Goal: Transaction & Acquisition: Purchase product/service

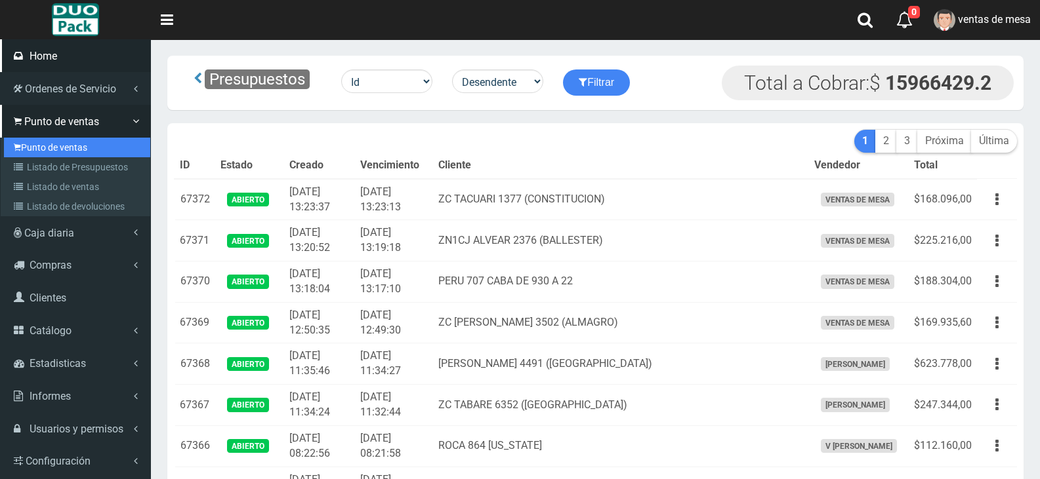
drag, startPoint x: 0, startPoint y: 0, endPoint x: 108, endPoint y: 45, distance: 117.1
click at [59, 148] on link "Punto de ventas" at bounding box center [77, 148] width 146 height 20
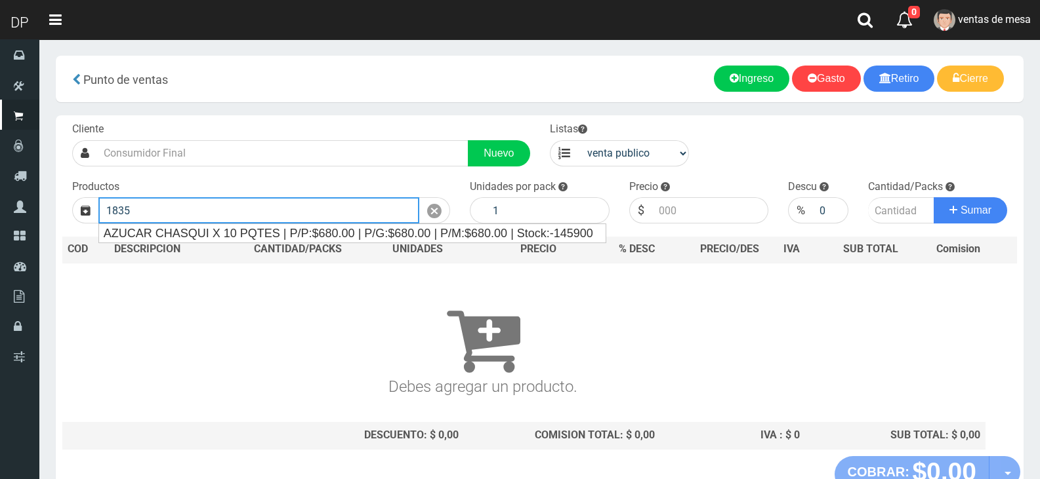
type input "1835"
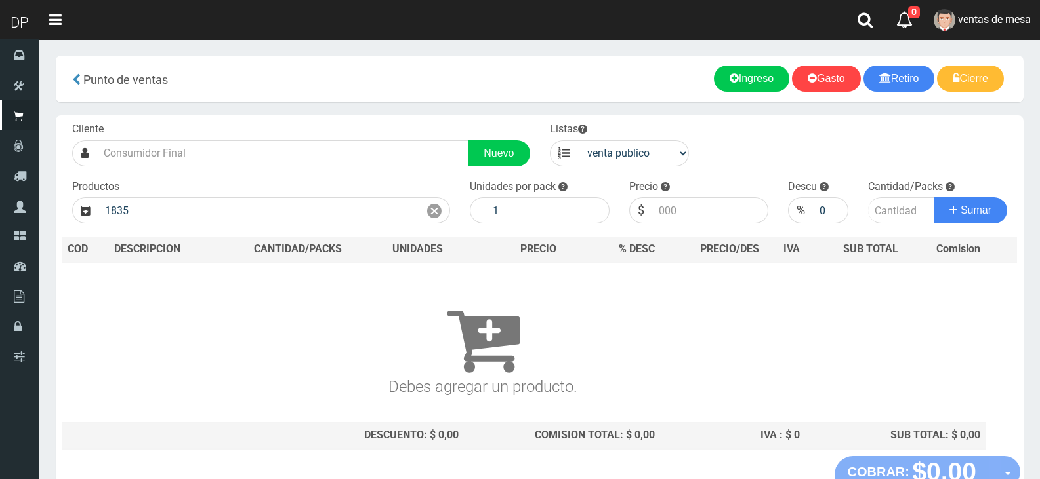
scroll to position [87, 0]
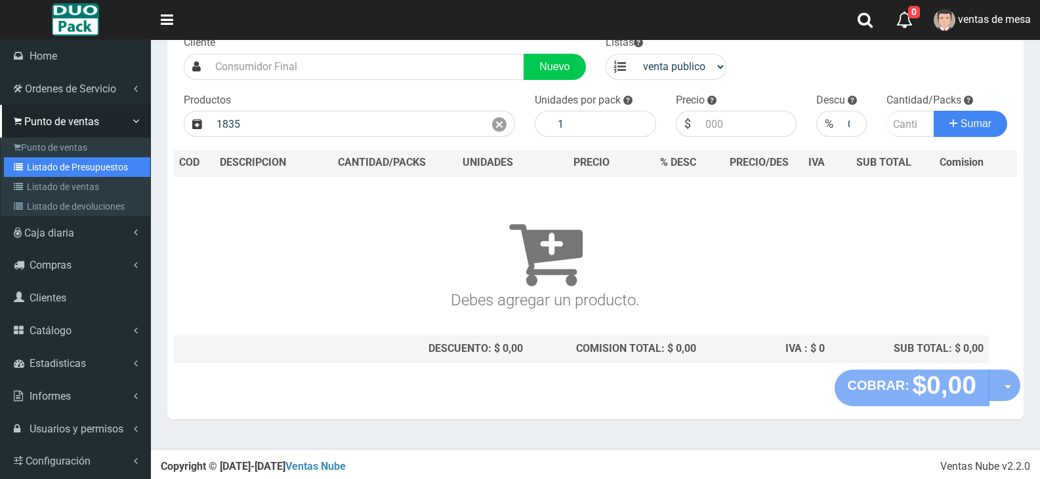
click at [83, 161] on link "Listado de Presupuestos" at bounding box center [77, 167] width 146 height 20
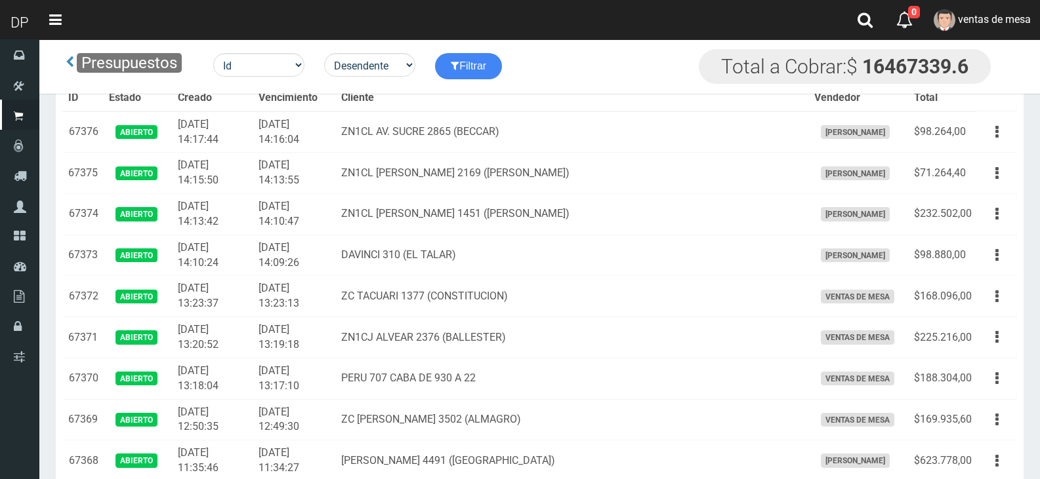
scroll to position [1646, 0]
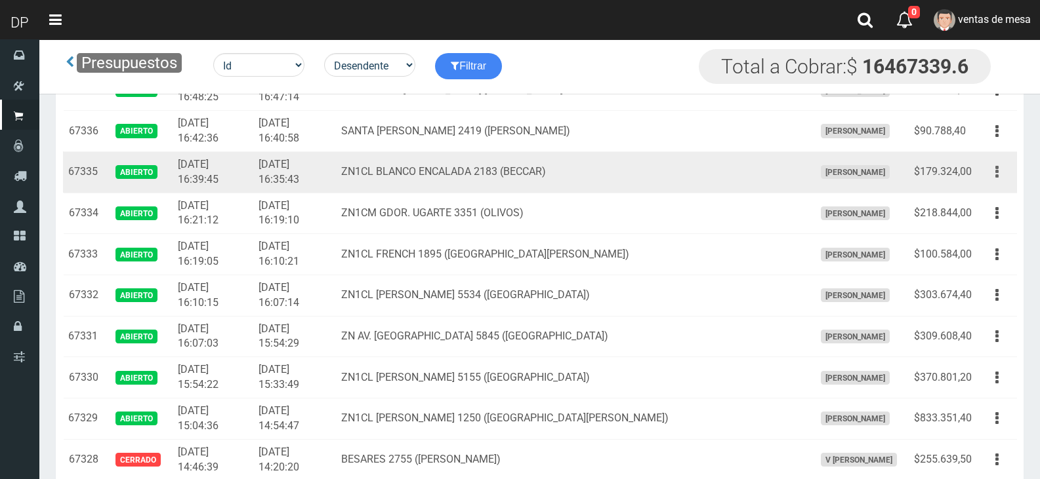
click at [992, 167] on button "button" at bounding box center [997, 172] width 30 height 23
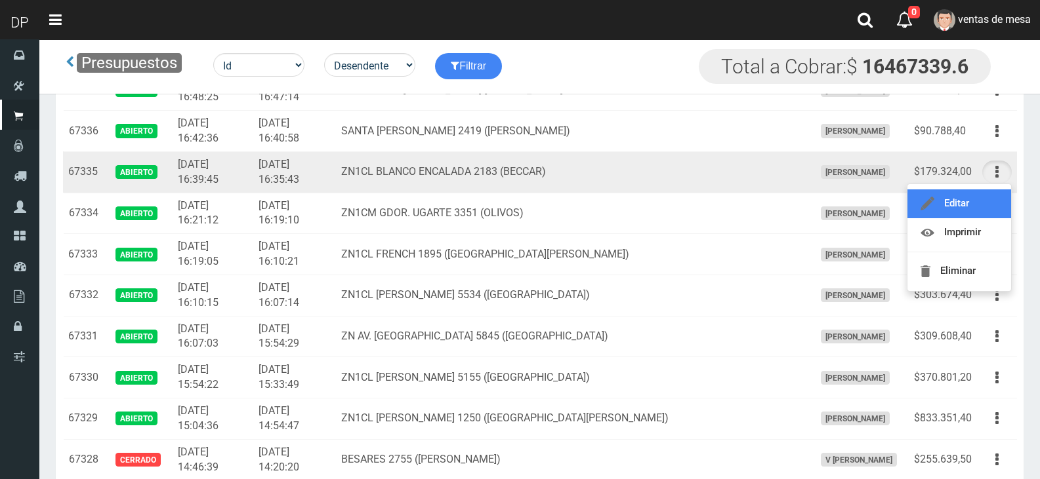
click at [966, 201] on link "Editar" at bounding box center [959, 204] width 104 height 29
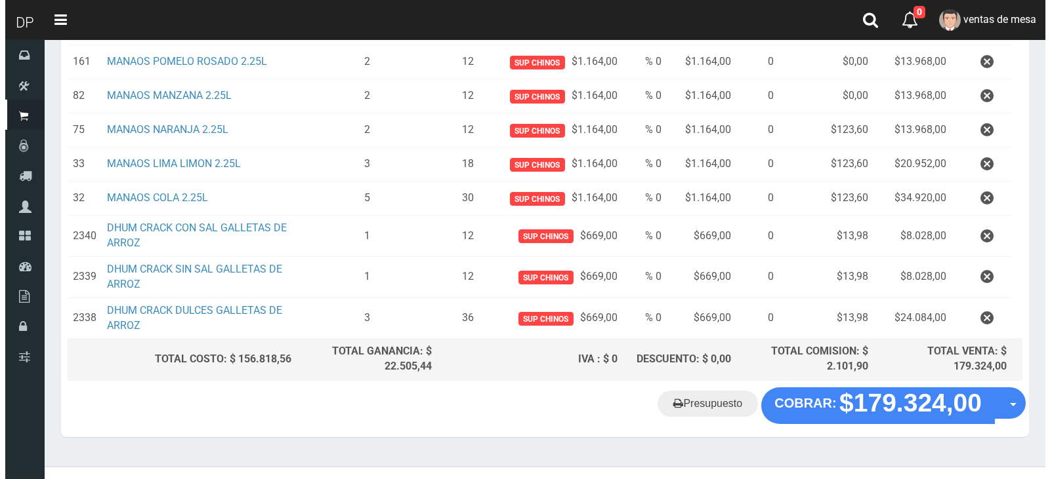
scroll to position [357, 0]
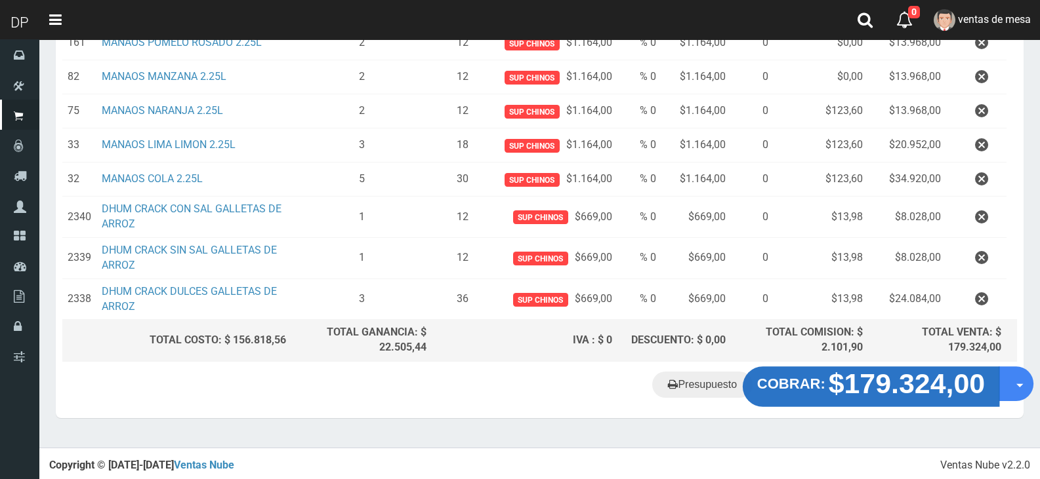
click at [931, 378] on strong "$179.324,00" at bounding box center [906, 384] width 157 height 31
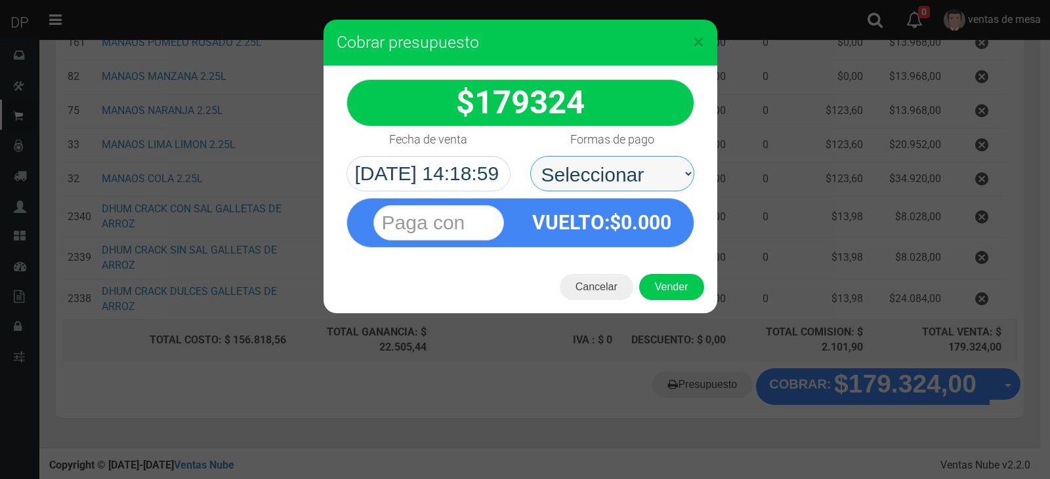
drag, startPoint x: 649, startPoint y: 158, endPoint x: 636, endPoint y: 173, distance: 19.6
click at [646, 159] on select "Seleccionar Efectivo Tarjeta de Crédito Depósito Débito" at bounding box center [612, 173] width 164 height 35
select select "Efectivo"
click at [530, 156] on select "Seleccionar Efectivo Tarjeta de Crédito Depósito Débito" at bounding box center [612, 173] width 164 height 35
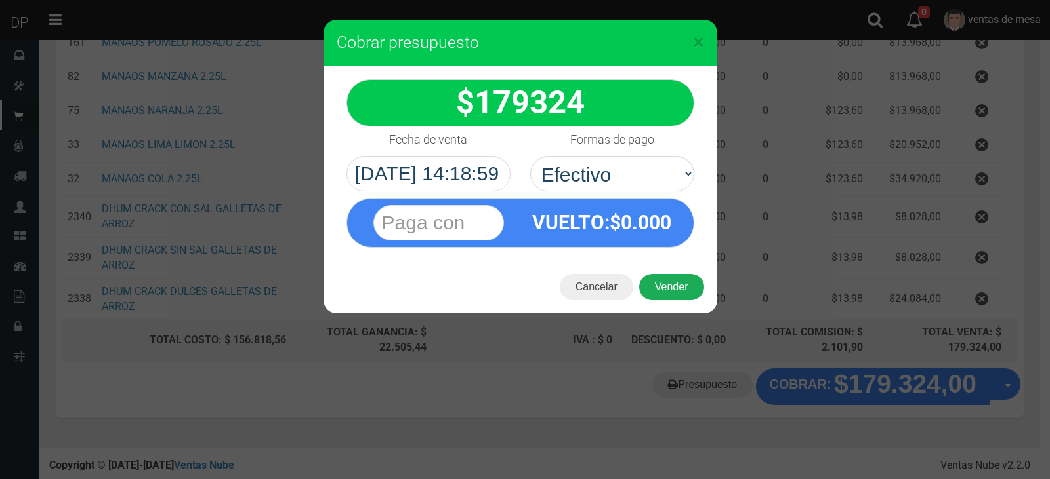
click at [665, 287] on button "Vender" at bounding box center [671, 287] width 65 height 26
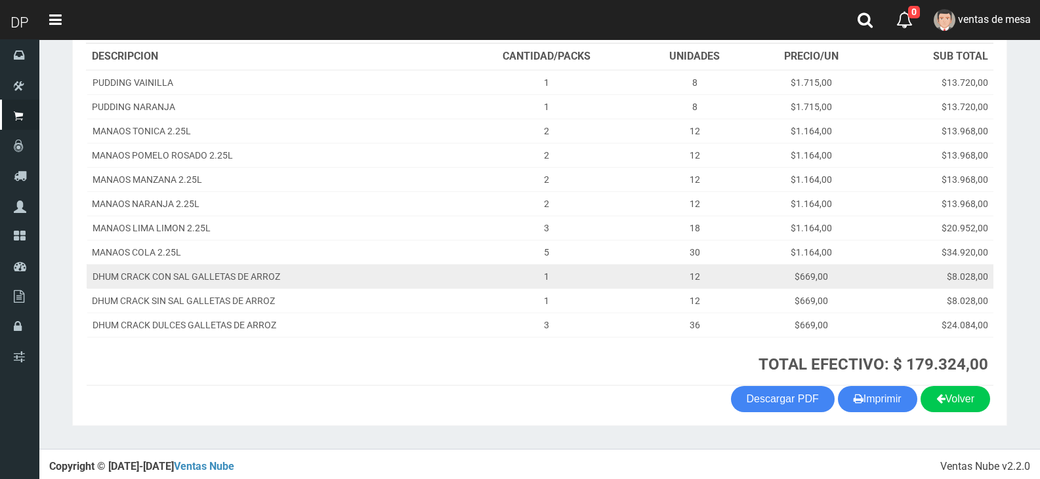
scroll to position [210, 0]
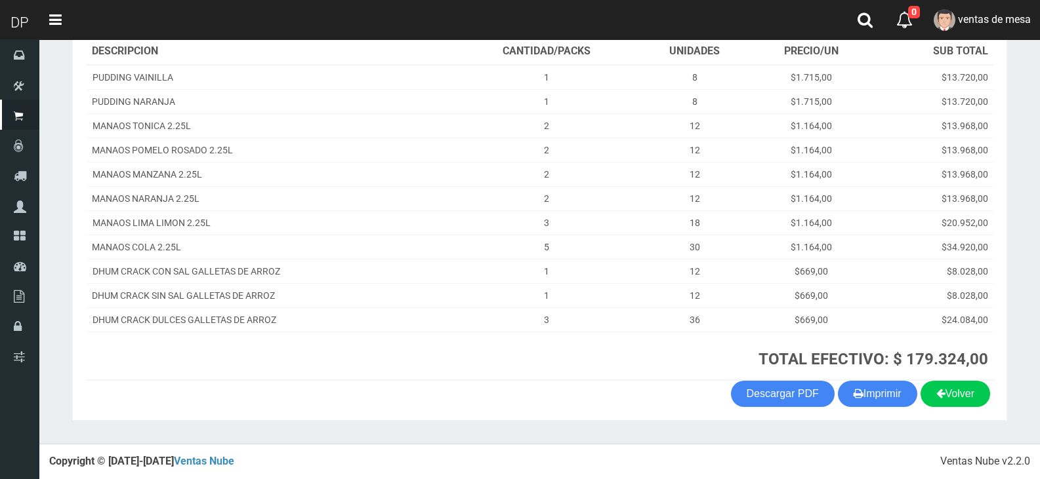
click at [904, 408] on section "1123346941 1170356020 [DOMAIN_NAME] AV ADER 2749 ([PERSON_NAME]) VENTA Nº 71105…" at bounding box center [539, 160] width 935 height 521
click at [884, 398] on button "Imprimir" at bounding box center [877, 394] width 79 height 26
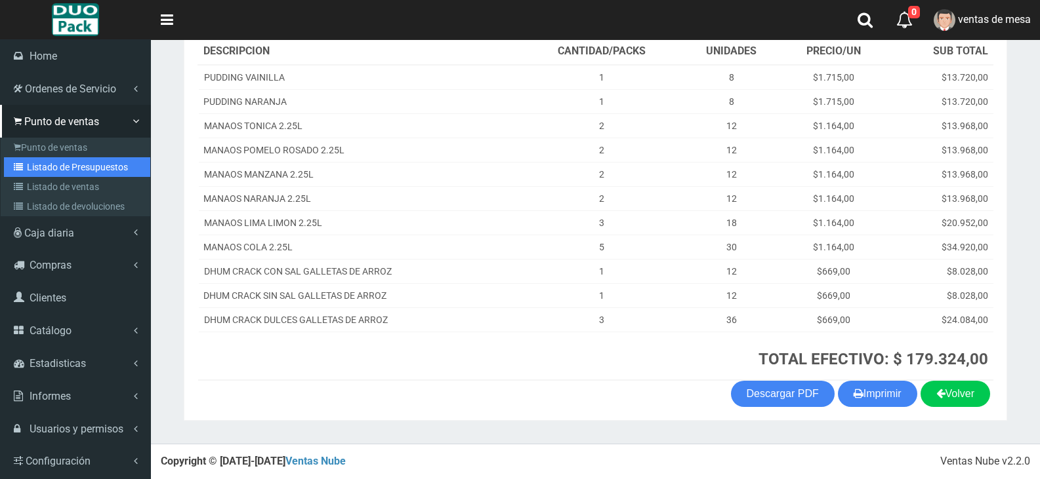
click at [85, 169] on link "Listado de Presupuestos" at bounding box center [77, 167] width 146 height 20
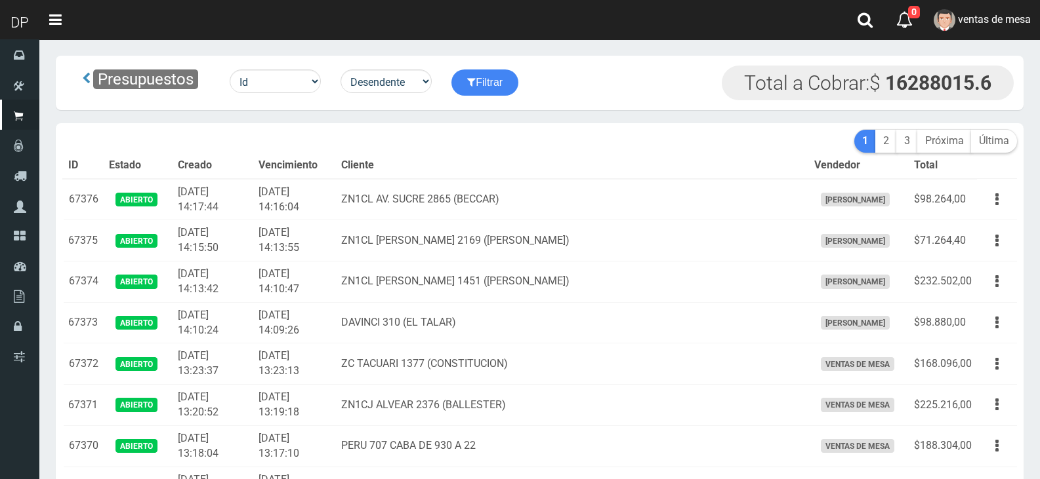
scroll to position [659, 0]
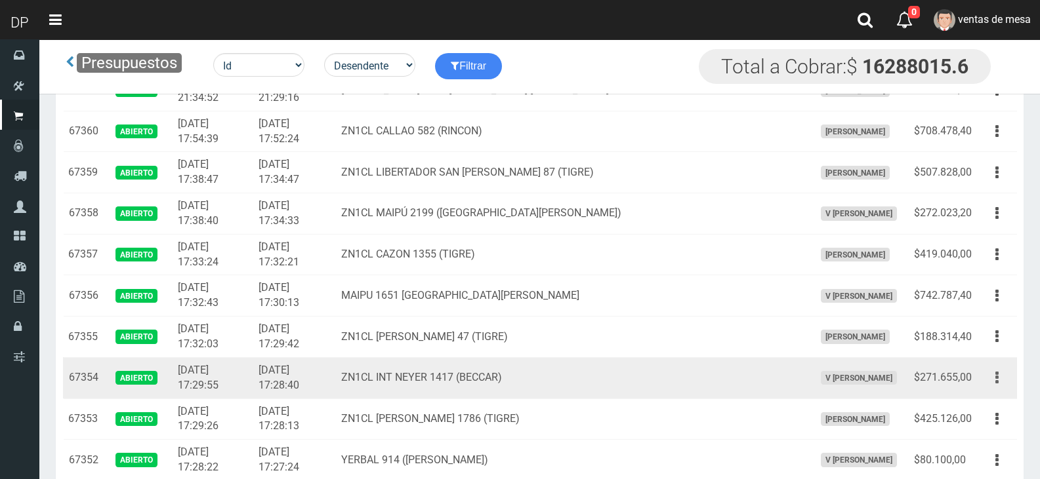
click at [999, 378] on button "button" at bounding box center [997, 378] width 30 height 23
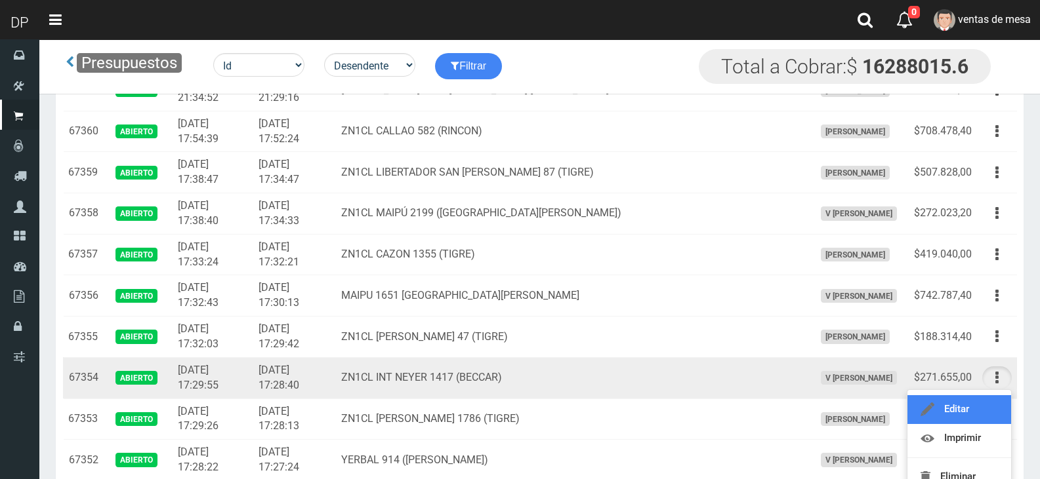
click at [950, 412] on link "Editar" at bounding box center [959, 410] width 104 height 29
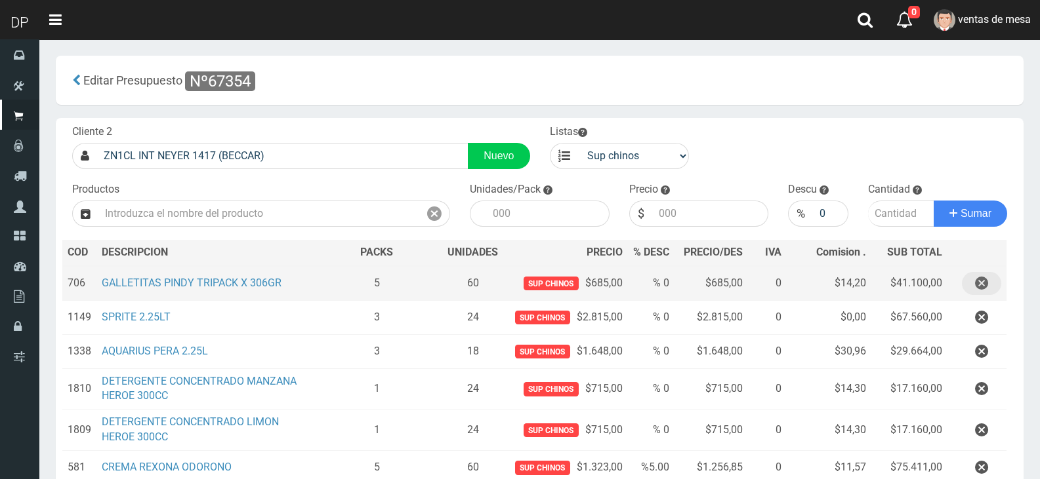
click at [983, 295] on icon "button" at bounding box center [981, 283] width 13 height 23
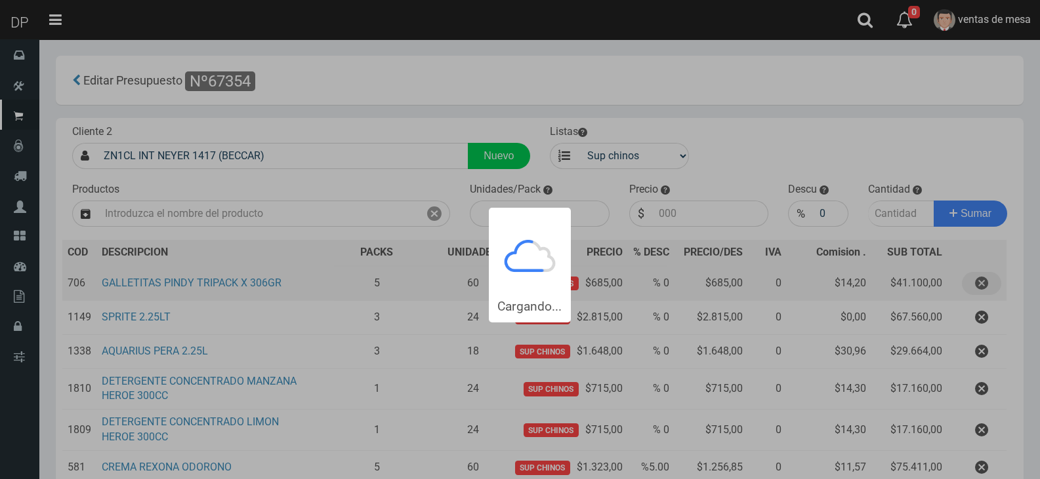
click at [983, 300] on div "Cargando..." at bounding box center [520, 161] width 1040 height 323
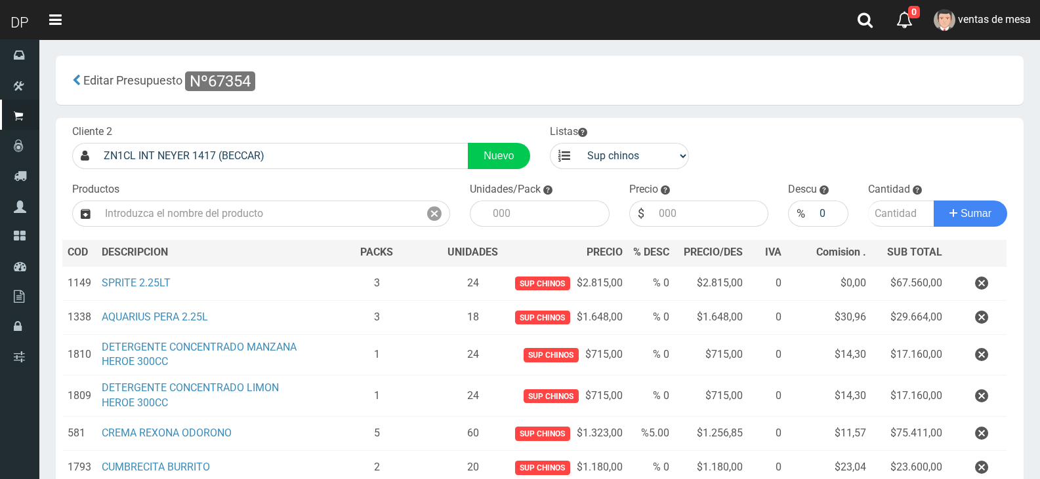
click at [983, 295] on icon "button" at bounding box center [981, 283] width 13 height 23
click at [0, 0] on div "Cargando..." at bounding box center [0, 0] width 0 height 0
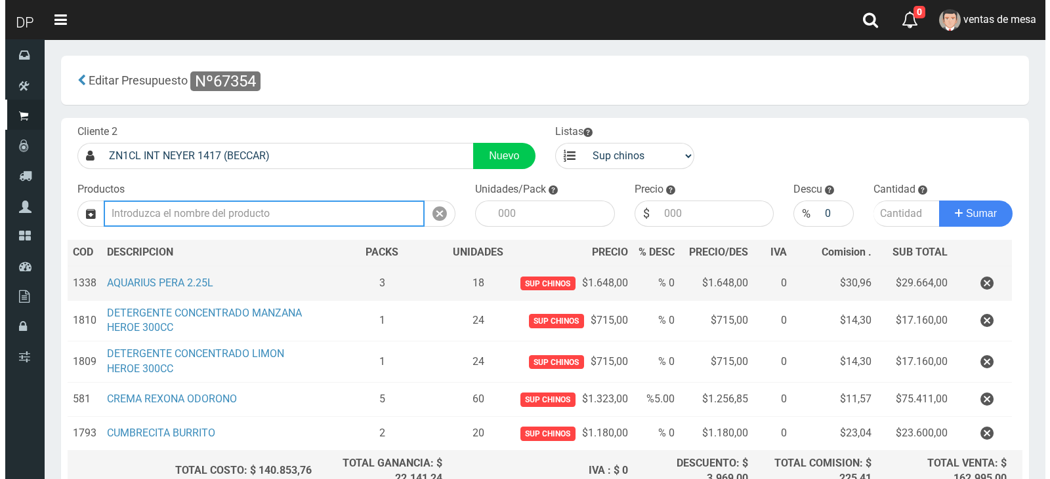
scroll to position [146, 0]
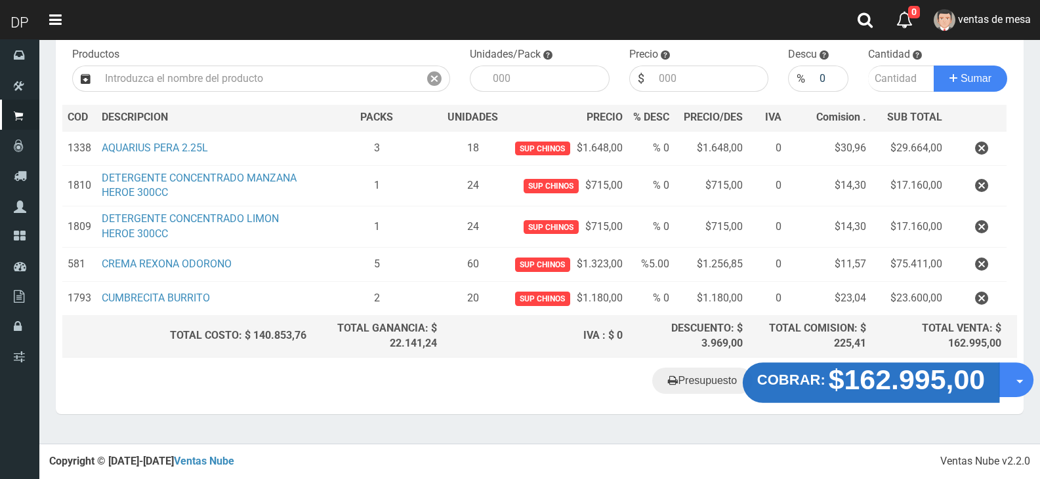
click at [901, 395] on strong "$162.995,00" at bounding box center [906, 379] width 157 height 31
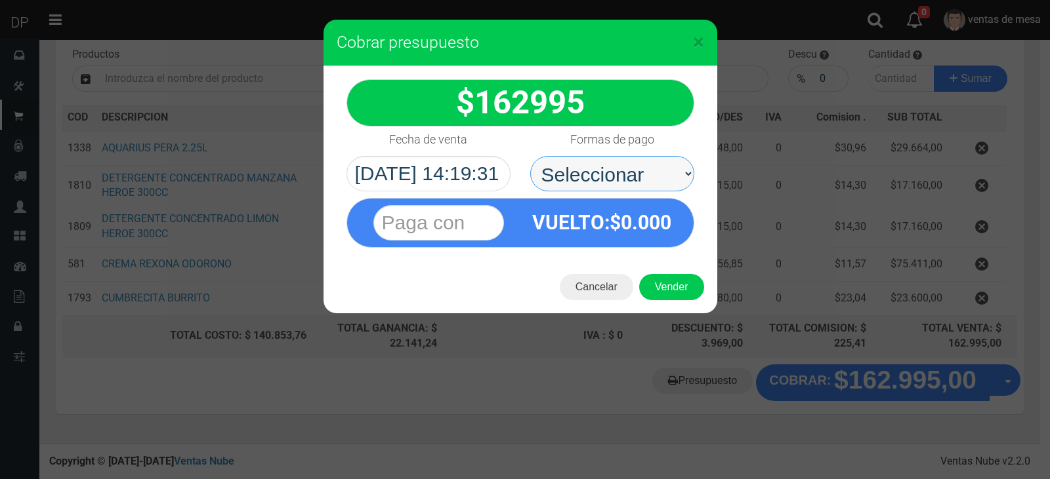
click at [638, 171] on select "Seleccionar Efectivo Tarjeta de Crédito Depósito Débito" at bounding box center [612, 173] width 164 height 35
select select "Efectivo"
click at [530, 156] on select "Seleccionar Efectivo Tarjeta de Crédito Depósito Débito" at bounding box center [612, 173] width 164 height 35
click at [600, 243] on div "VUELTO :$ 0.000" at bounding box center [601, 223] width 163 height 48
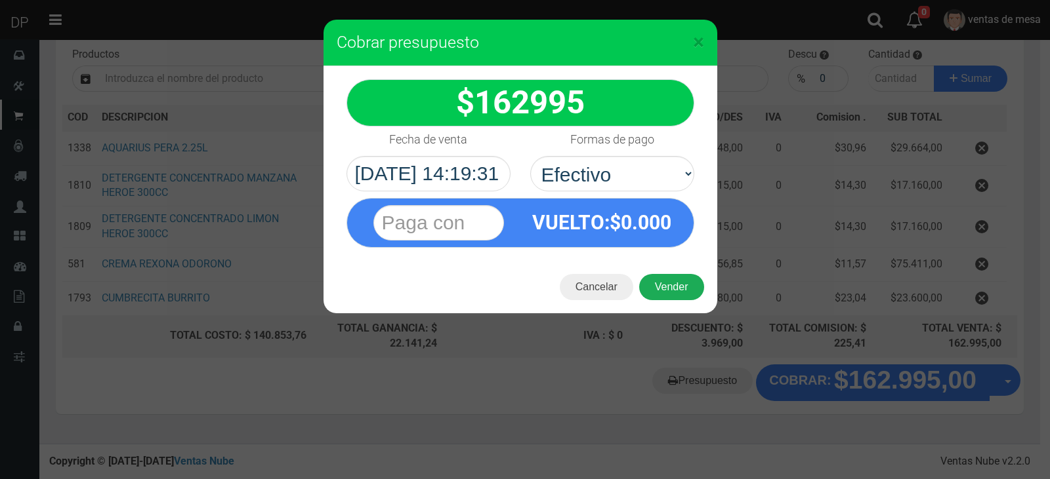
click at [678, 291] on button "Vender" at bounding box center [671, 287] width 65 height 26
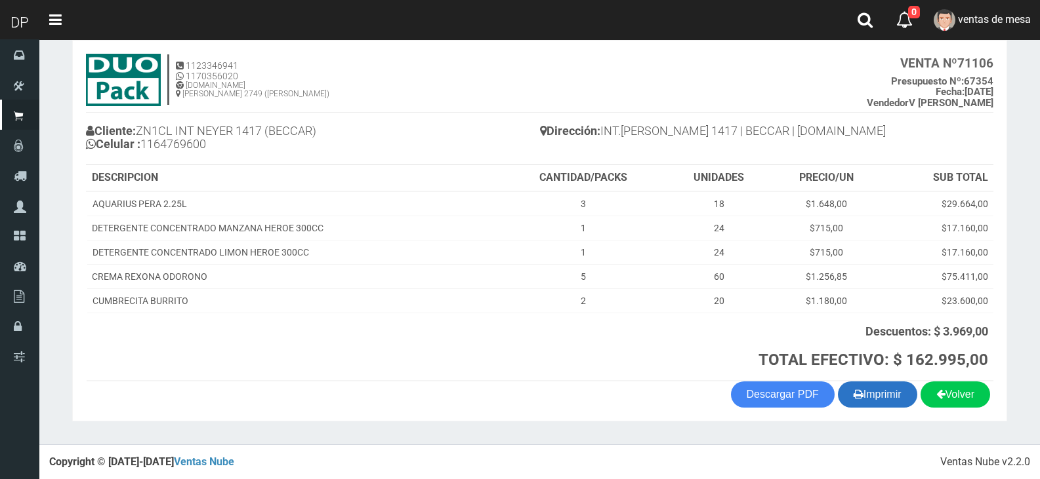
scroll to position [71, 0]
click at [892, 391] on button "Imprimir" at bounding box center [877, 394] width 79 height 26
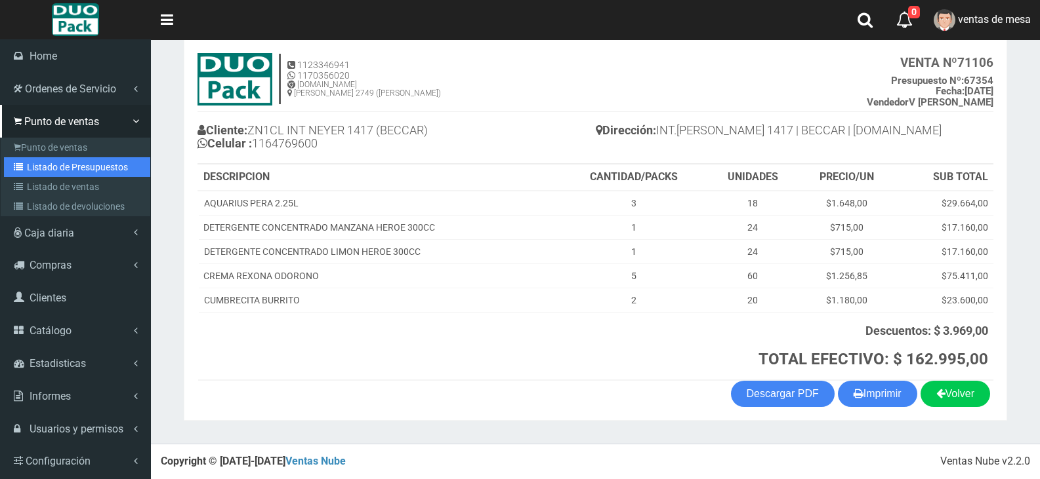
click at [83, 163] on link "Listado de Presupuestos" at bounding box center [77, 167] width 146 height 20
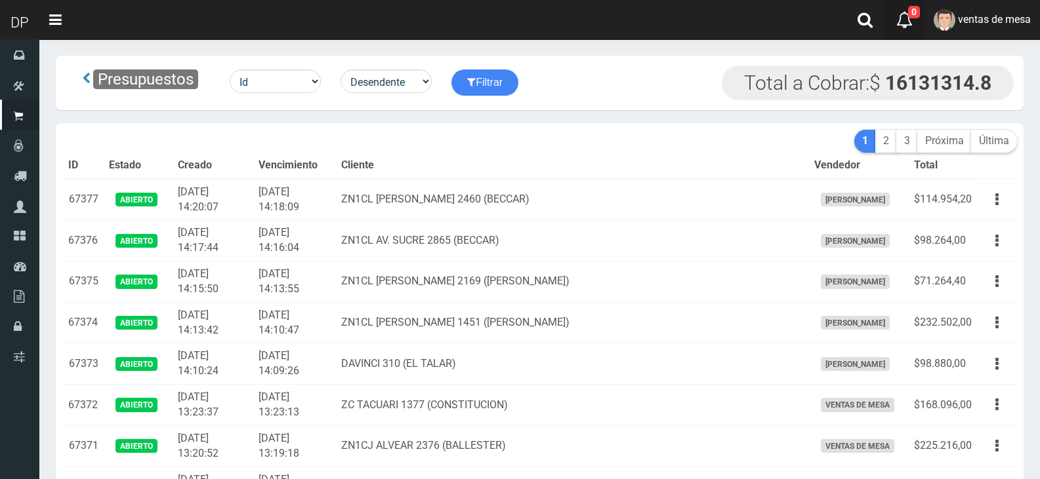
scroll to position [289, 0]
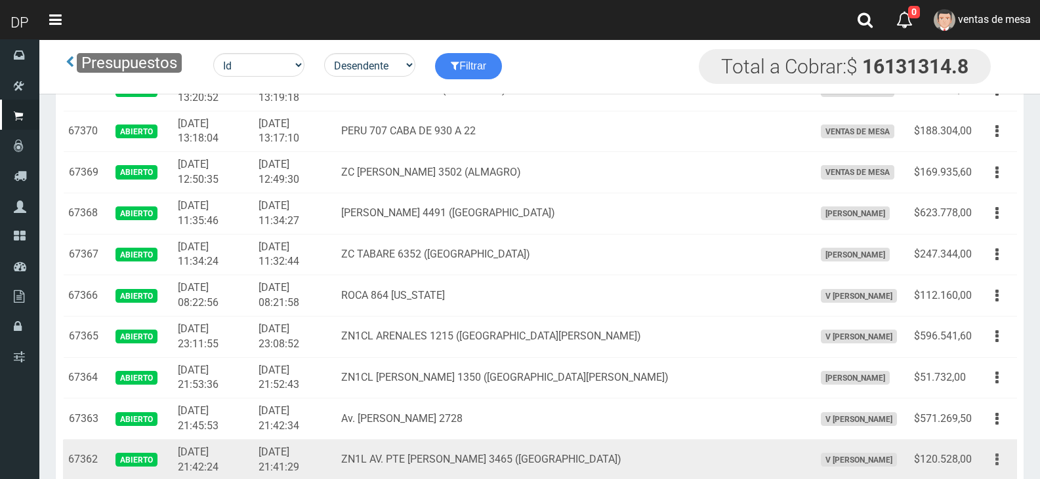
click at [999, 459] on button "button" at bounding box center [997, 460] width 30 height 23
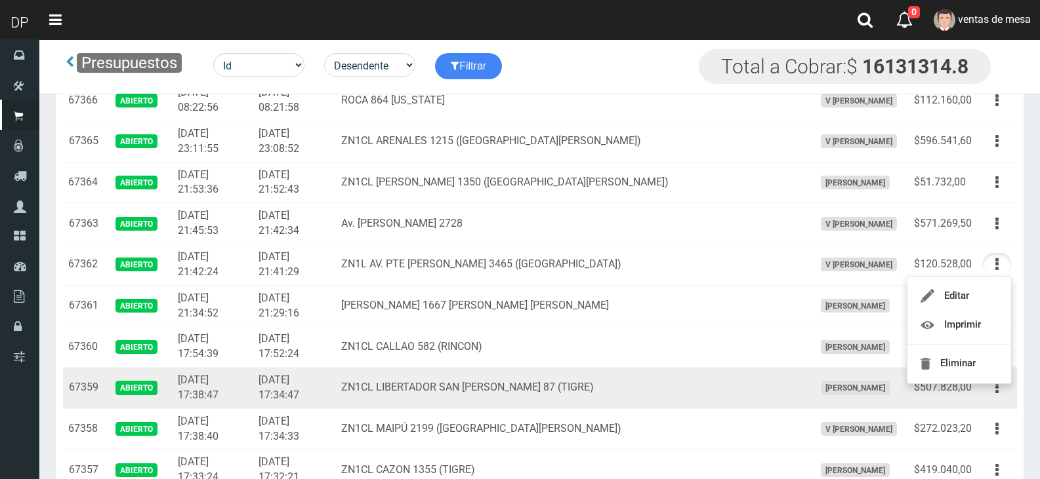
scroll to position [485, 0]
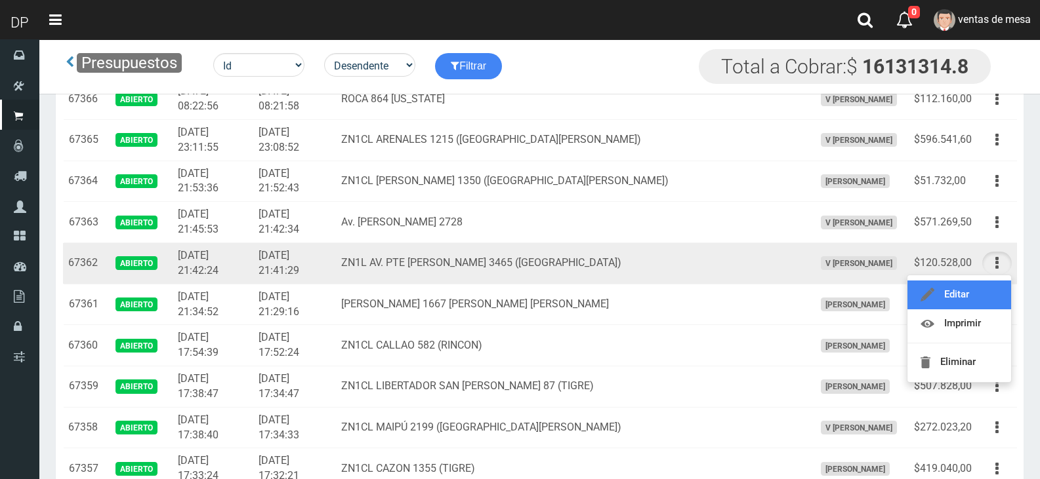
click at [965, 294] on link "Editar" at bounding box center [959, 295] width 104 height 29
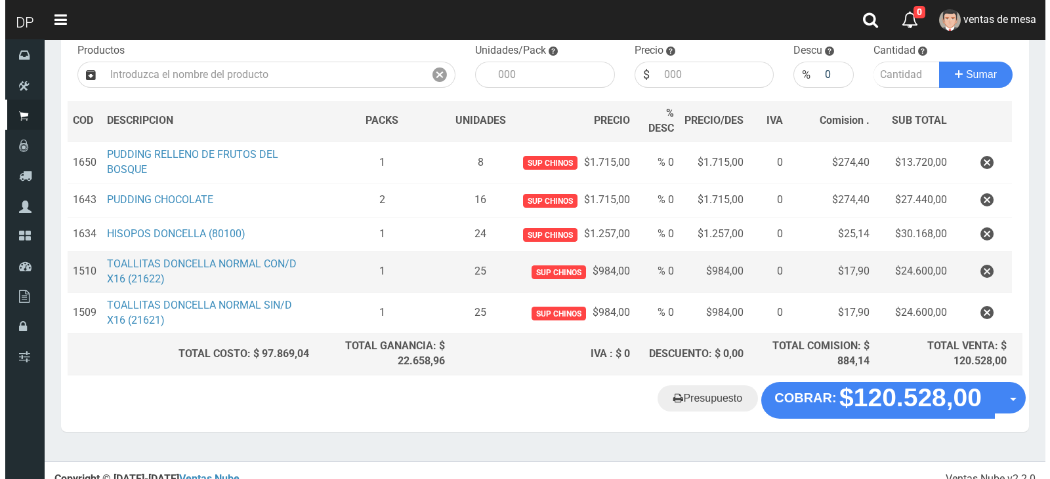
scroll to position [153, 0]
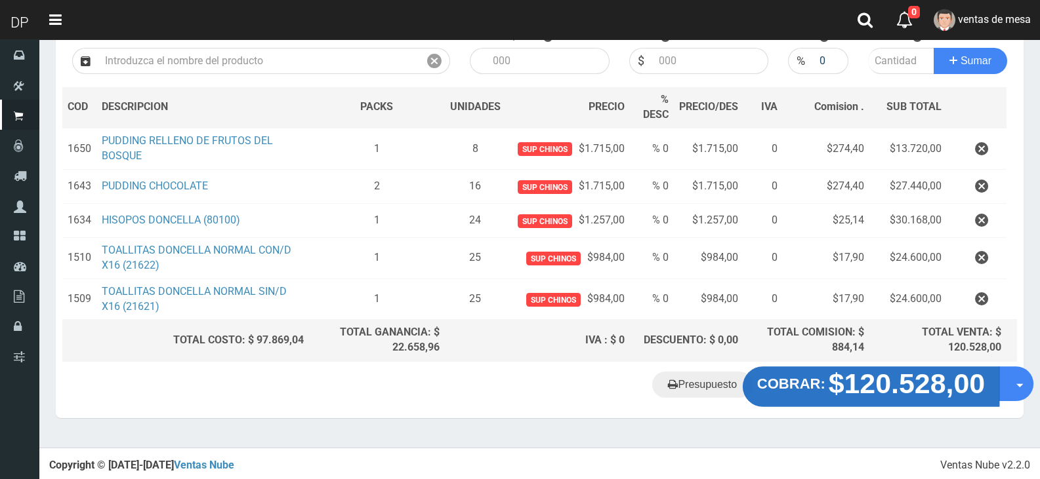
click at [895, 396] on strong "$120.528,00" at bounding box center [906, 384] width 157 height 31
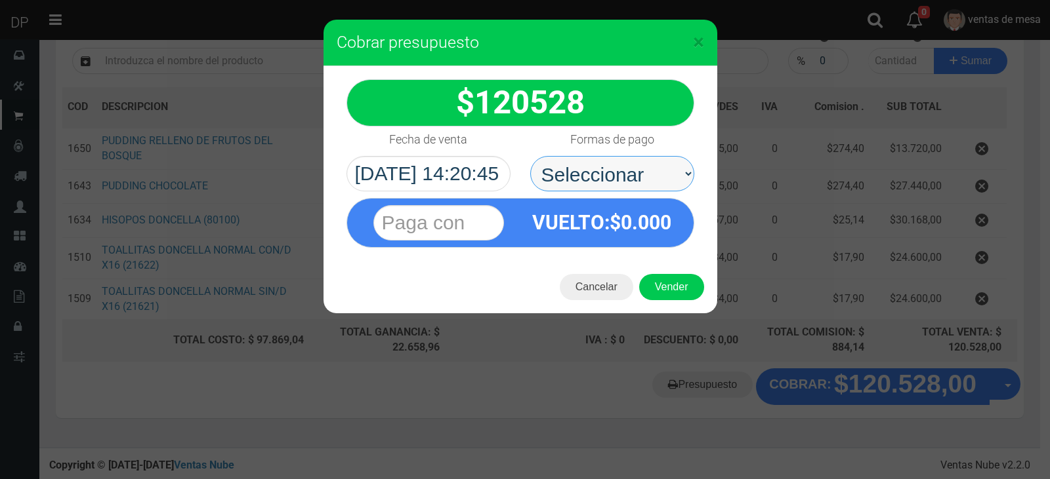
click at [594, 168] on select "Seleccionar Efectivo Tarjeta de Crédito Depósito Débito" at bounding box center [612, 173] width 164 height 35
select select "Efectivo"
click at [530, 156] on select "Seleccionar Efectivo Tarjeta de Crédito Depósito Débito" at bounding box center [612, 173] width 164 height 35
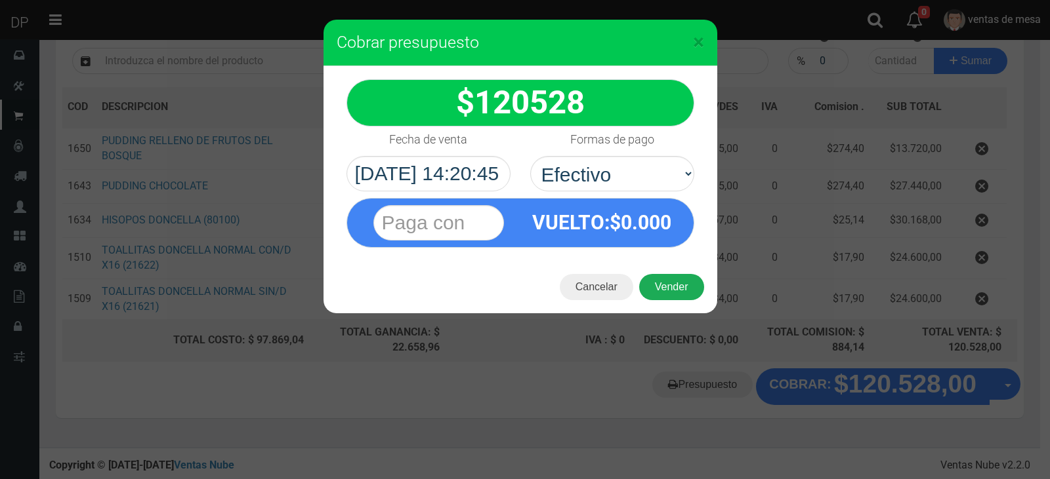
click at [681, 295] on button "Vender" at bounding box center [671, 287] width 65 height 26
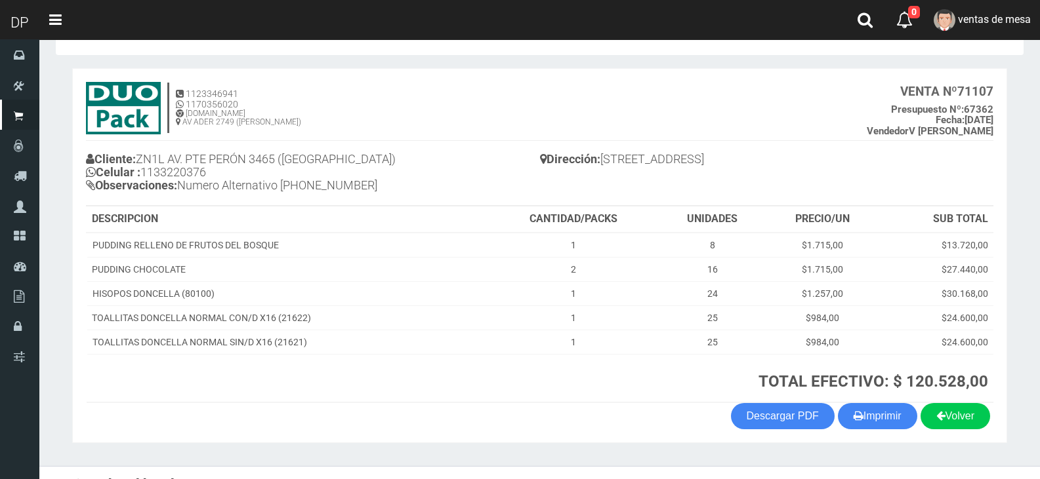
scroll to position [64, 0]
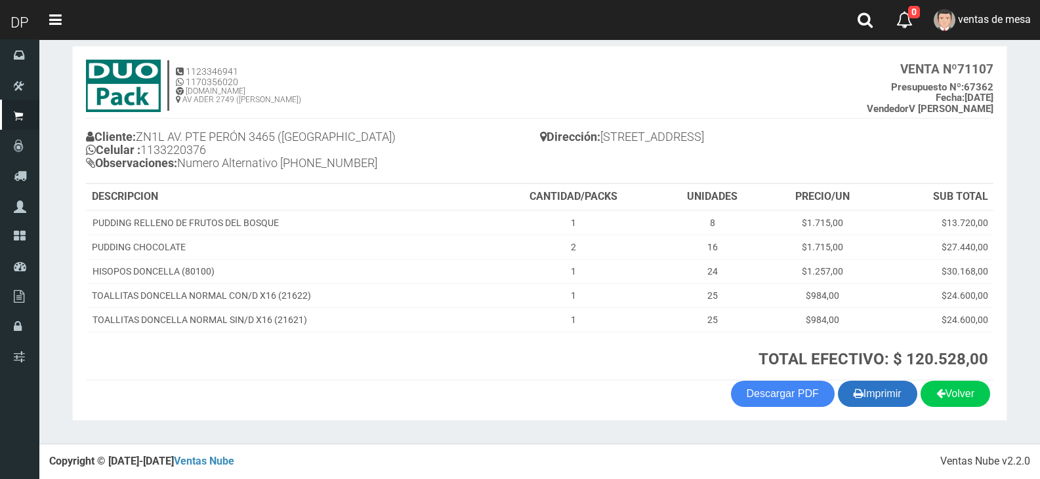
click at [868, 395] on button "Imprimir" at bounding box center [877, 394] width 79 height 26
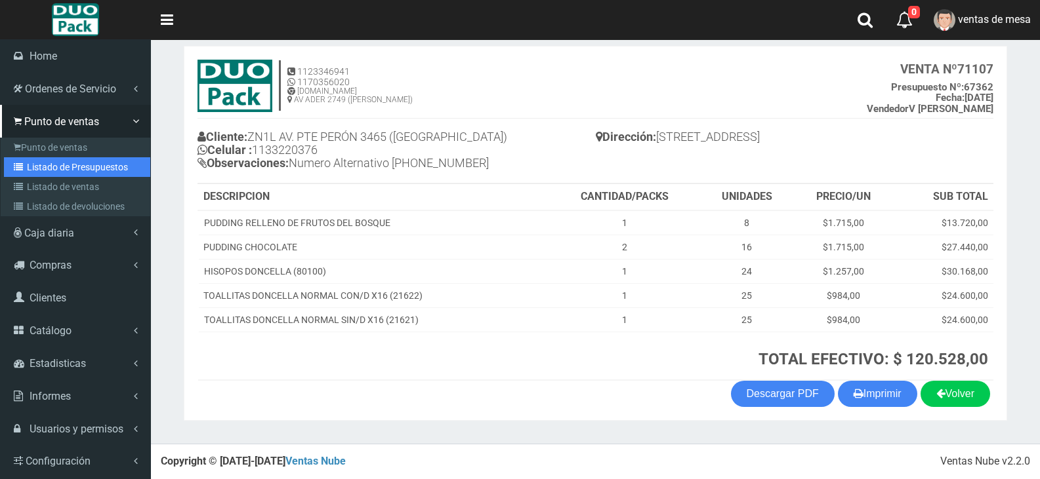
click at [69, 166] on link "Listado de Presupuestos" at bounding box center [77, 167] width 146 height 20
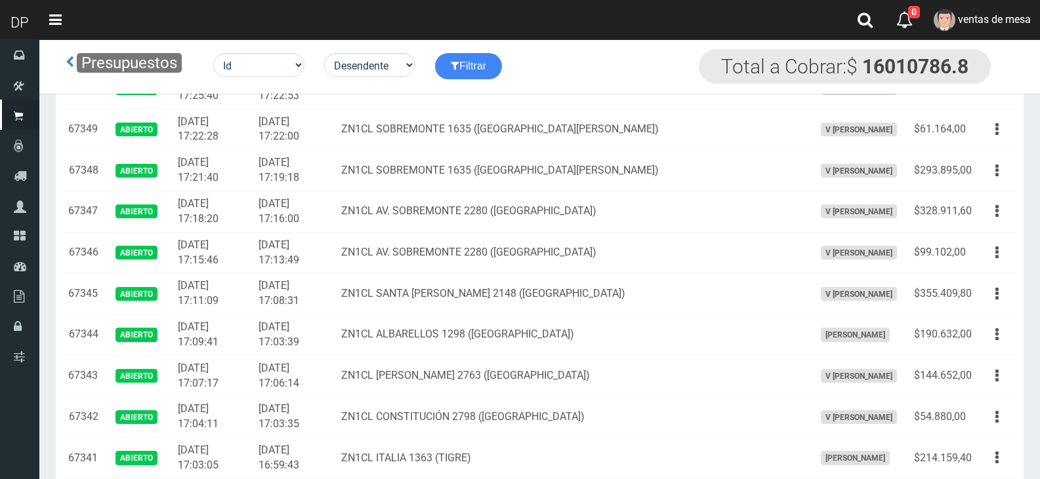
scroll to position [1218, 0]
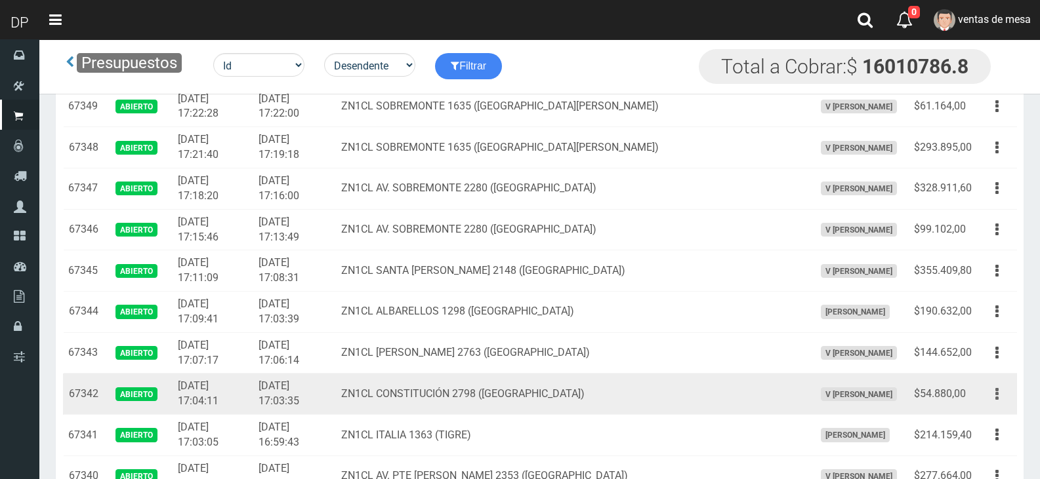
click at [999, 395] on button "button" at bounding box center [997, 394] width 30 height 23
click at [959, 433] on link "Editar" at bounding box center [959, 426] width 104 height 29
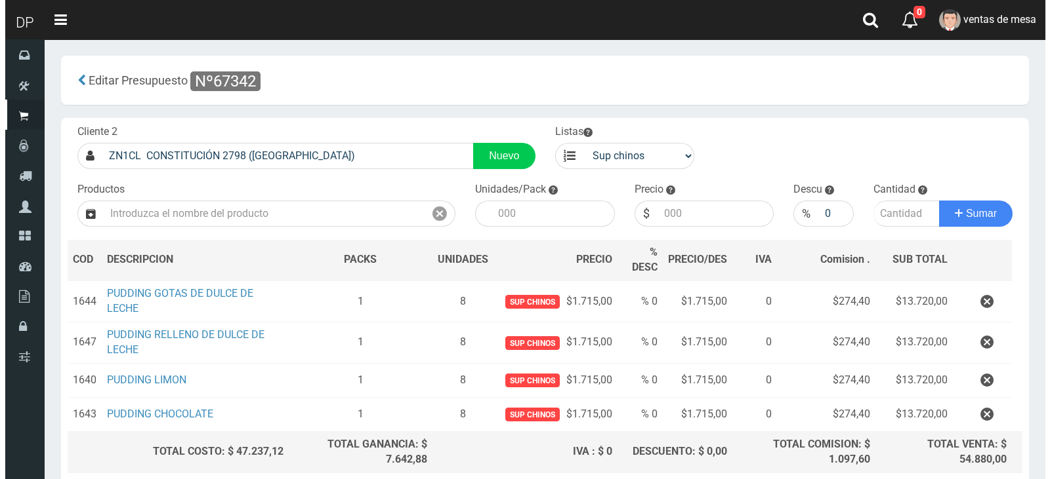
scroll to position [112, 0]
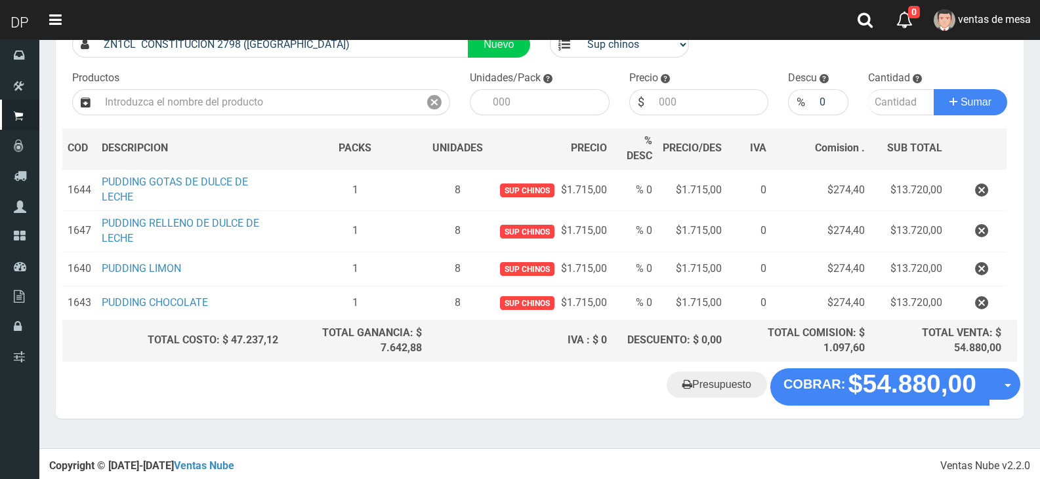
click at [922, 401] on "Presupuesto COBRAR: $54.880,00 Opciones" at bounding box center [539, 387] width 961 height 37
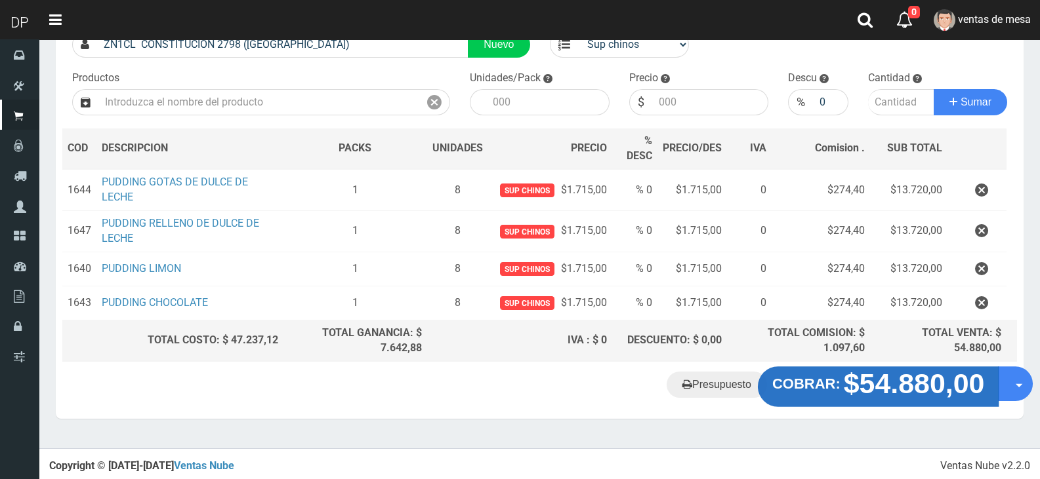
click at [889, 382] on strong "$54.880,00" at bounding box center [914, 384] width 141 height 31
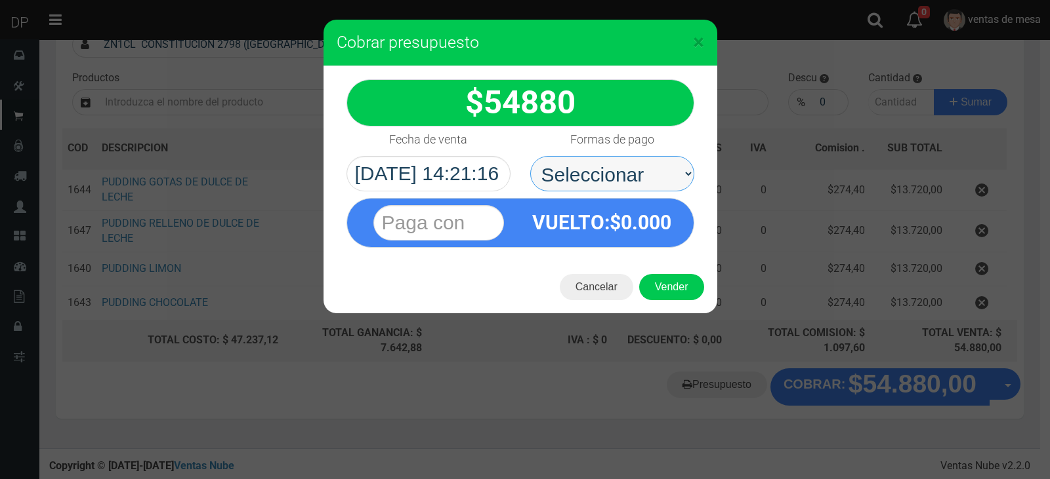
click at [611, 176] on select "Seleccionar Efectivo Tarjeta de Crédito Depósito Débito" at bounding box center [612, 173] width 164 height 35
select select "Efectivo"
click at [530, 156] on select "Seleccionar Efectivo Tarjeta de Crédito Depósito Débito" at bounding box center [612, 173] width 164 height 35
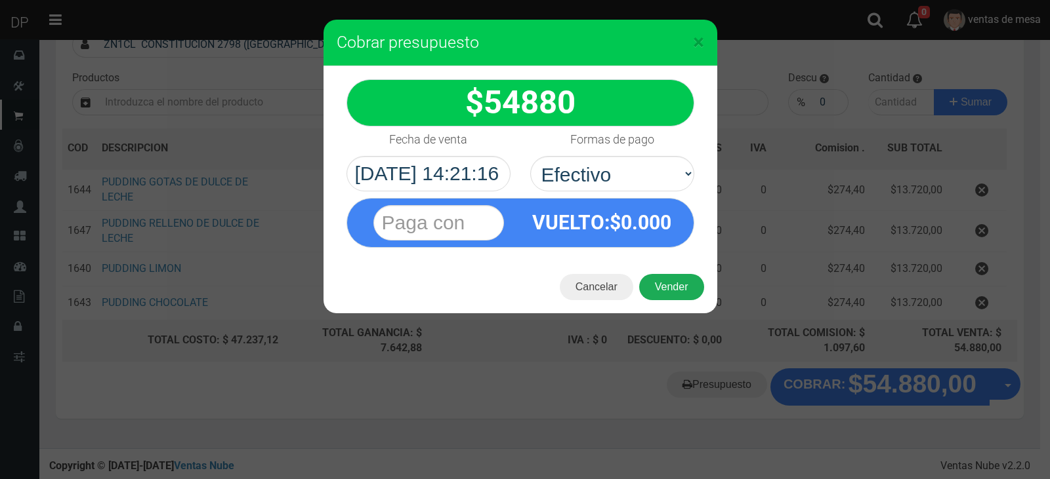
click at [680, 276] on button "Vender" at bounding box center [671, 287] width 65 height 26
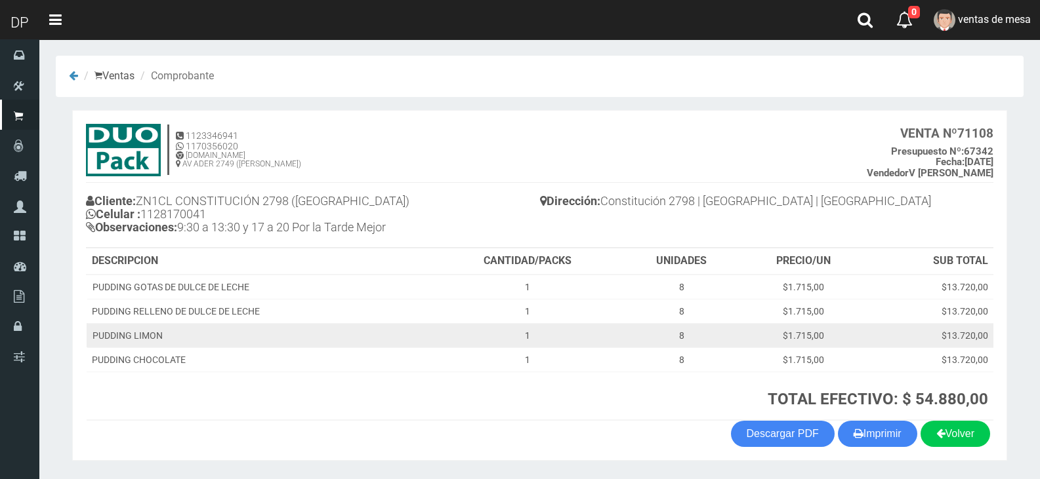
scroll to position [40, 0]
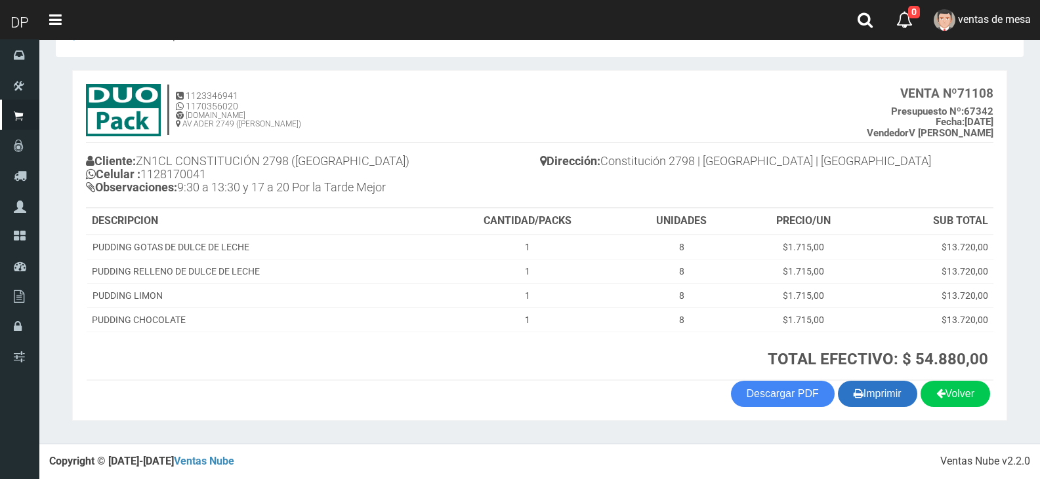
click at [886, 389] on button "Imprimir" at bounding box center [877, 394] width 79 height 26
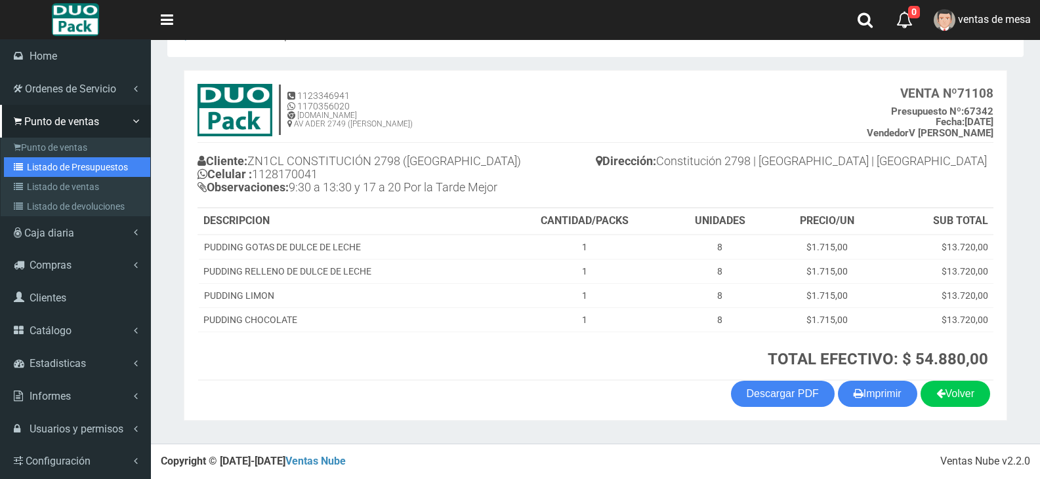
click at [70, 171] on link "Listado de Presupuestos" at bounding box center [77, 167] width 146 height 20
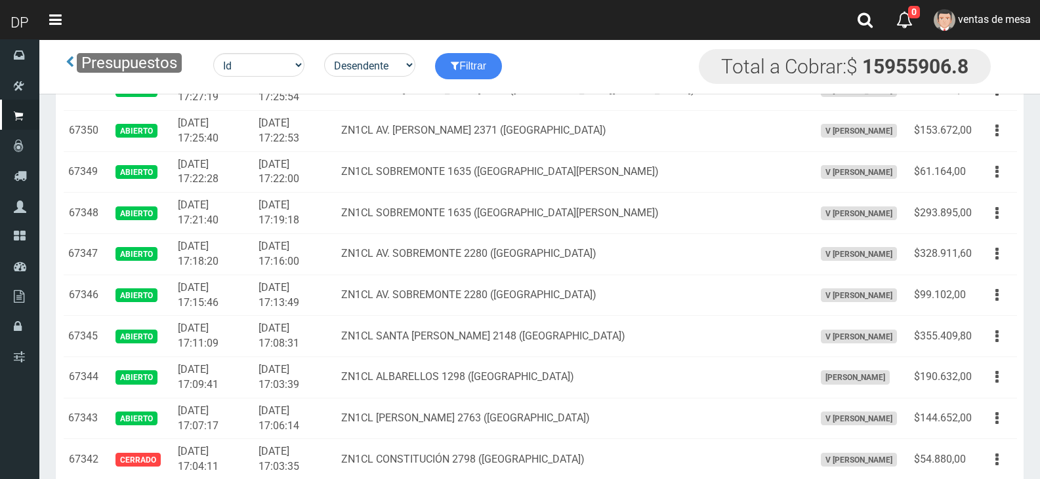
scroll to position [1455, 0]
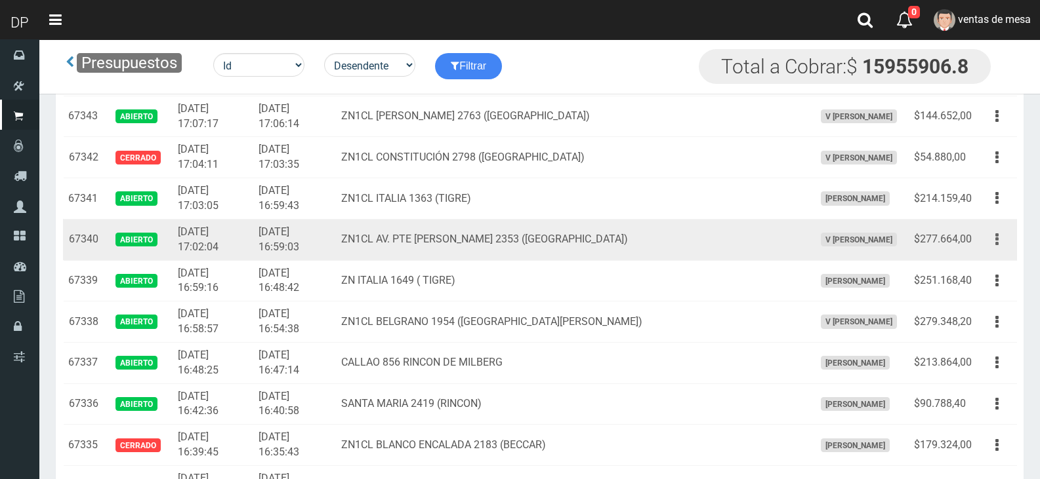
click at [994, 243] on button "button" at bounding box center [997, 239] width 30 height 23
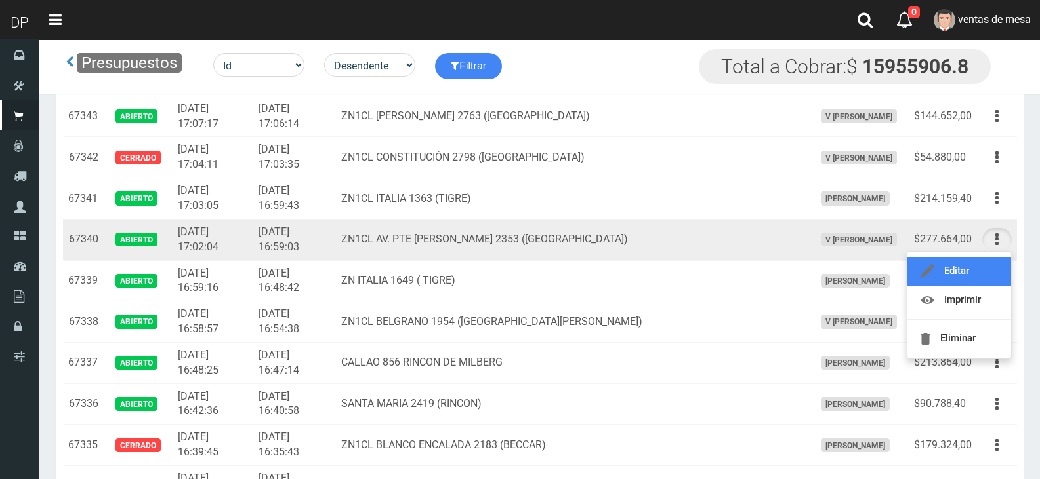
click at [973, 273] on link "Editar" at bounding box center [959, 271] width 104 height 29
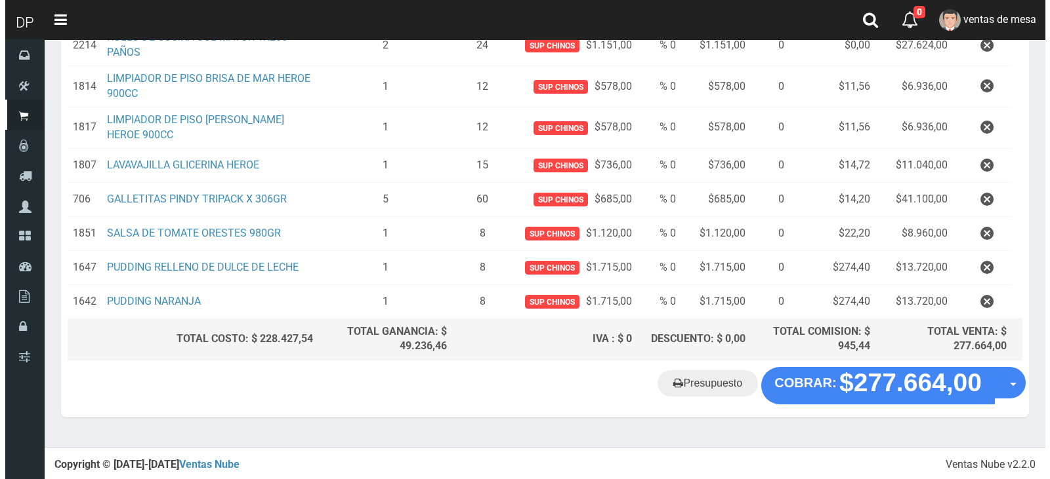
scroll to position [488, 0]
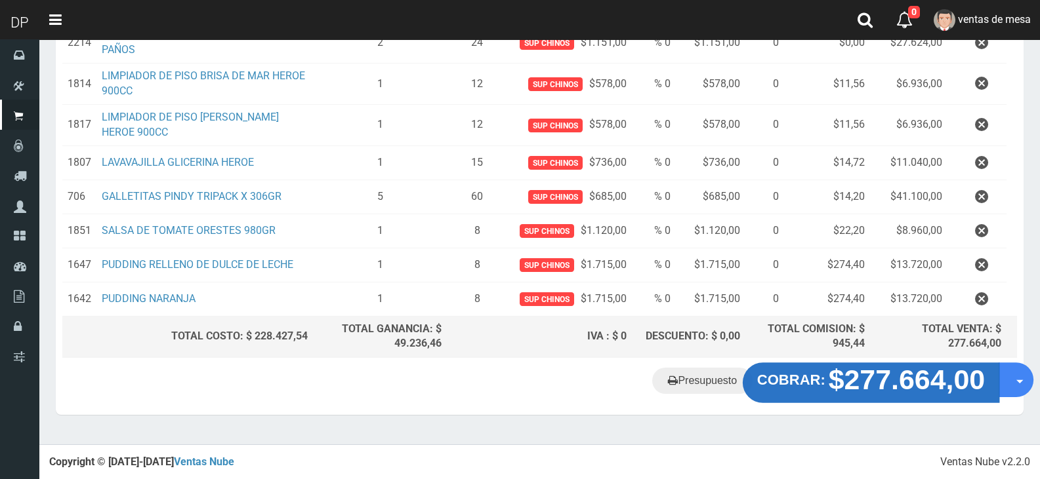
click at [924, 391] on strong "$277.664,00" at bounding box center [906, 380] width 157 height 31
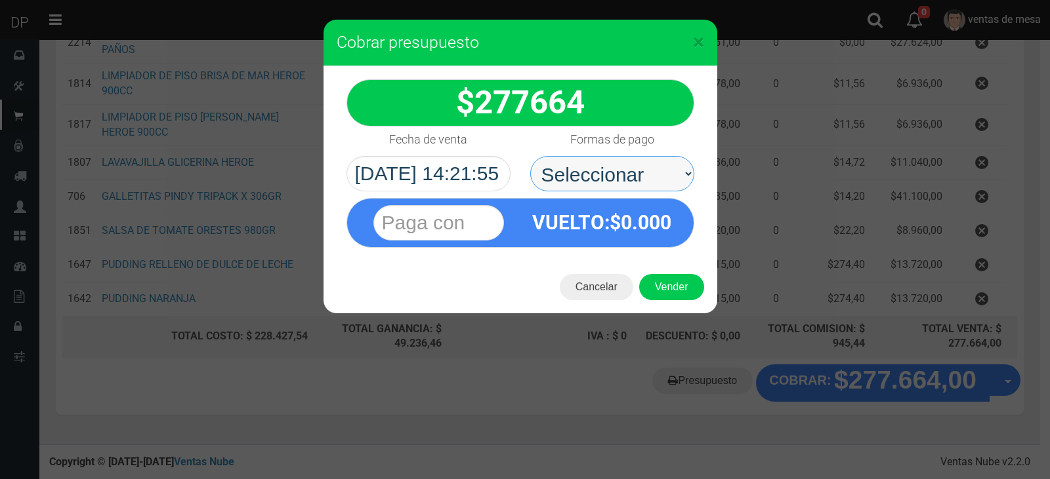
click at [584, 175] on select "Seleccionar Efectivo Tarjeta de Crédito Depósito Débito" at bounding box center [612, 173] width 164 height 35
select select "Efectivo"
click at [530, 156] on select "Seleccionar Efectivo Tarjeta de Crédito Depósito Débito" at bounding box center [612, 173] width 164 height 35
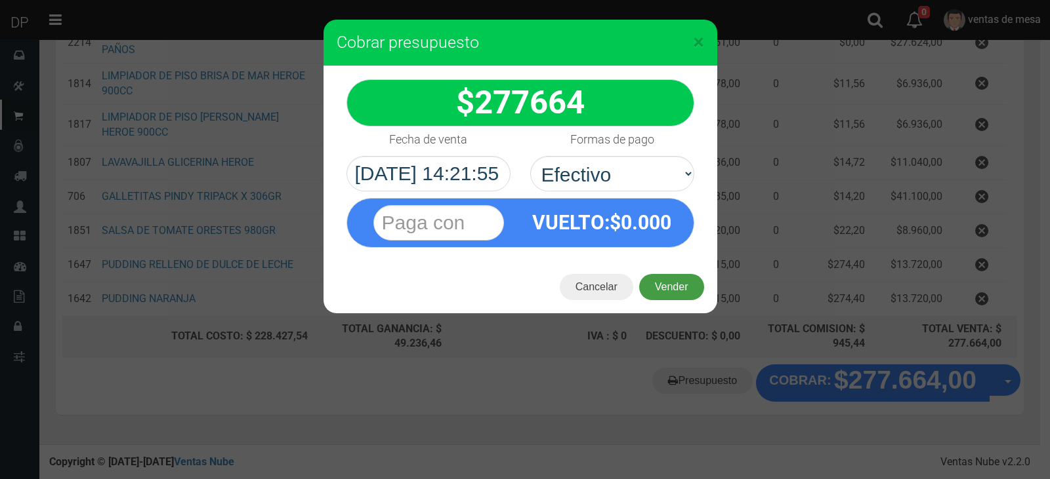
click at [662, 289] on button "Vender" at bounding box center [671, 287] width 65 height 26
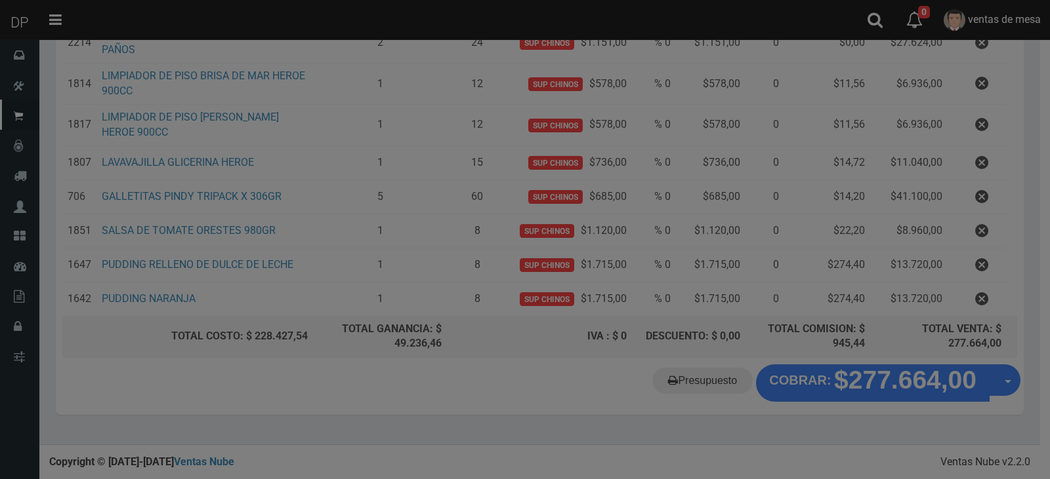
scroll to position [0, 0]
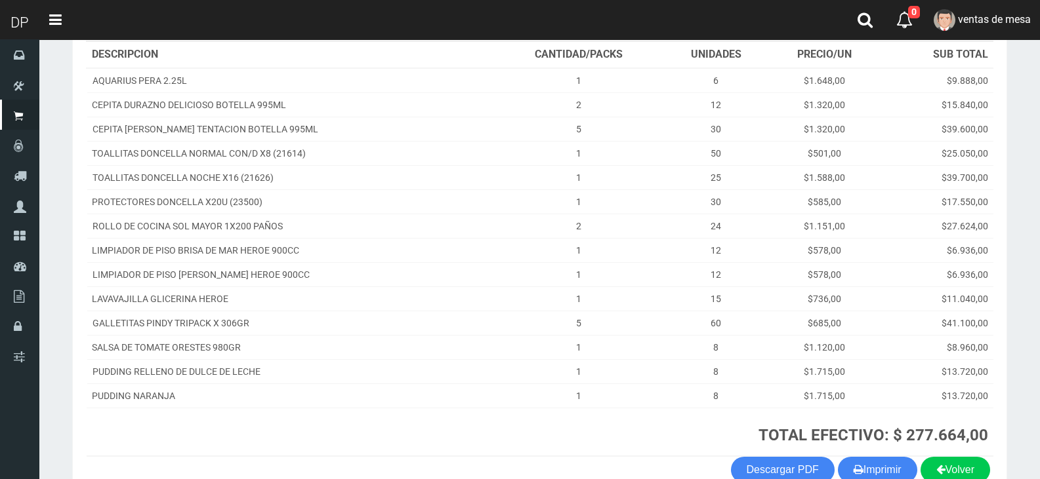
scroll to position [270, 0]
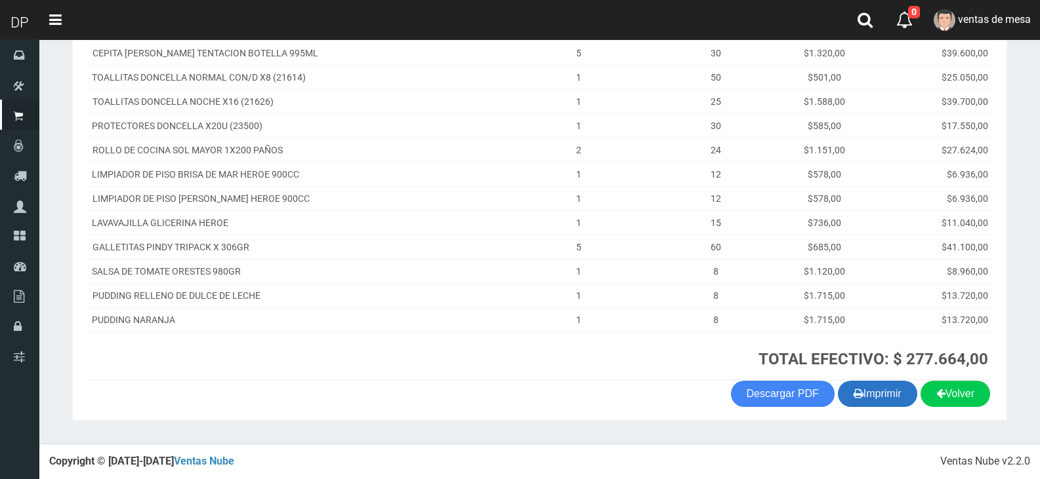
click at [881, 396] on button "Imprimir" at bounding box center [877, 394] width 79 height 26
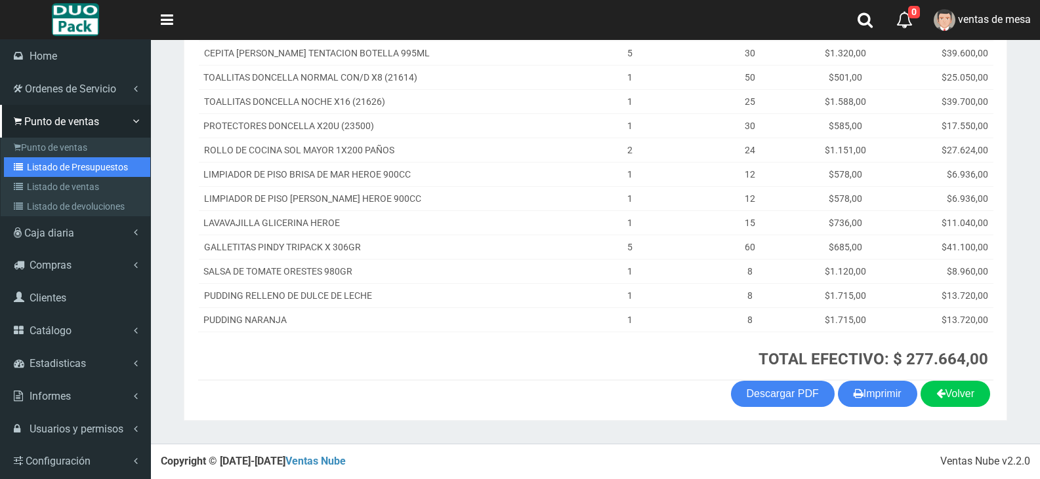
click at [72, 169] on link "Listado de Presupuestos" at bounding box center [77, 167] width 146 height 20
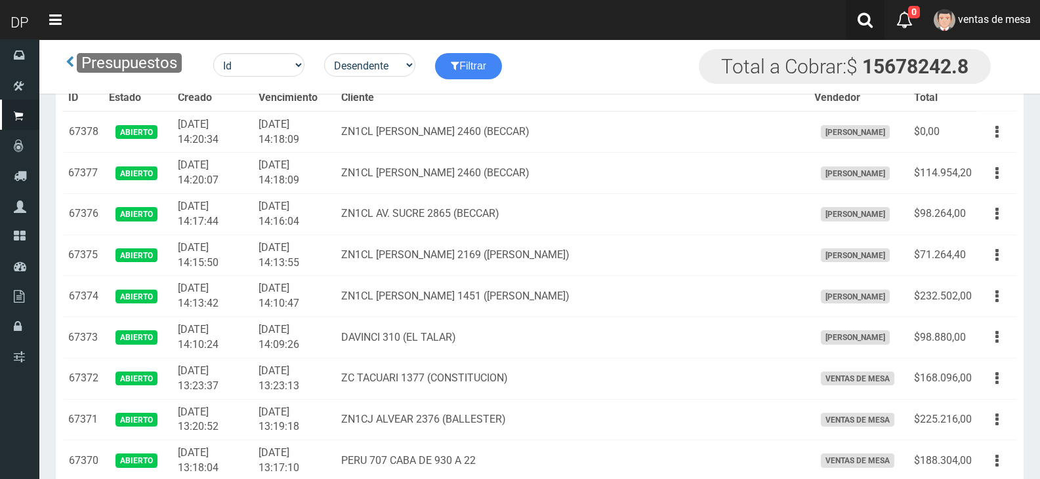
scroll to position [1563, 0]
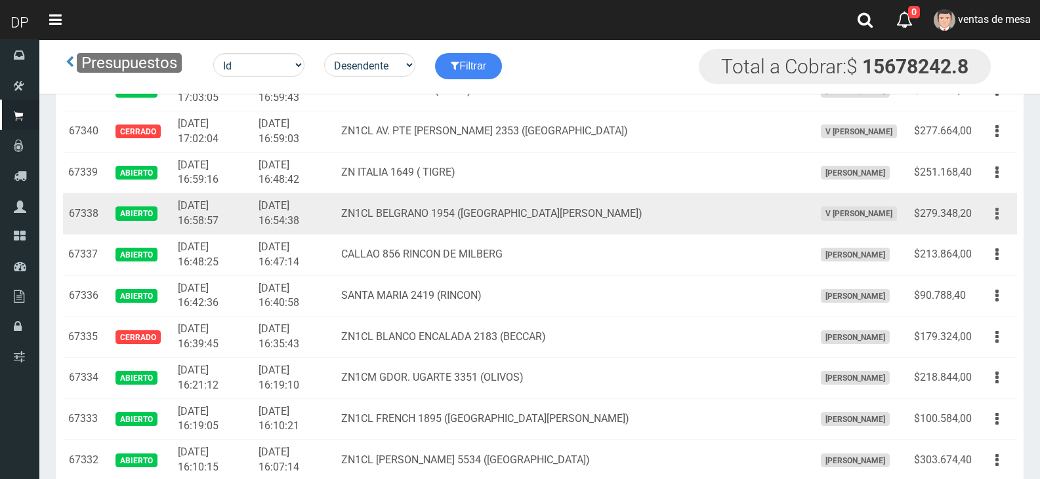
click at [1002, 218] on button "button" at bounding box center [997, 214] width 30 height 23
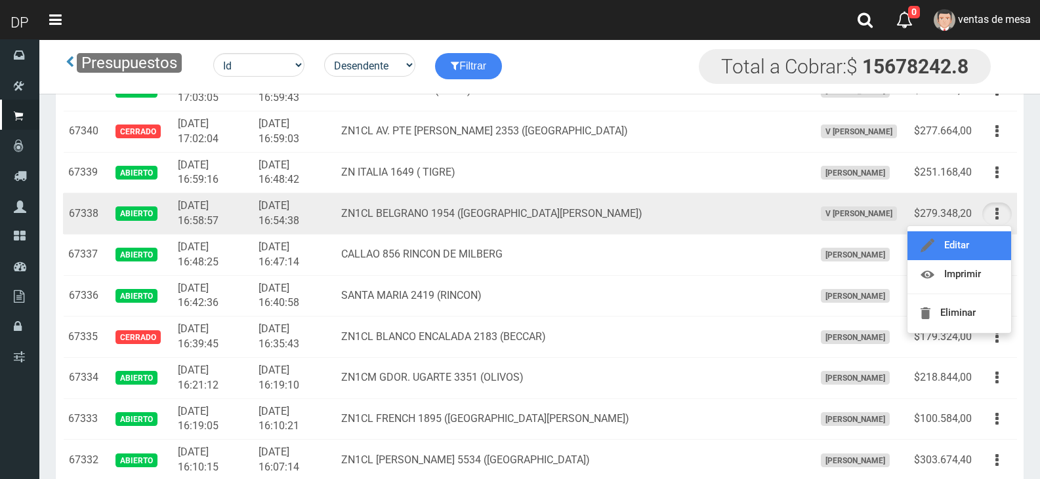
click at [973, 247] on link "Editar" at bounding box center [959, 246] width 104 height 29
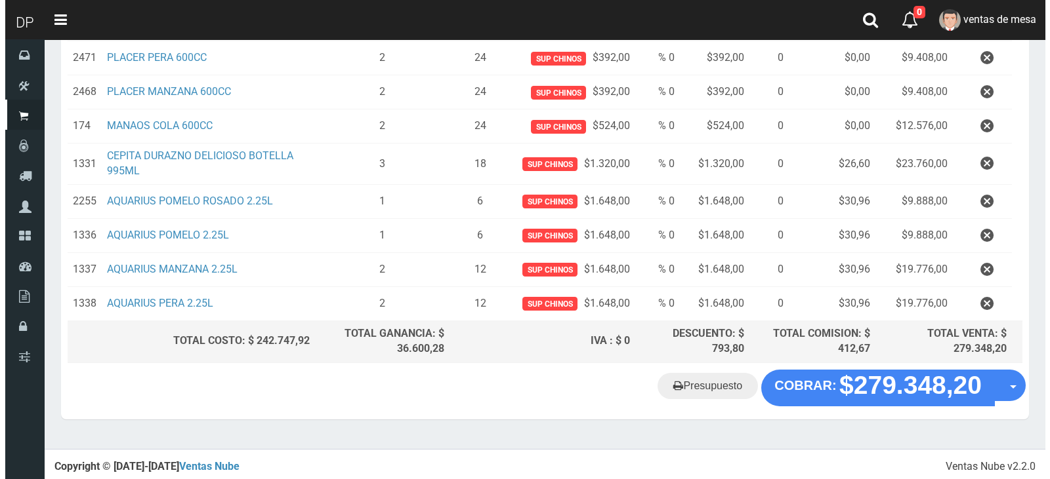
scroll to position [474, 0]
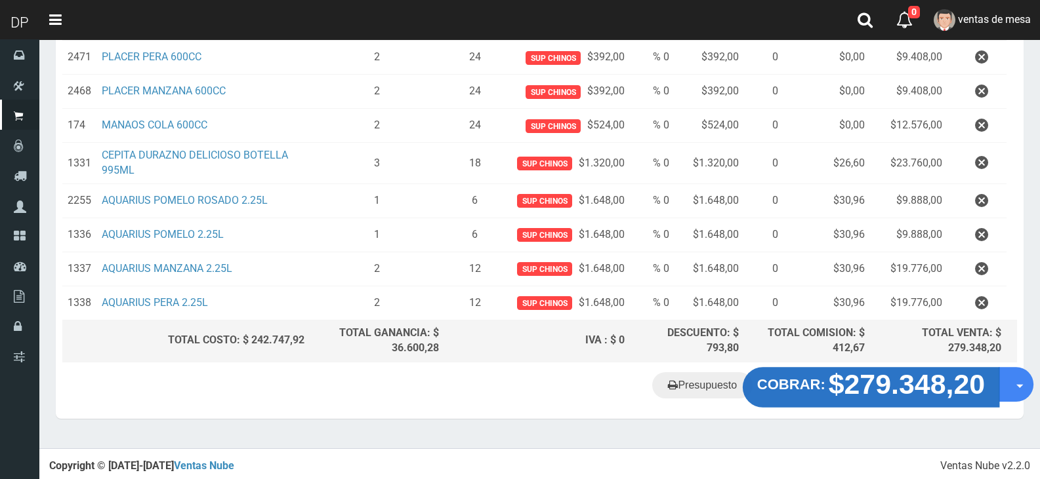
click at [971, 376] on strong "$279.348,20" at bounding box center [906, 384] width 157 height 31
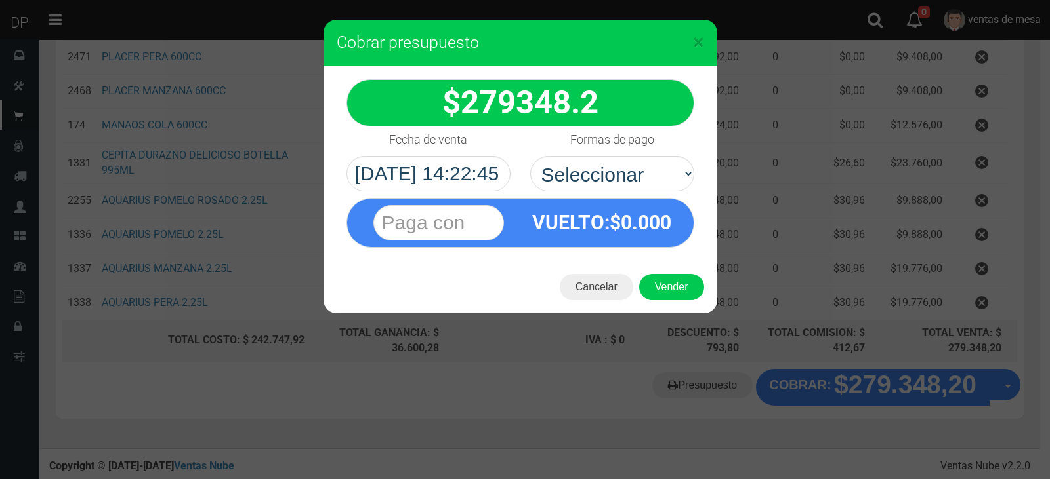
select select "Efectivo"
click at [530, 156] on select "Seleccionar Efectivo Tarjeta de Crédito Depósito Débito" at bounding box center [612, 173] width 164 height 35
click at [684, 287] on button "Vender" at bounding box center [671, 287] width 65 height 26
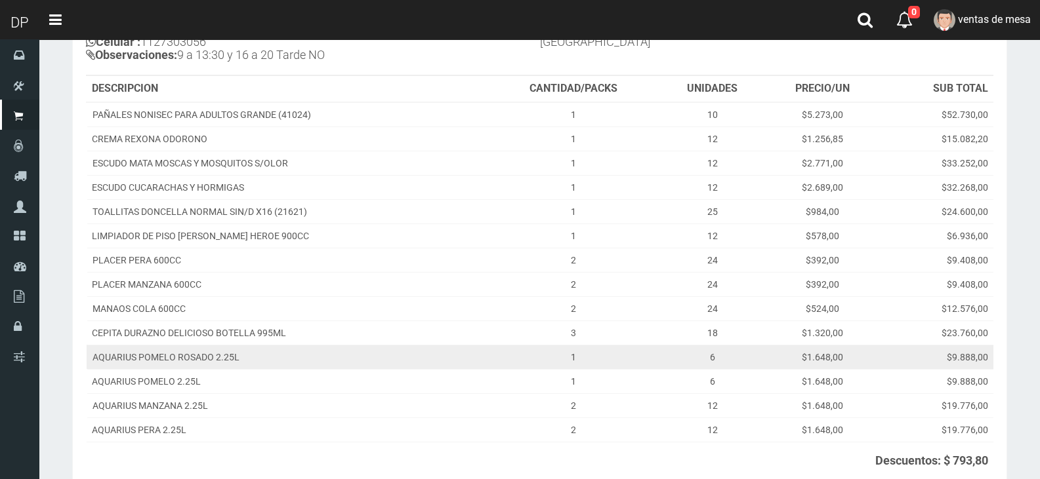
scroll to position [302, 0]
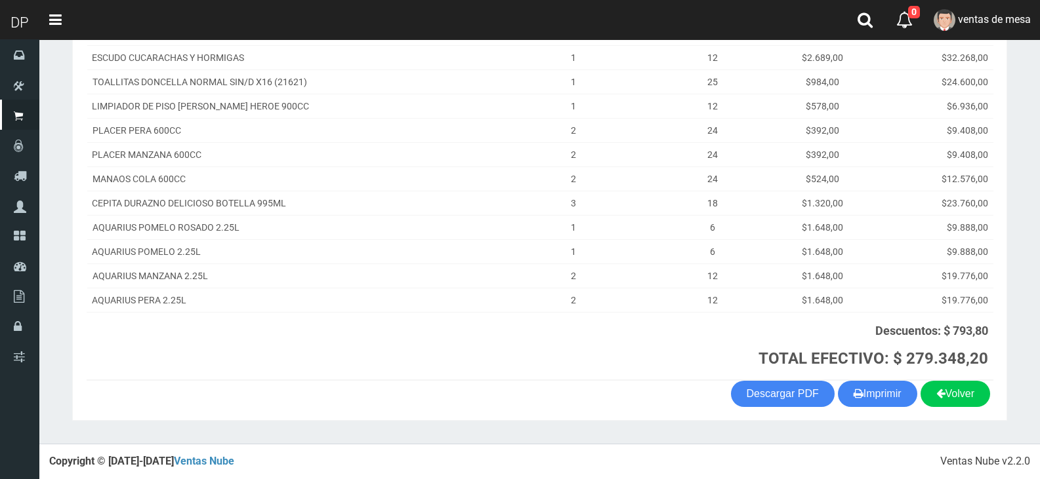
drag, startPoint x: 891, startPoint y: 396, endPoint x: 790, endPoint y: 371, distance: 103.3
click at [891, 396] on button "Imprimir" at bounding box center [877, 394] width 79 height 26
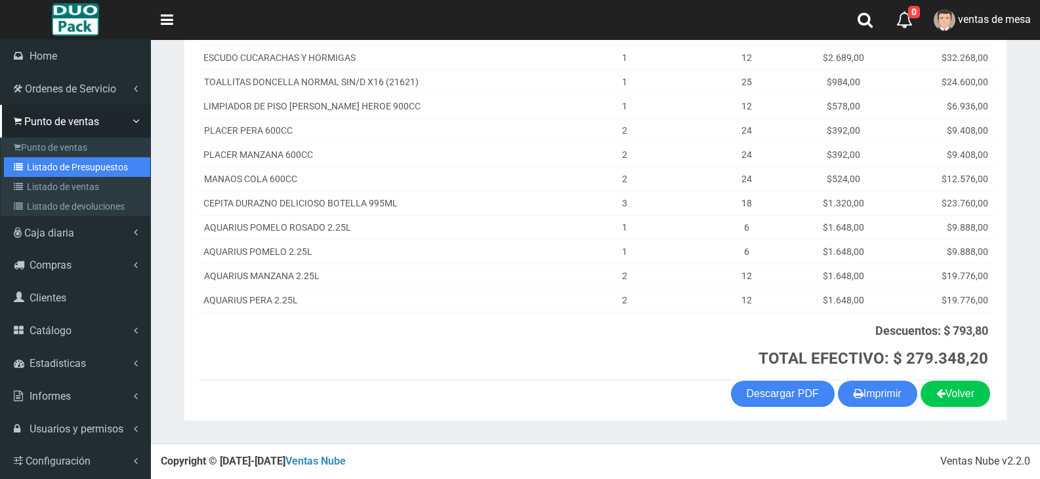
click at [96, 176] on link "Listado de Presupuestos" at bounding box center [77, 167] width 146 height 20
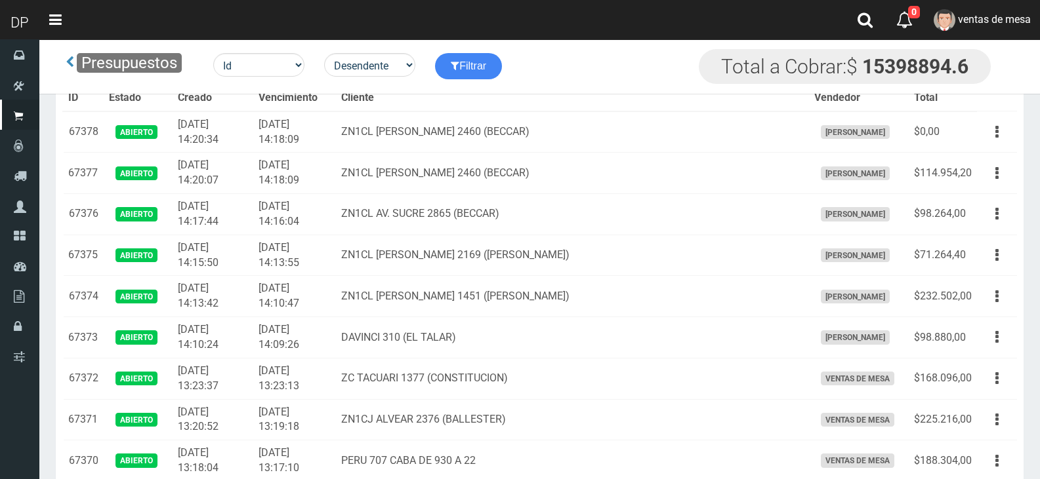
scroll to position [330, 0]
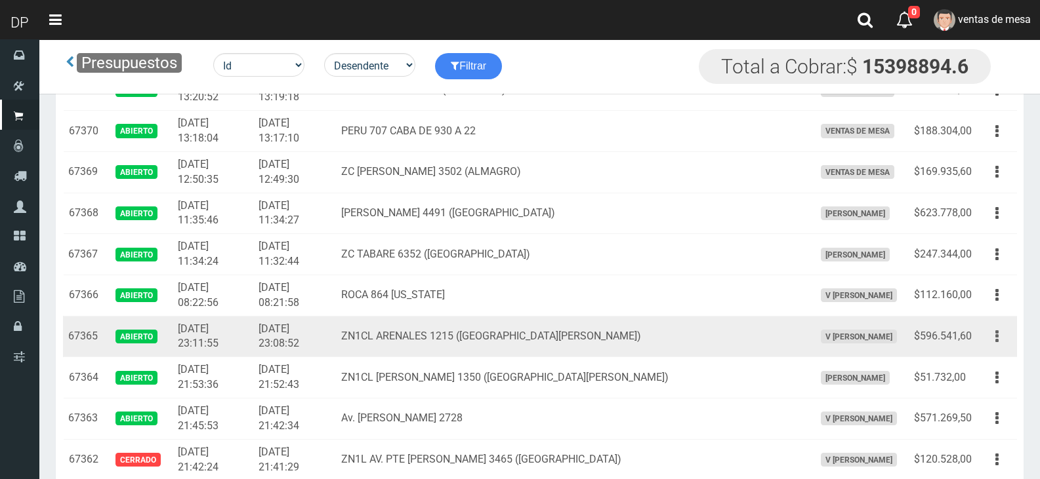
click at [996, 337] on icon "button" at bounding box center [996, 336] width 3 height 23
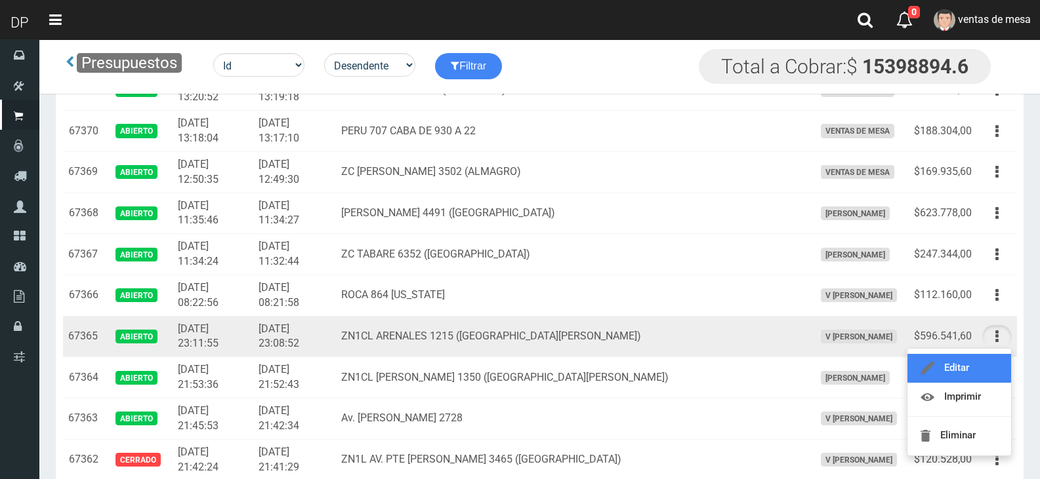
click at [970, 370] on link "Editar" at bounding box center [959, 368] width 104 height 29
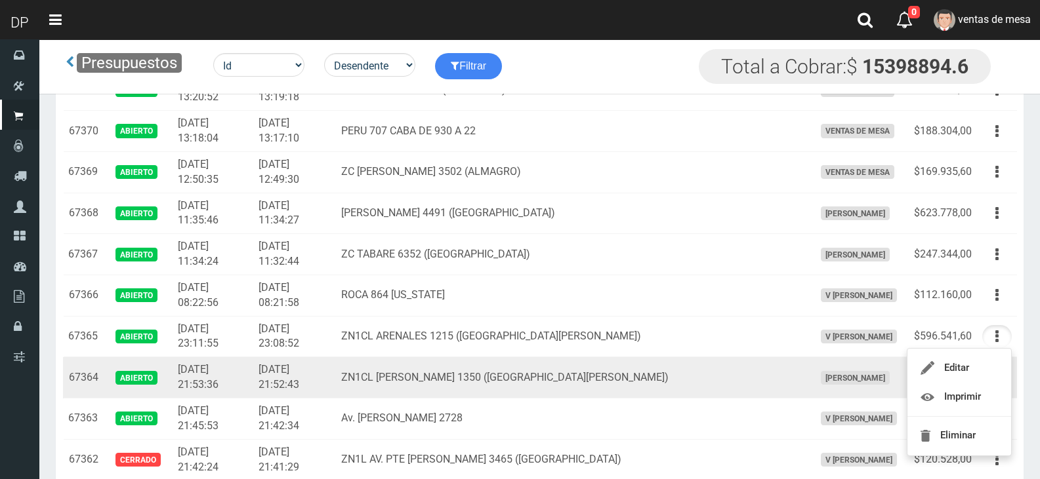
click at [970, 370] on td "$51.732,00" at bounding box center [942, 377] width 68 height 41
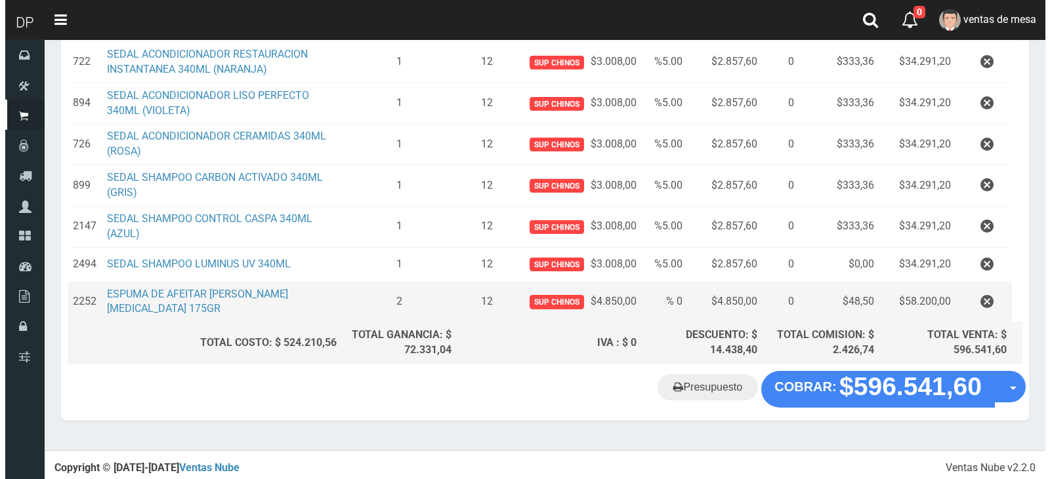
scroll to position [522, 0]
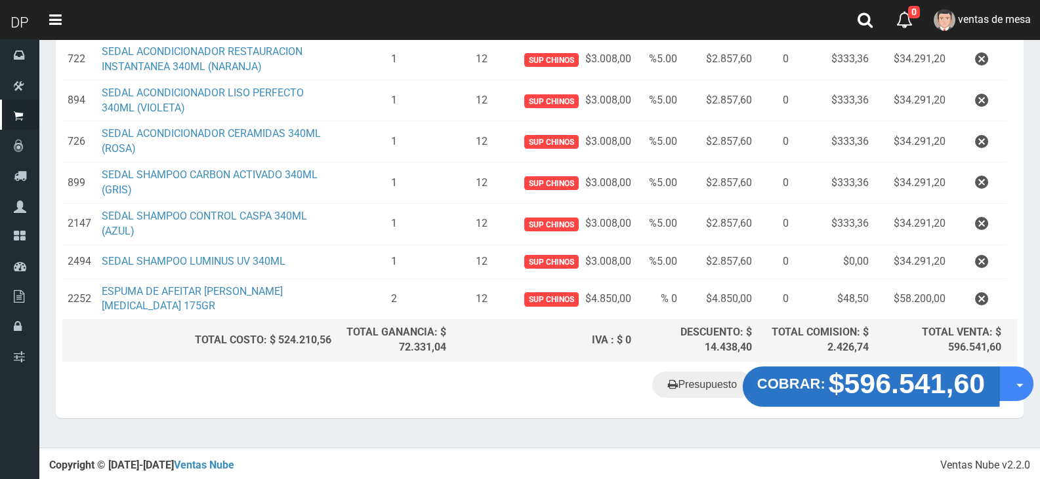
click at [926, 380] on strong "$596.541,60" at bounding box center [906, 384] width 157 height 31
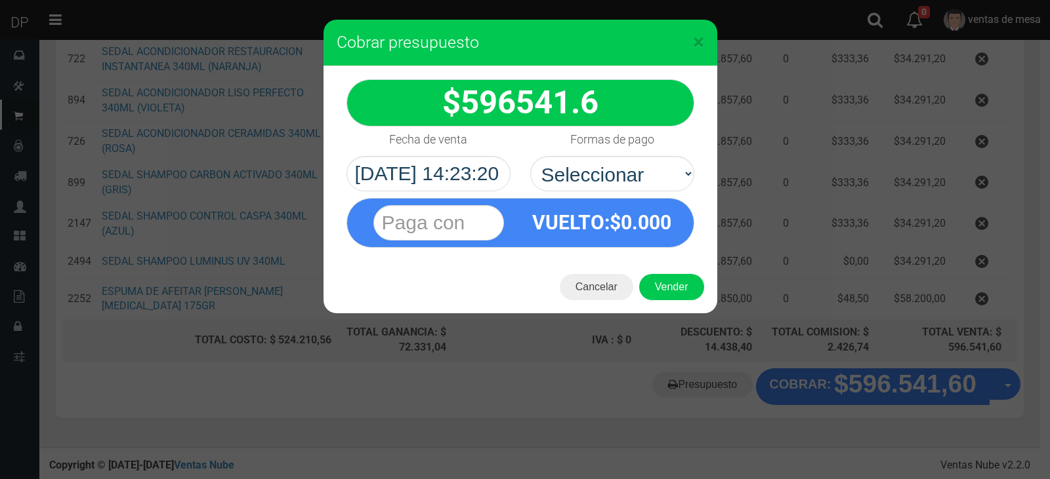
click at [581, 194] on div "VUELTO :$ 0.000" at bounding box center [520, 220] width 367 height 56
click at [598, 189] on select "Seleccionar Efectivo Tarjeta de Crédito Depósito Débito" at bounding box center [612, 173] width 164 height 35
select select "Efectivo"
click at [530, 156] on select "Seleccionar Efectivo Tarjeta de Crédito Depósito Débito" at bounding box center [612, 173] width 164 height 35
click at [667, 284] on button "Vender" at bounding box center [671, 287] width 65 height 26
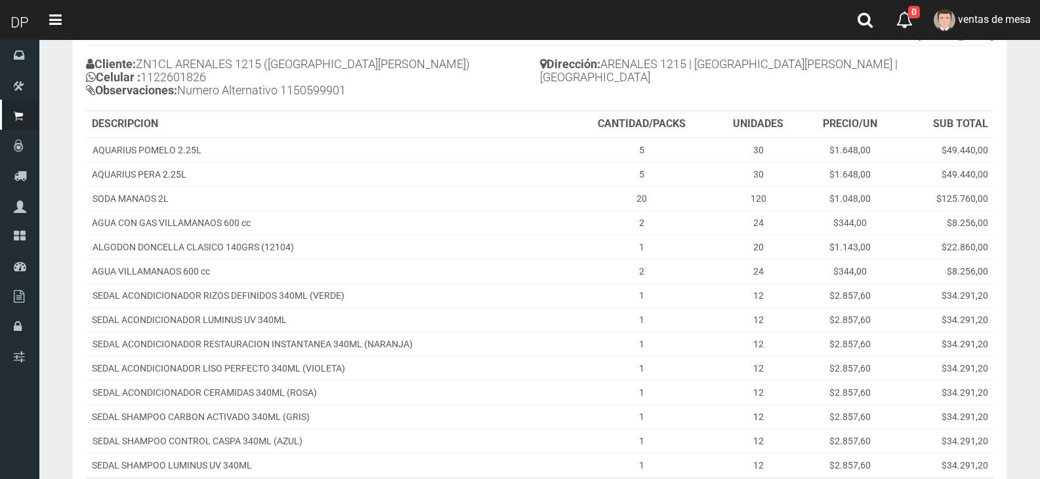
scroll to position [327, 0]
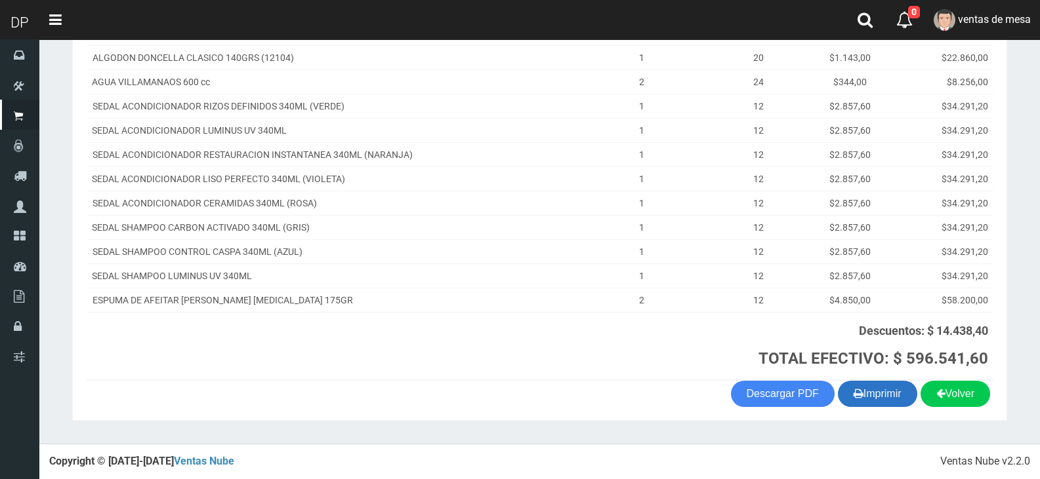
click at [856, 388] on icon "button" at bounding box center [858, 393] width 10 height 18
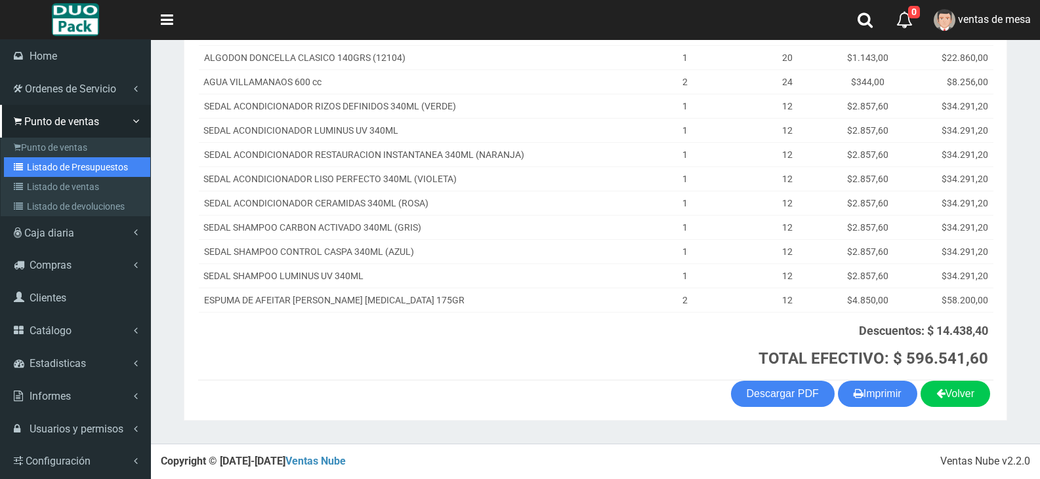
click at [71, 173] on link "Listado de Presupuestos" at bounding box center [77, 167] width 146 height 20
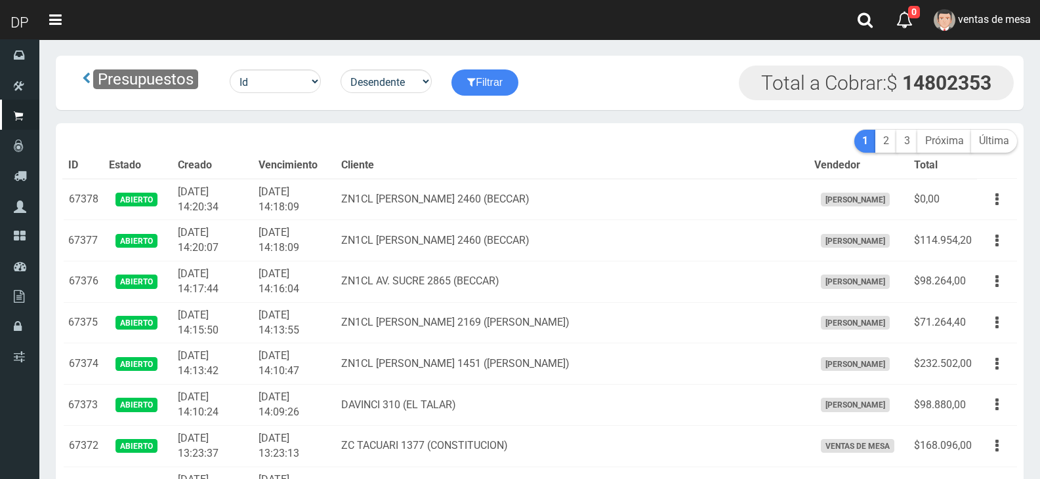
scroll to position [741, 0]
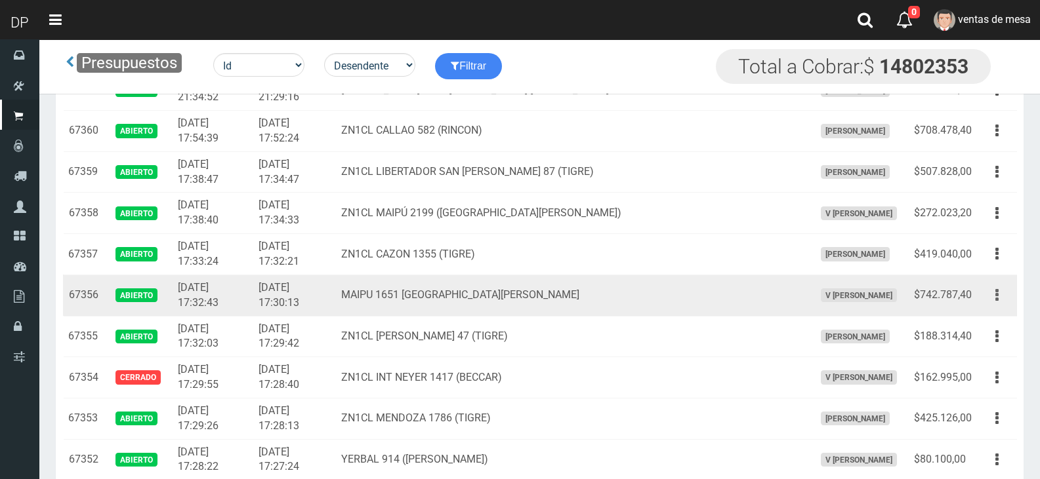
click at [1000, 302] on button "button" at bounding box center [997, 295] width 30 height 23
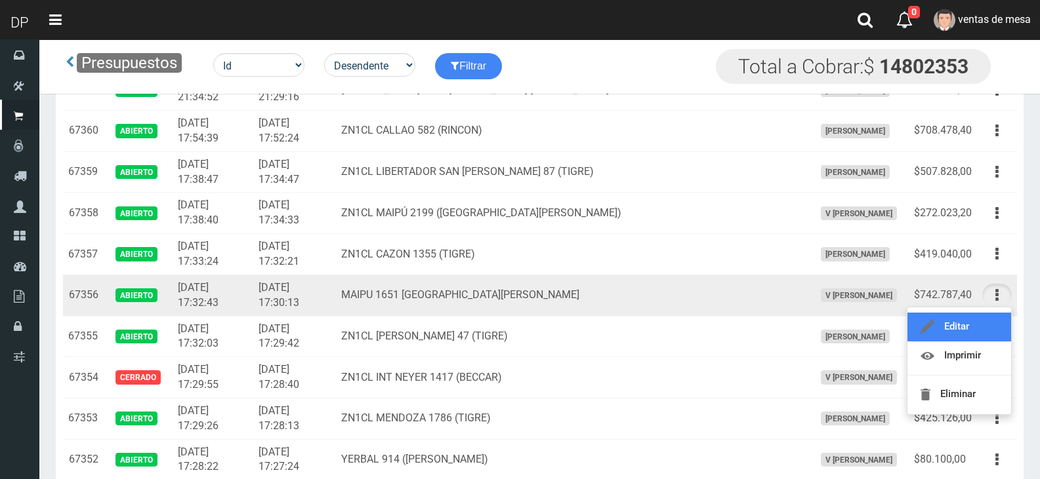
click at [945, 326] on link "Editar" at bounding box center [959, 327] width 104 height 29
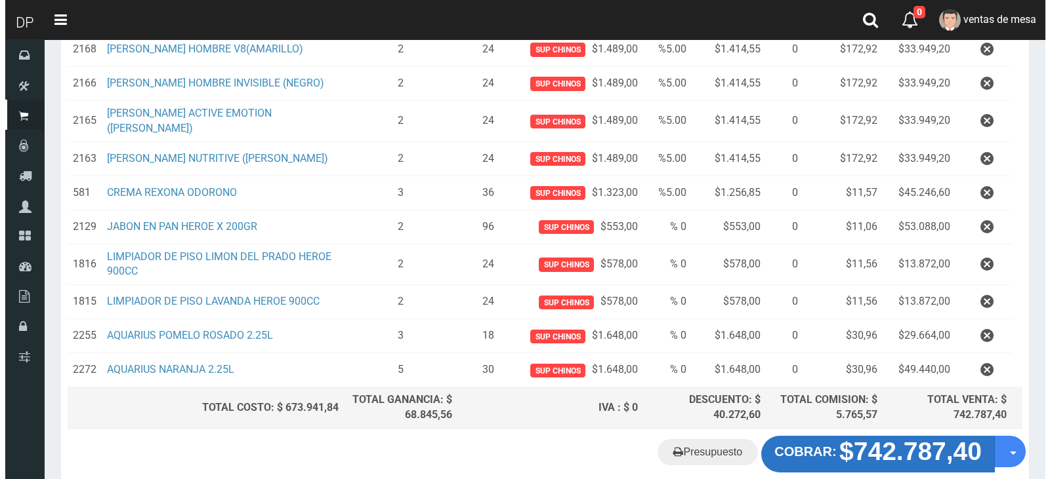
scroll to position [581, 0]
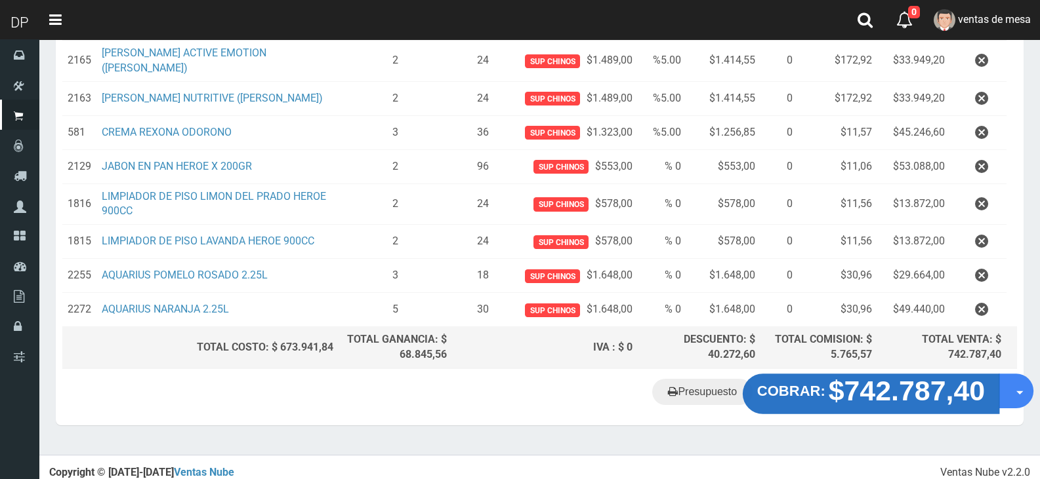
click at [920, 386] on strong "$742.787,40" at bounding box center [906, 391] width 157 height 31
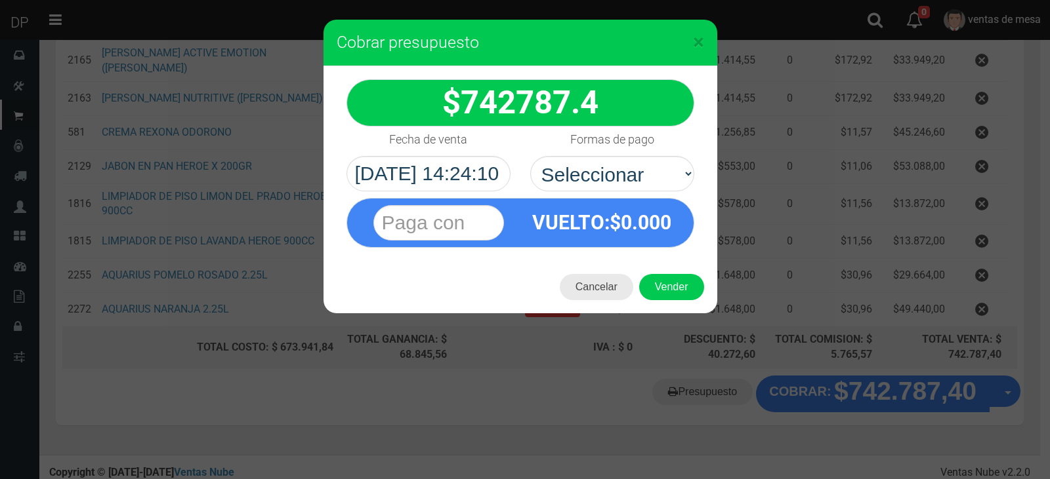
click at [597, 293] on button "Cancelar" at bounding box center [596, 287] width 73 height 26
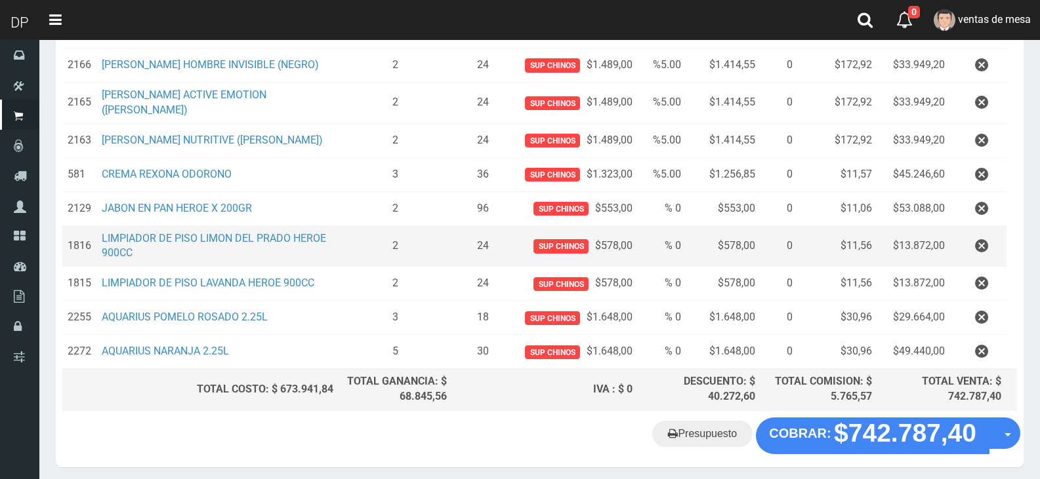
scroll to position [516, 0]
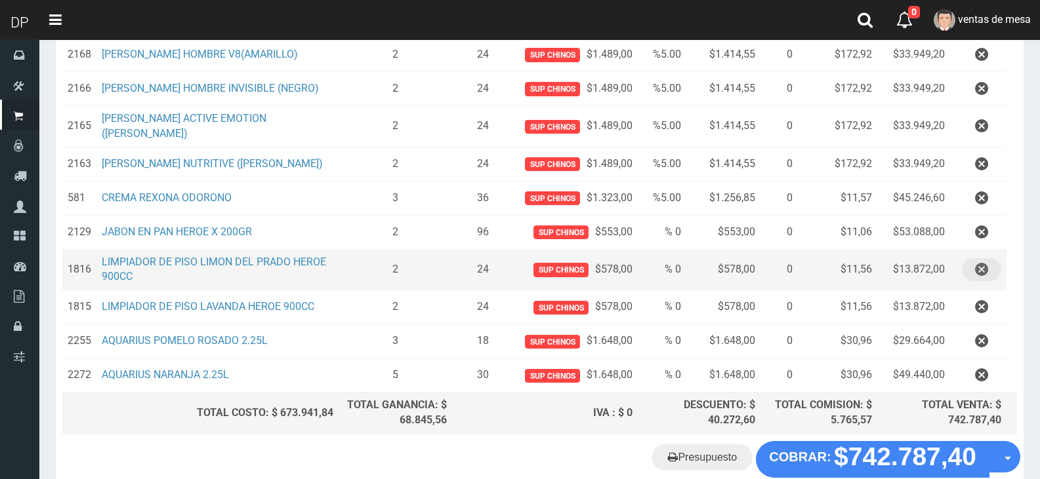
click at [984, 259] on icon "button" at bounding box center [981, 269] width 13 height 23
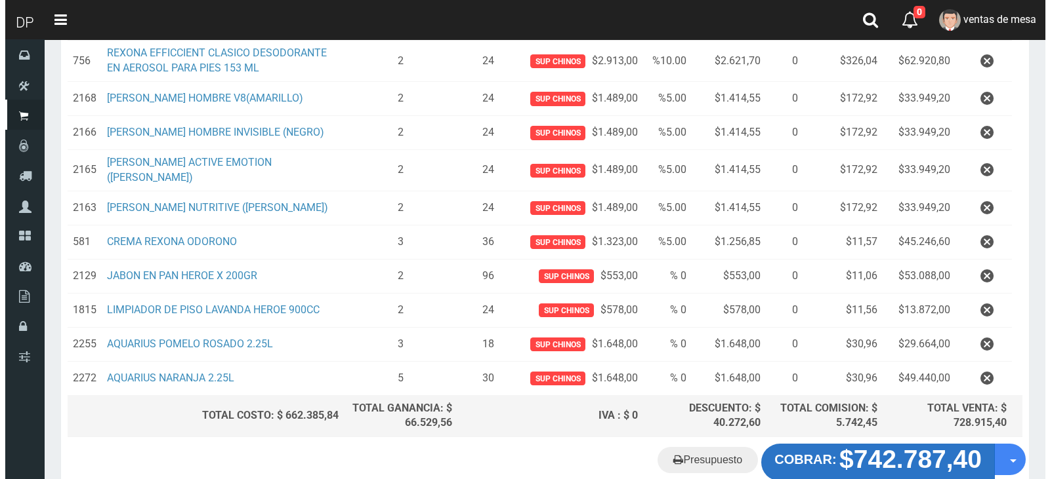
scroll to position [540, 0]
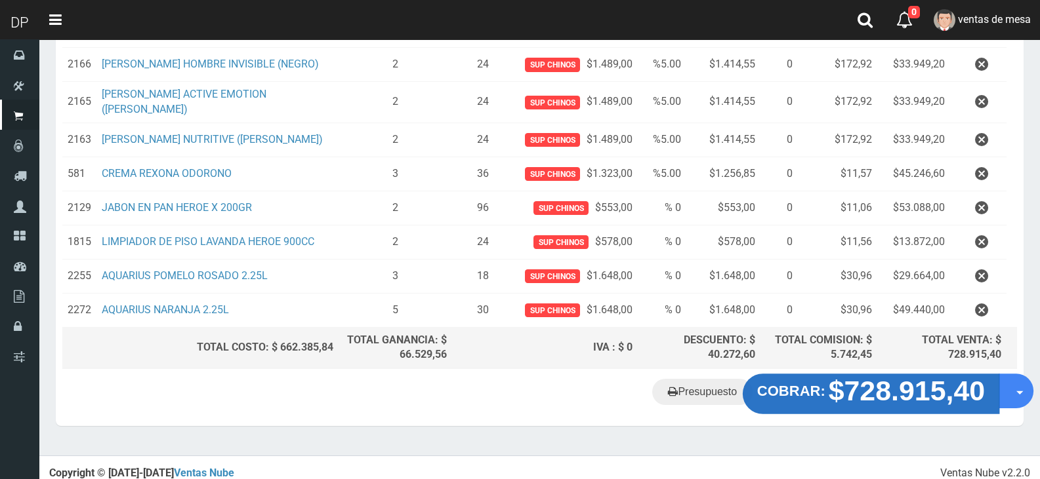
click at [904, 380] on strong "$728.915,40" at bounding box center [906, 391] width 157 height 31
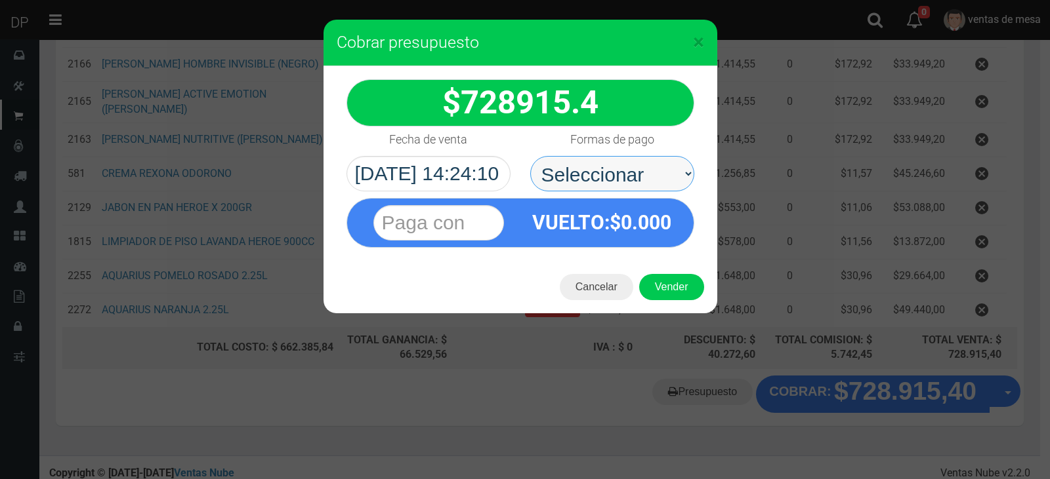
click at [624, 180] on select "Seleccionar Efectivo Tarjeta de Crédito Depósito Débito" at bounding box center [612, 173] width 164 height 35
select select "Efectivo"
click at [530, 156] on select "Seleccionar Efectivo Tarjeta de Crédito Depósito Débito" at bounding box center [612, 173] width 164 height 35
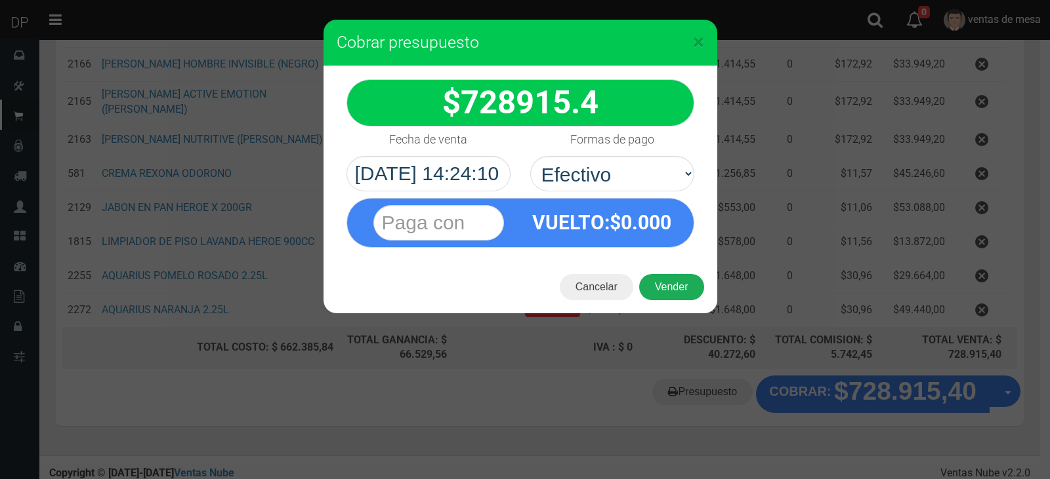
click at [670, 287] on button "Vender" at bounding box center [671, 287] width 65 height 26
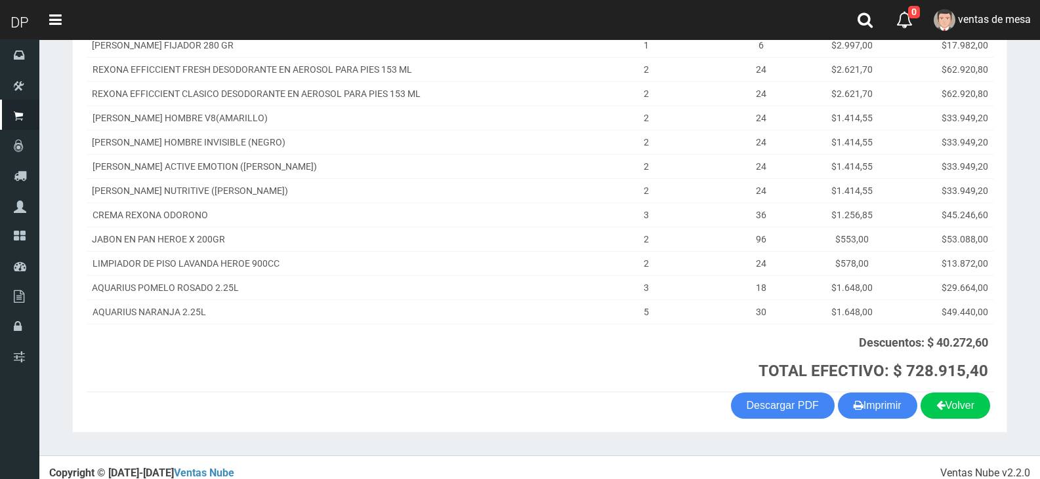
scroll to position [362, 0]
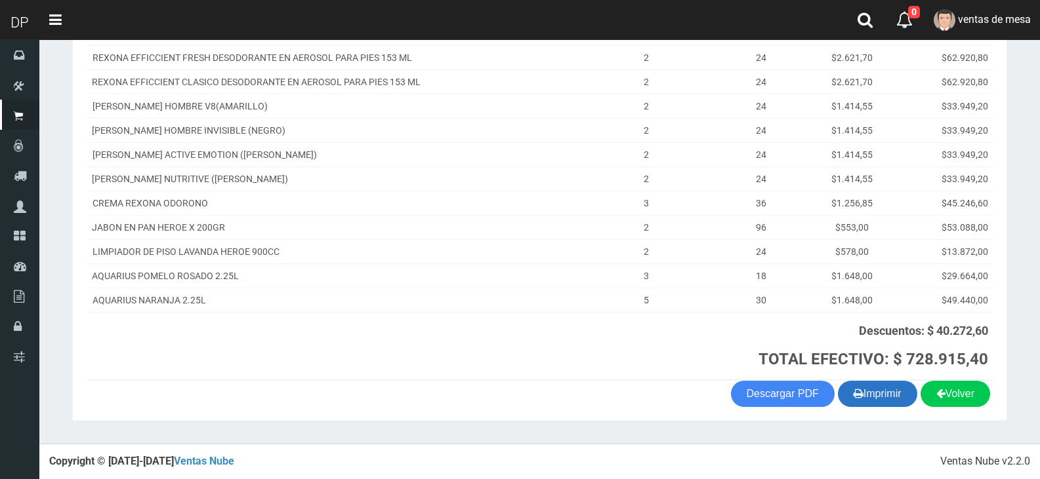
click at [876, 398] on button "Imprimir" at bounding box center [877, 394] width 79 height 26
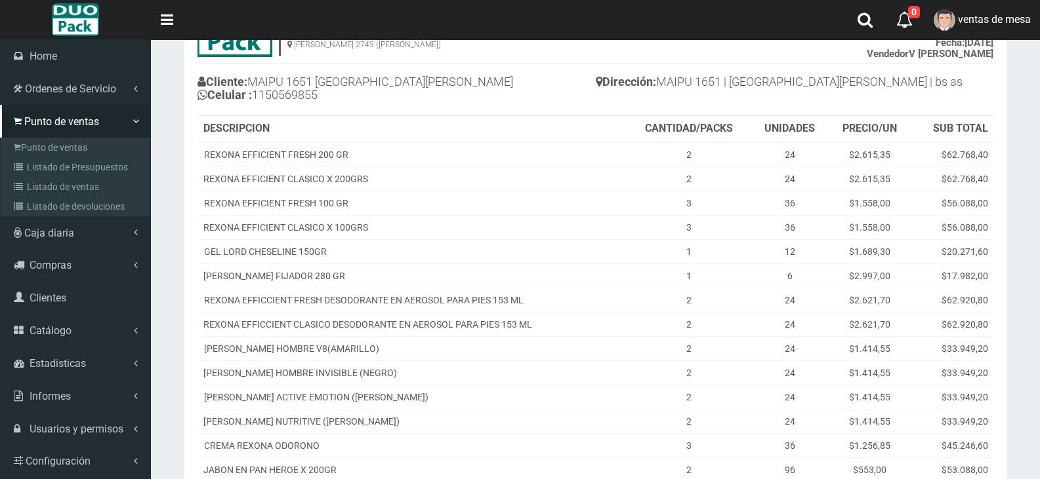
scroll to position [100, 0]
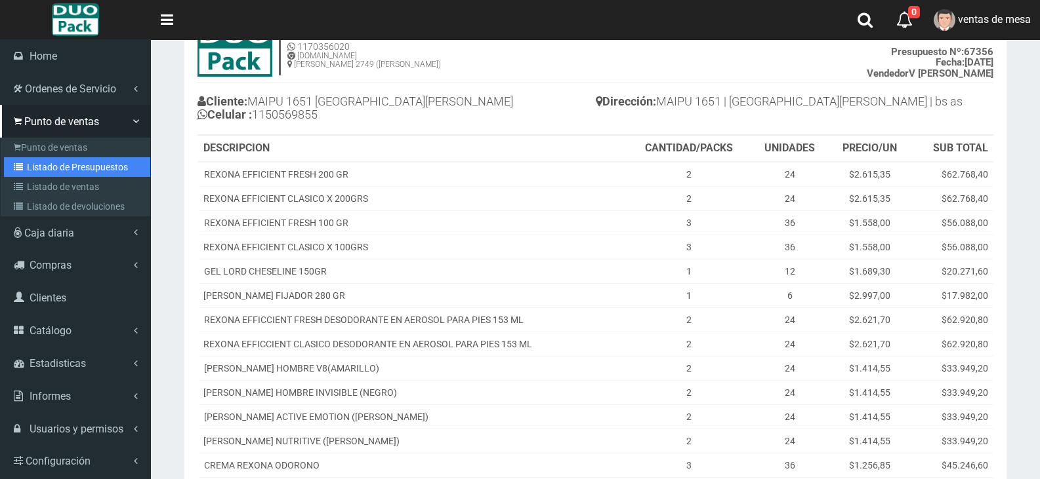
drag, startPoint x: 113, startPoint y: 171, endPoint x: 119, endPoint y: 170, distance: 6.6
click at [112, 171] on link "Listado de Presupuestos" at bounding box center [77, 167] width 146 height 20
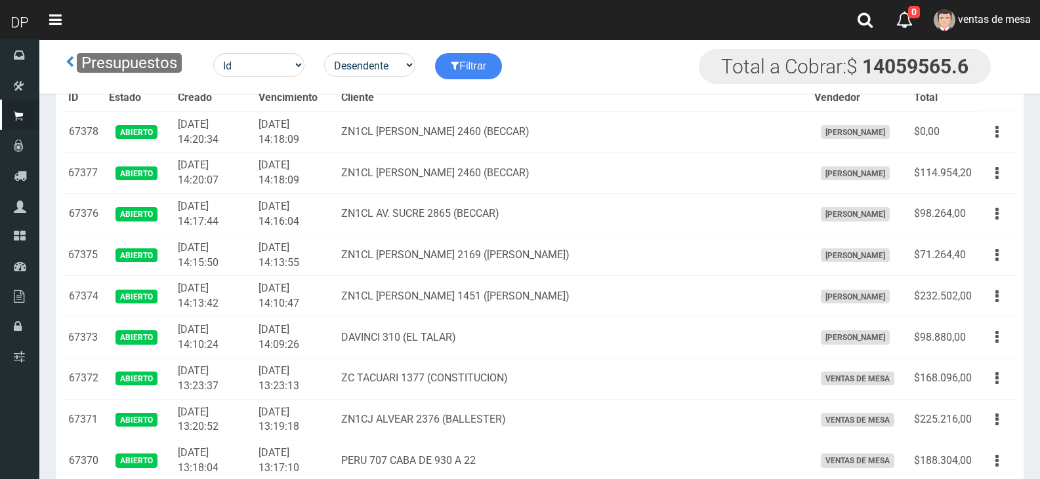
scroll to position [741, 0]
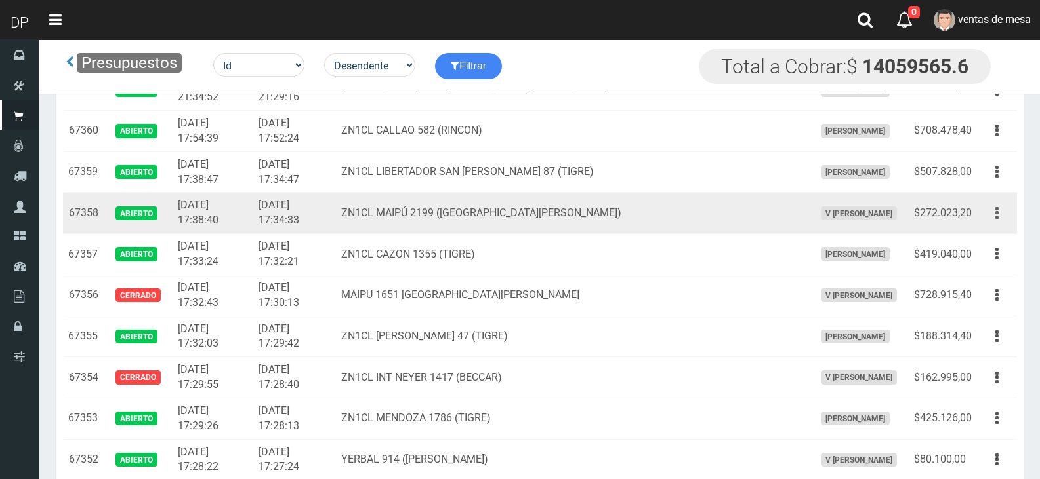
click at [1001, 216] on button "button" at bounding box center [997, 213] width 30 height 23
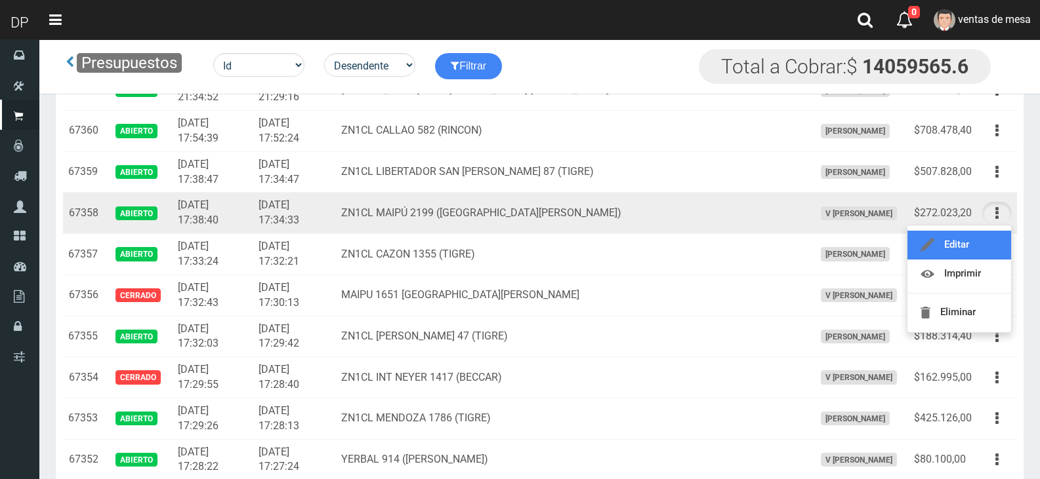
click at [976, 245] on link "Editar" at bounding box center [959, 245] width 104 height 29
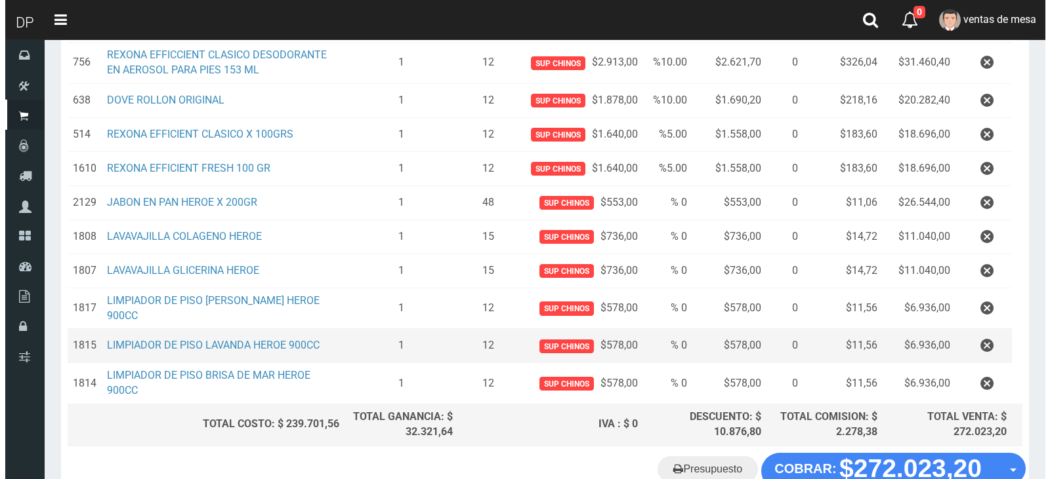
scroll to position [609, 0]
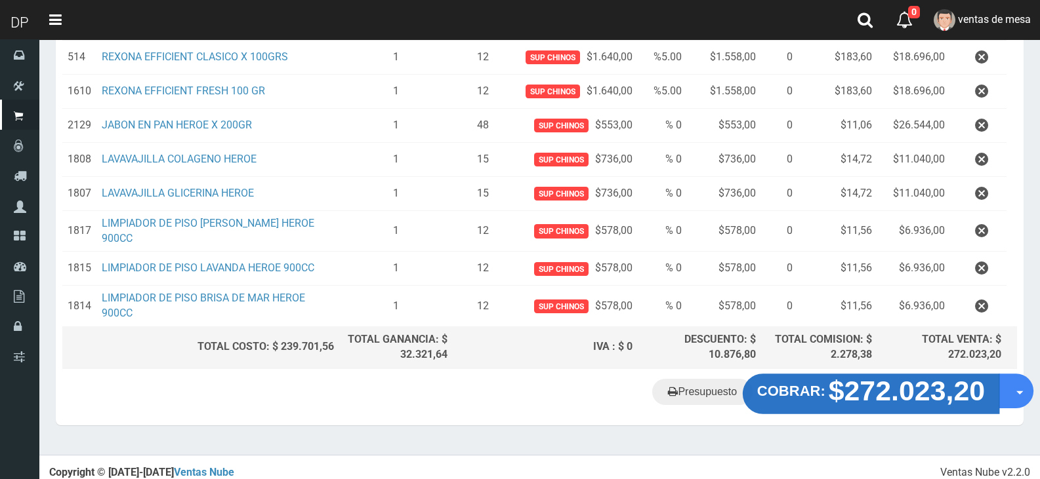
click at [893, 394] on strong "$272.023,20" at bounding box center [906, 390] width 157 height 31
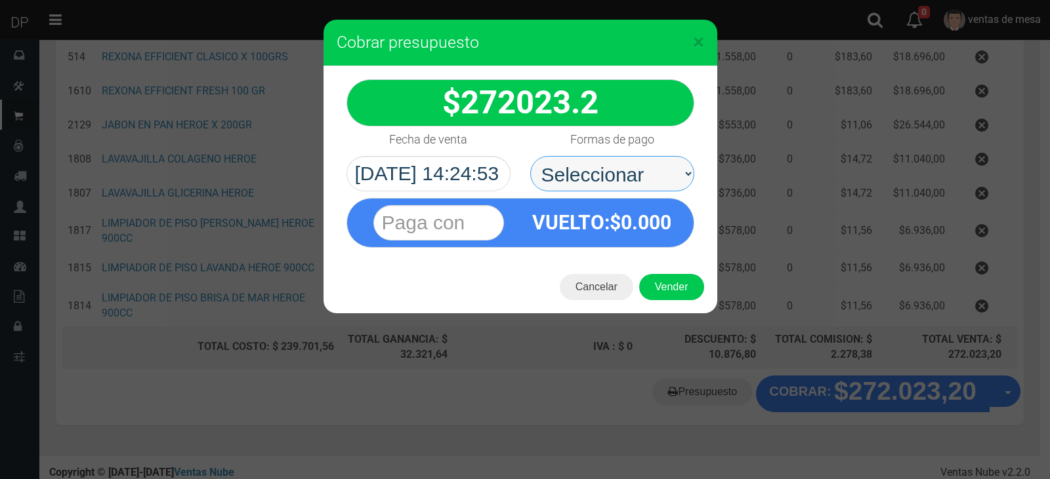
drag, startPoint x: 588, startPoint y: 171, endPoint x: 581, endPoint y: 189, distance: 19.1
click at [588, 171] on select "Seleccionar Efectivo Tarjeta de Crédito Depósito Débito" at bounding box center [612, 173] width 164 height 35
click at [530, 156] on select "Seleccionar Efectivo Tarjeta de Crédito Depósito Débito" at bounding box center [612, 173] width 164 height 35
click at [611, 180] on select "Seleccionar Efectivo Tarjeta de Crédito Depósito Débito" at bounding box center [612, 173] width 164 height 35
select select "Efectivo"
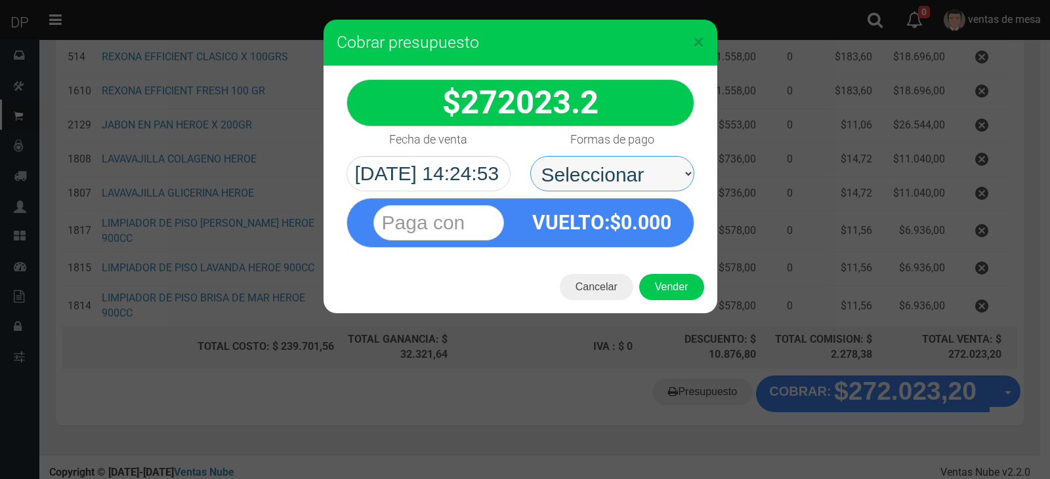
click at [530, 156] on select "Seleccionar Efectivo Tarjeta de Crédito Depósito Débito" at bounding box center [612, 173] width 164 height 35
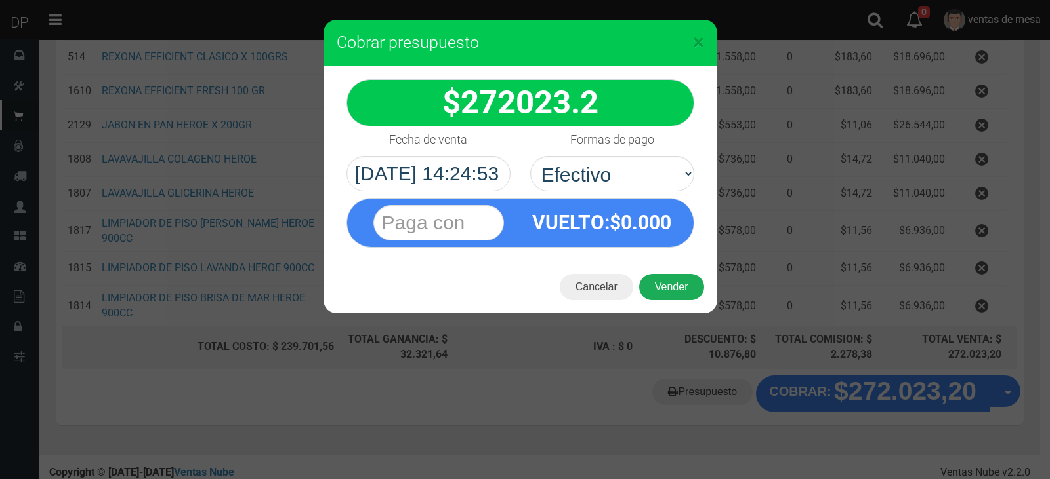
click at [687, 284] on button "Vender" at bounding box center [671, 287] width 65 height 26
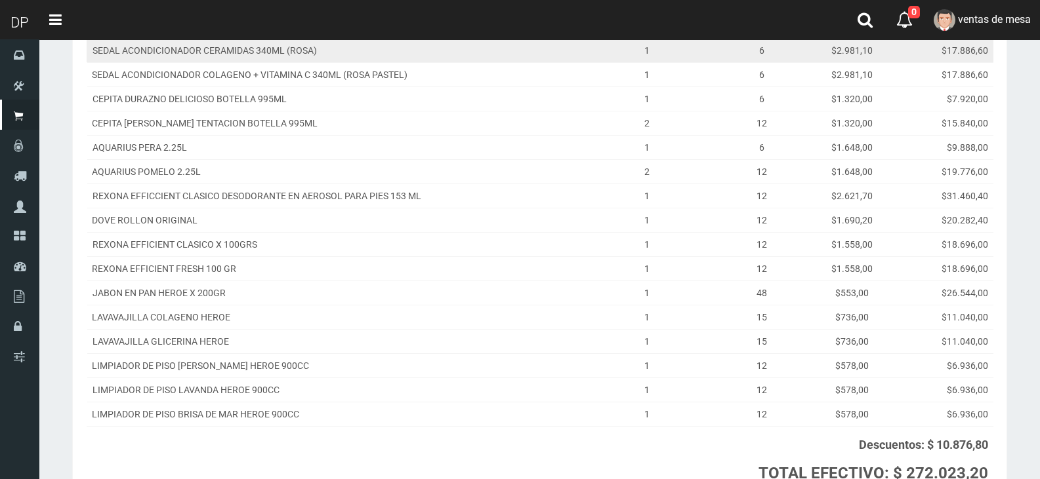
scroll to position [386, 0]
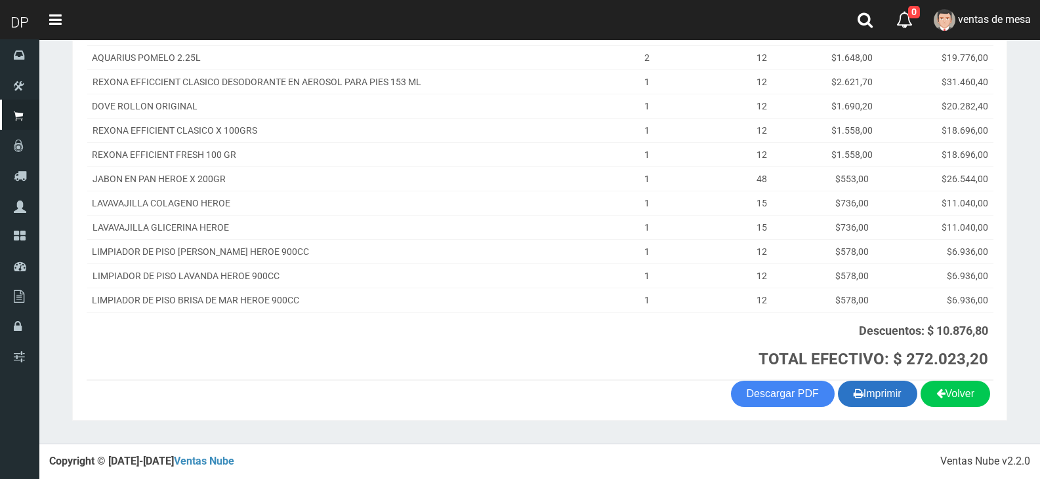
click at [886, 384] on button "Imprimir" at bounding box center [877, 394] width 79 height 26
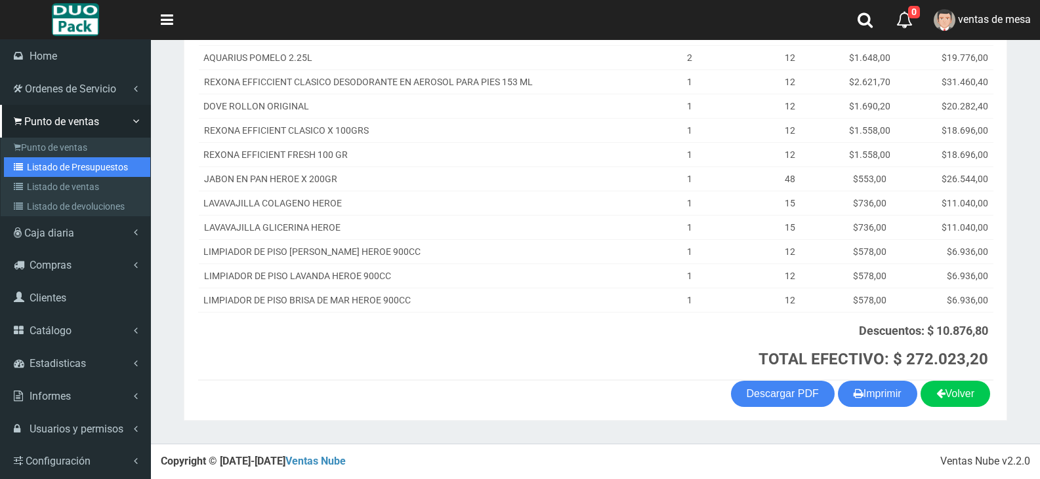
click at [62, 163] on link "Listado de Presupuestos" at bounding box center [77, 167] width 146 height 20
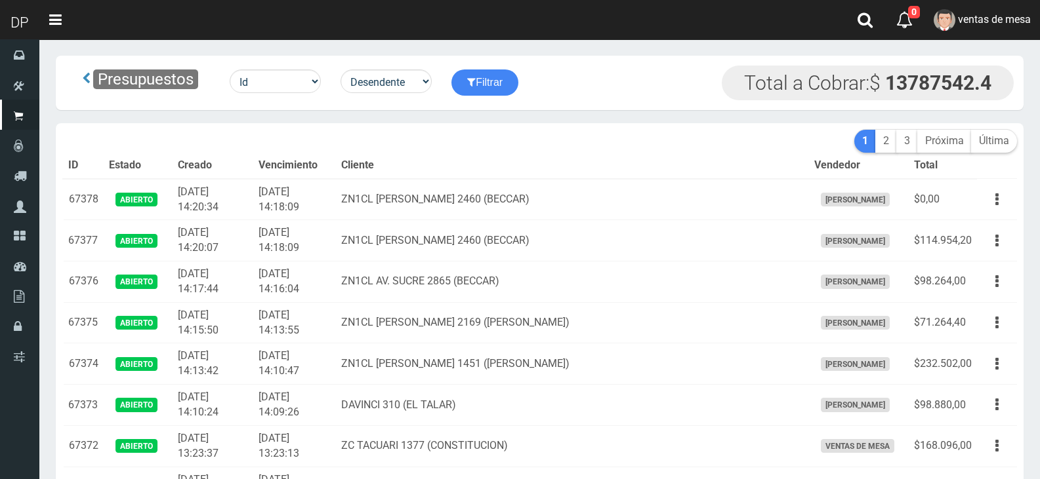
scroll to position [1563, 0]
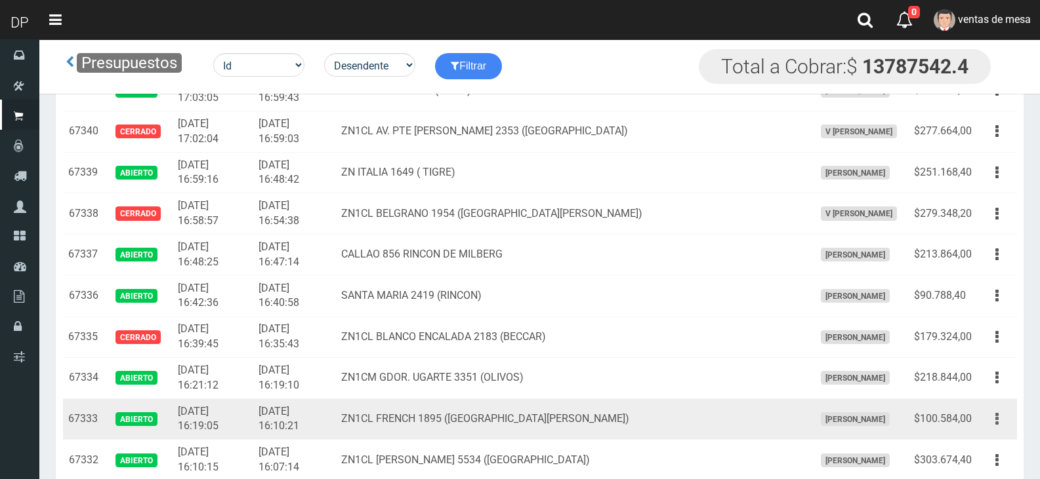
click at [1000, 412] on button "button" at bounding box center [997, 419] width 30 height 23
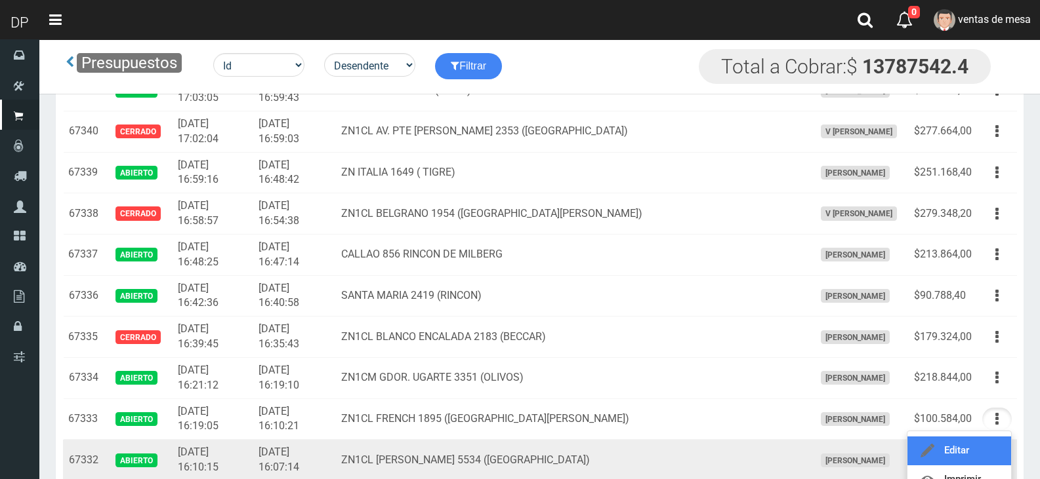
click at [959, 441] on link "Editar" at bounding box center [959, 451] width 104 height 29
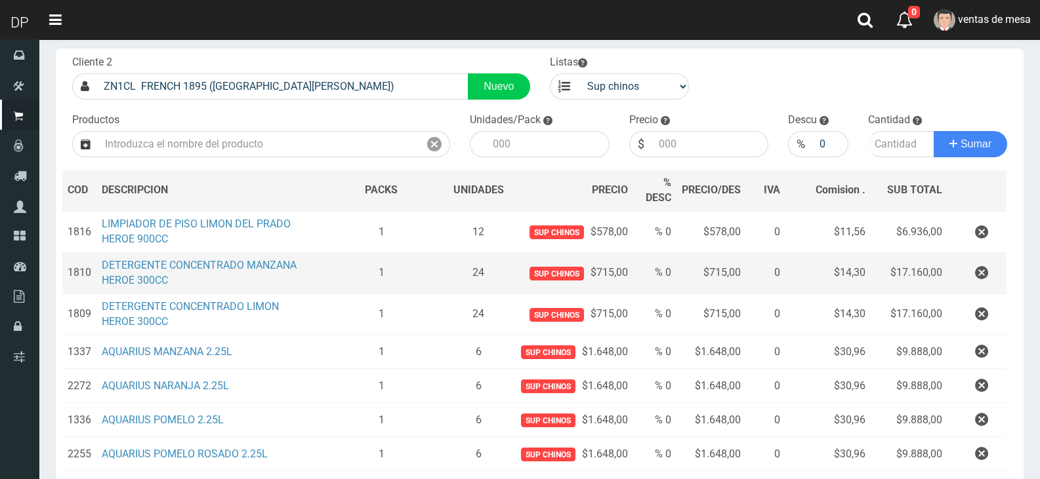
scroll to position [58, 0]
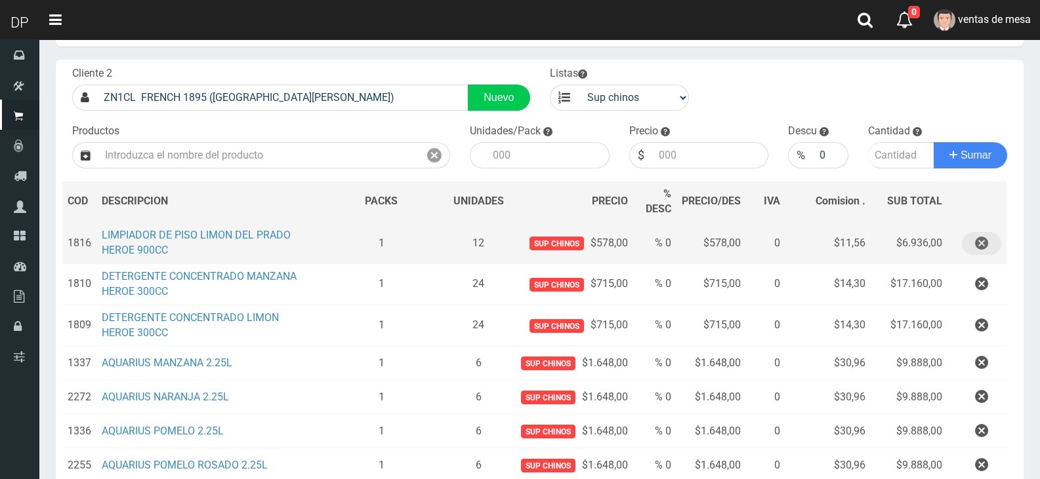
click at [987, 237] on icon "button" at bounding box center [981, 243] width 13 height 23
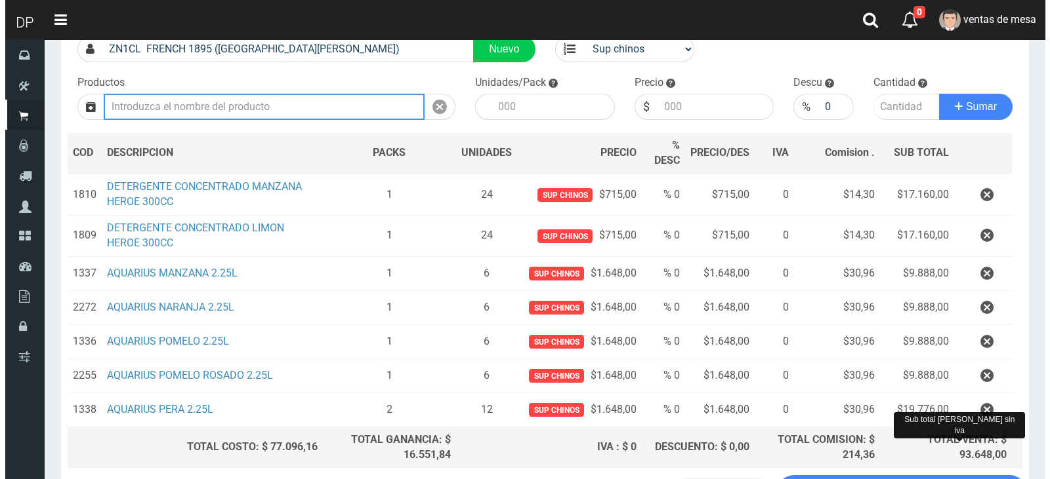
scroll to position [214, 0]
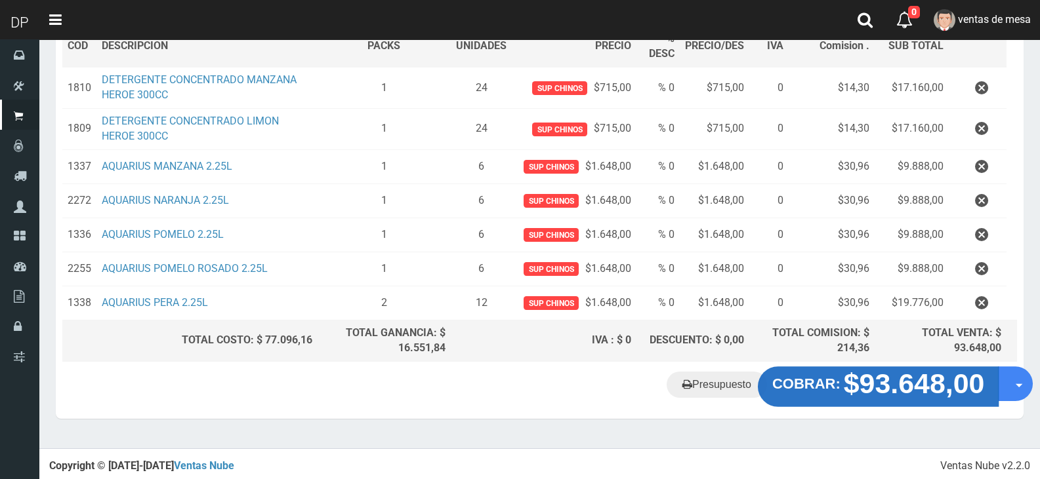
click at [916, 388] on strong "$93.648,00" at bounding box center [914, 384] width 141 height 31
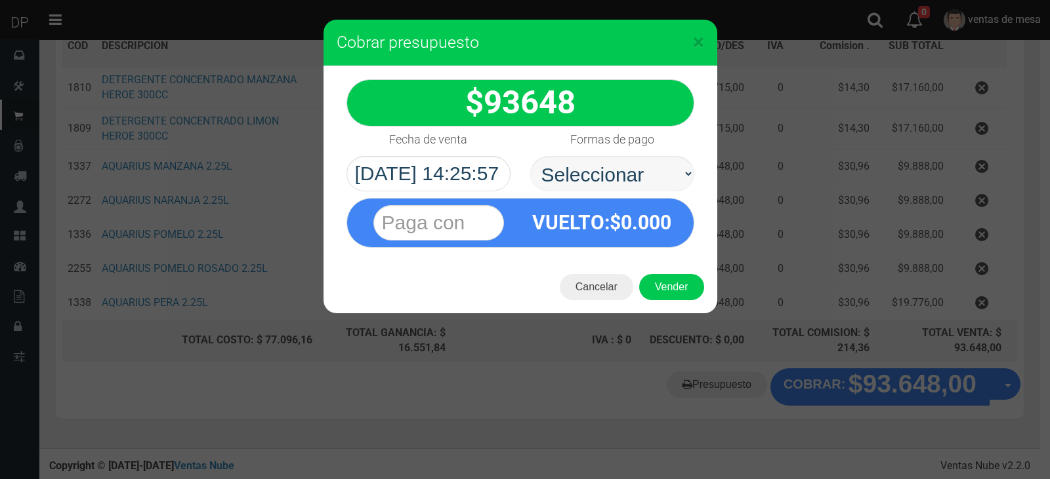
click at [649, 185] on select "Seleccionar Efectivo Tarjeta de Crédito Depósito Débito" at bounding box center [612, 173] width 164 height 35
select select "Efectivo"
click at [530, 156] on select "Seleccionar Efectivo Tarjeta de Crédito Depósito Débito" at bounding box center [612, 173] width 164 height 35
click at [657, 278] on button "Vender" at bounding box center [671, 287] width 65 height 26
click at [0, 0] on div "Cargando..." at bounding box center [0, 0] width 0 height 0
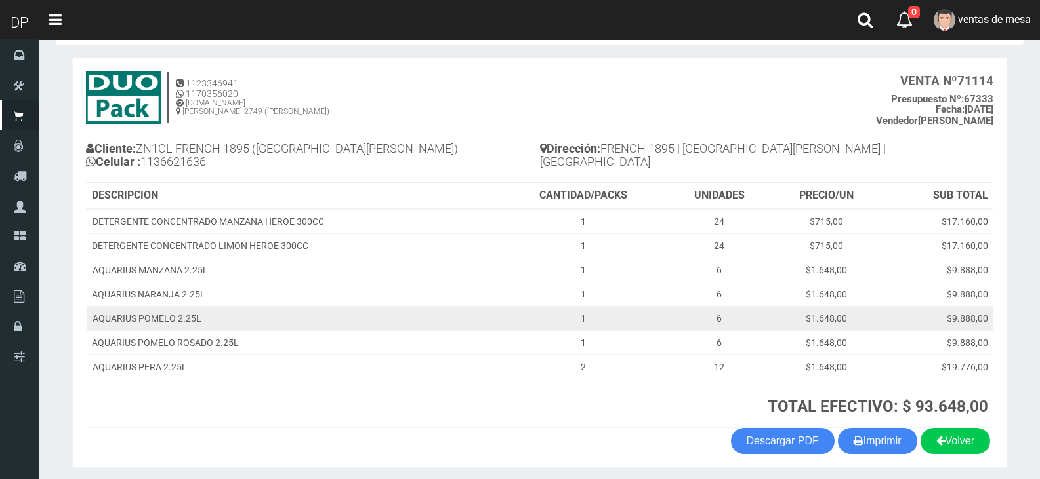
scroll to position [100, 0]
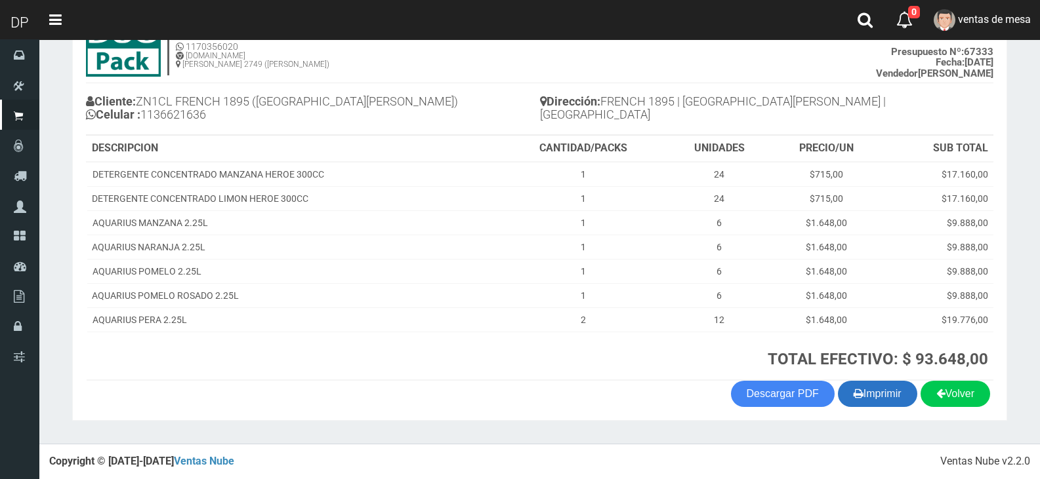
click at [887, 386] on button "Imprimir" at bounding box center [877, 394] width 79 height 26
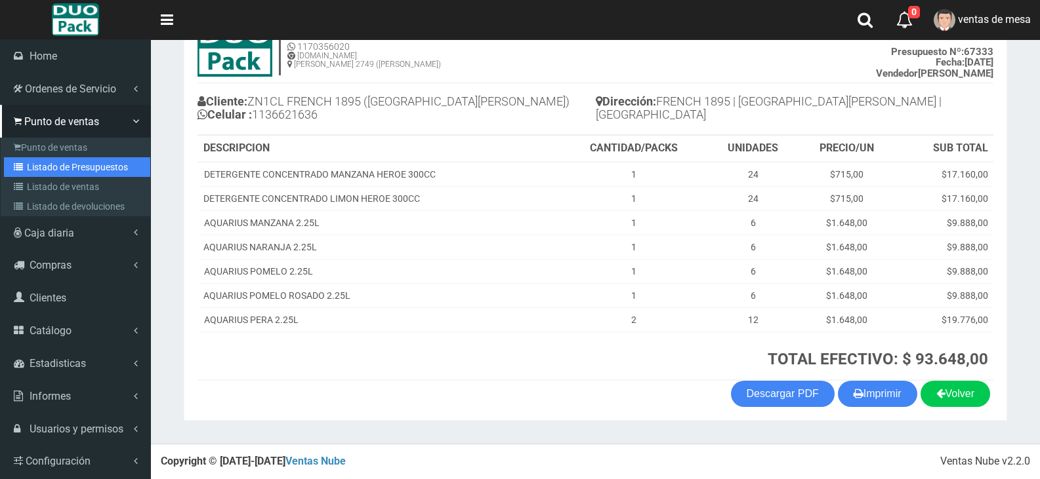
click at [61, 167] on link "Listado de Presupuestos" at bounding box center [77, 167] width 146 height 20
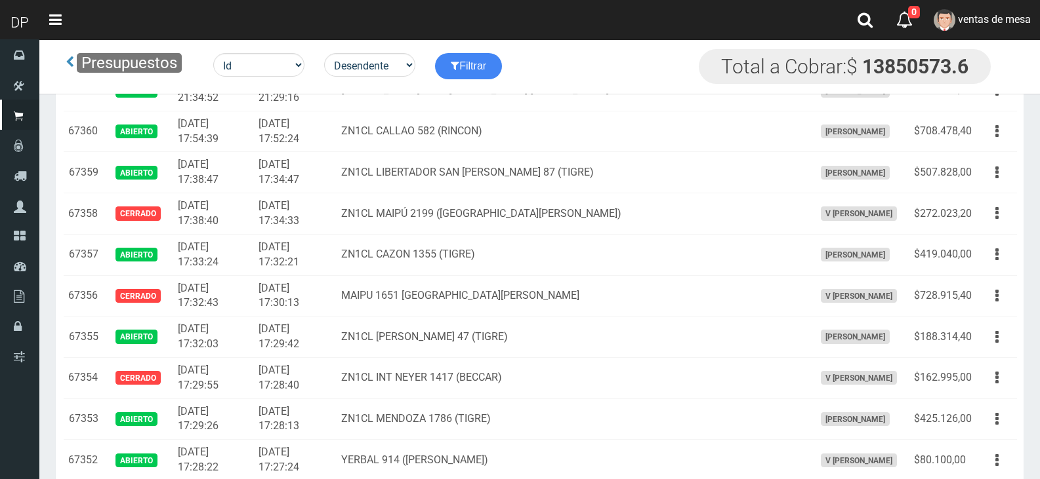
scroll to position [1085, 0]
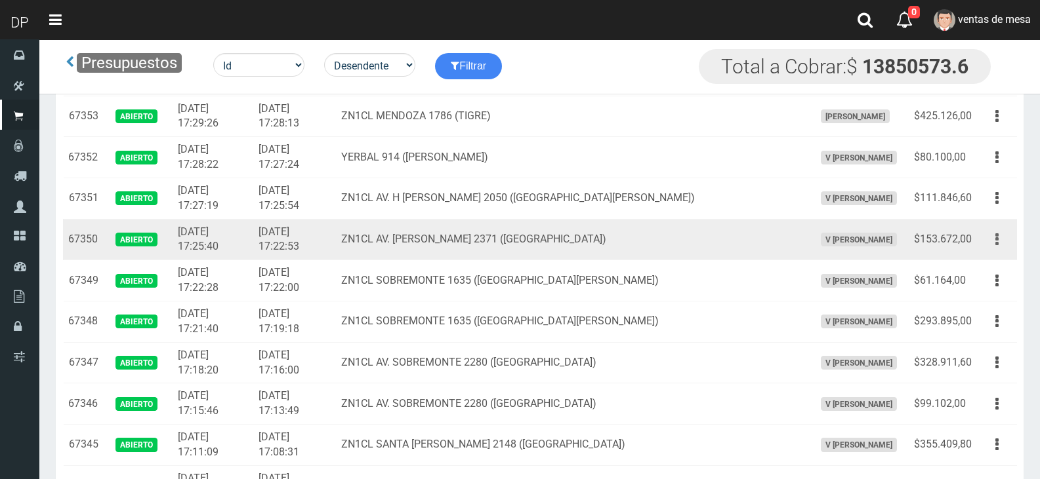
click at [1002, 244] on button "button" at bounding box center [997, 239] width 30 height 23
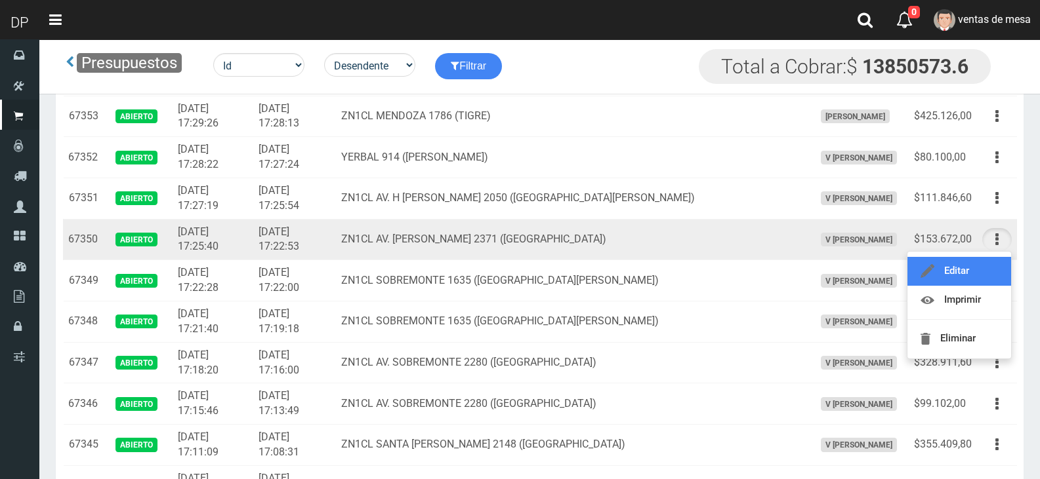
click at [939, 274] on link "Editar" at bounding box center [959, 271] width 104 height 29
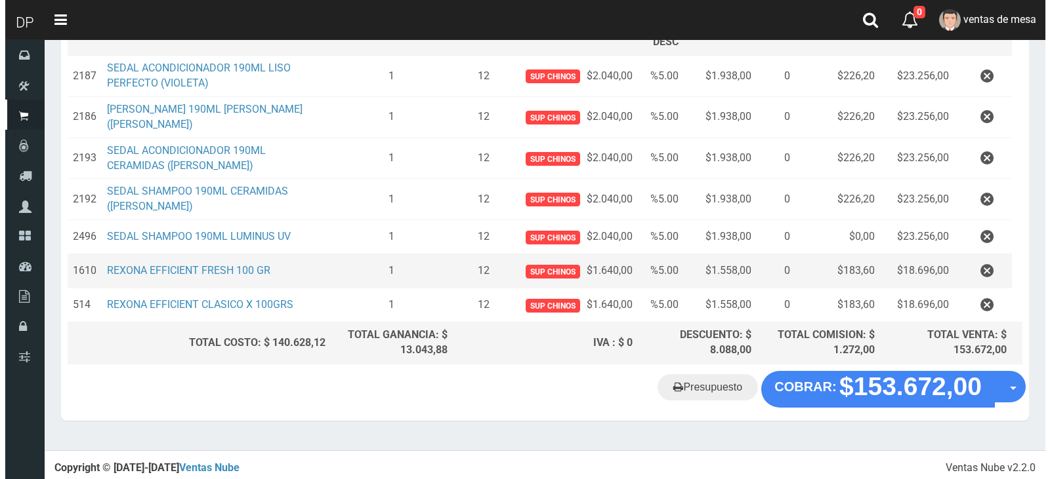
scroll to position [228, 0]
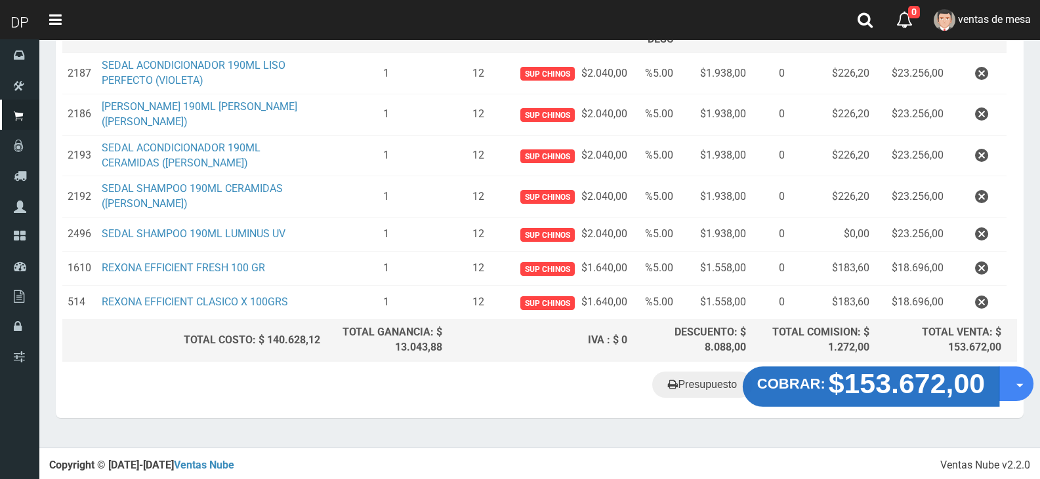
click at [864, 392] on strong "$153.672,00" at bounding box center [906, 384] width 157 height 31
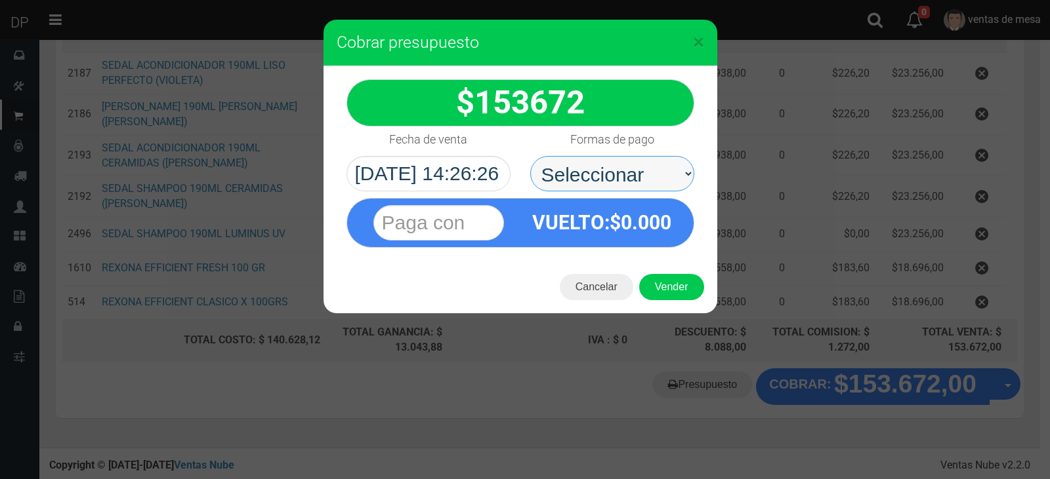
click at [600, 178] on select "Seleccionar Efectivo Tarjeta de Crédito Depósito Débito" at bounding box center [612, 173] width 164 height 35
select select "Efectivo"
click at [530, 156] on select "Seleccionar Efectivo Tarjeta de Crédito Depósito Débito" at bounding box center [612, 173] width 164 height 35
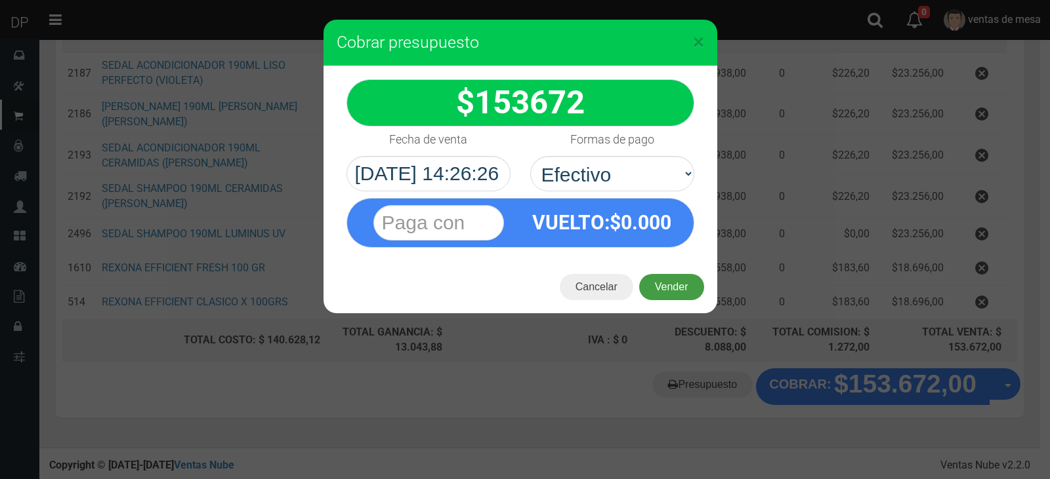
click at [675, 298] on button "Vender" at bounding box center [671, 287] width 65 height 26
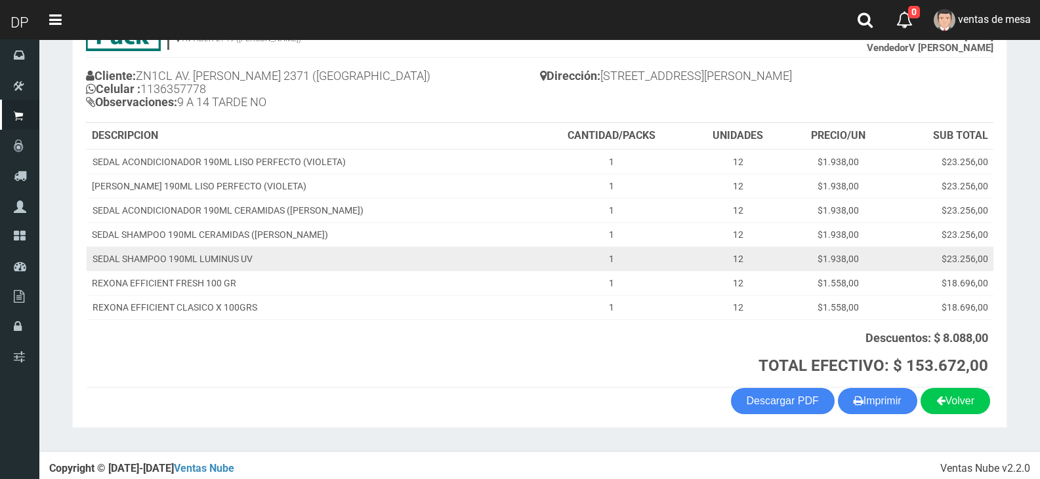
scroll to position [133, 0]
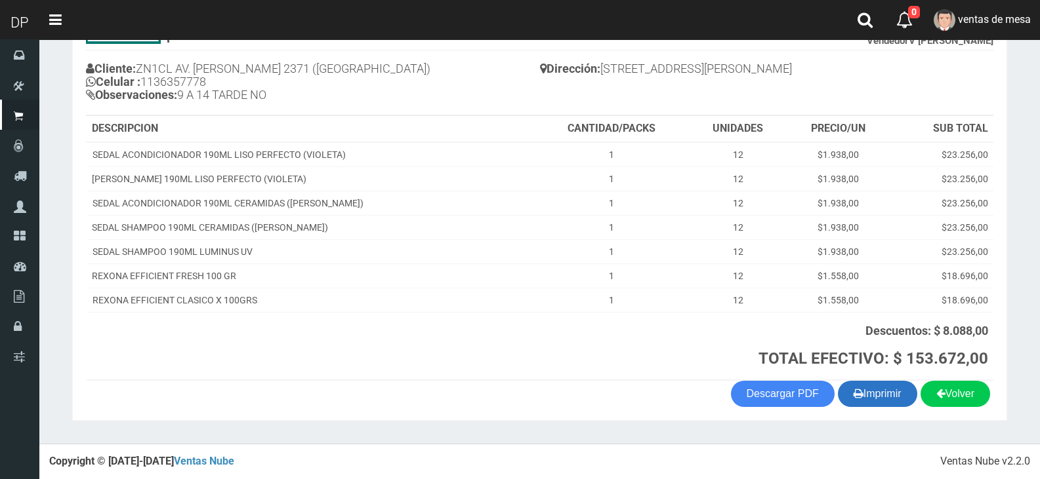
click at [880, 398] on button "Imprimir" at bounding box center [877, 394] width 79 height 26
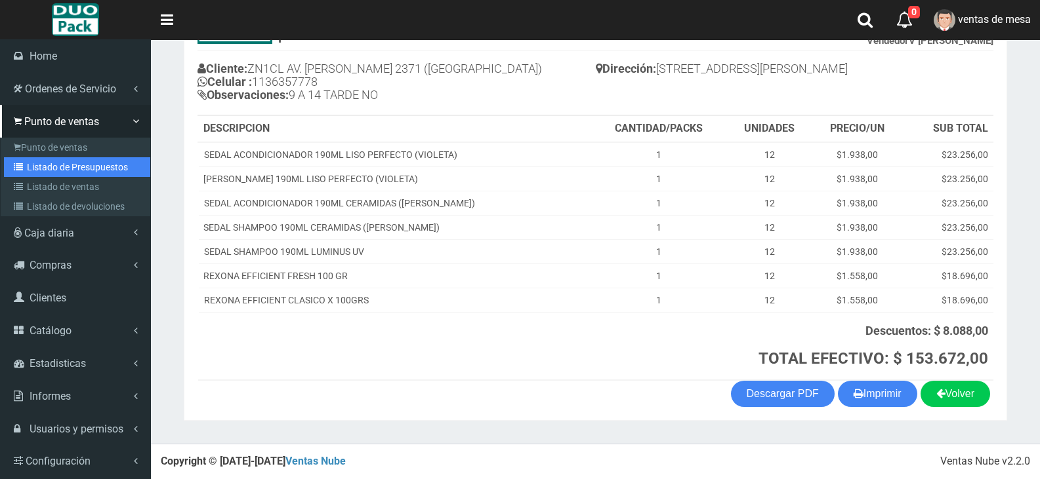
click at [60, 165] on link "Listado de Presupuestos" at bounding box center [77, 167] width 146 height 20
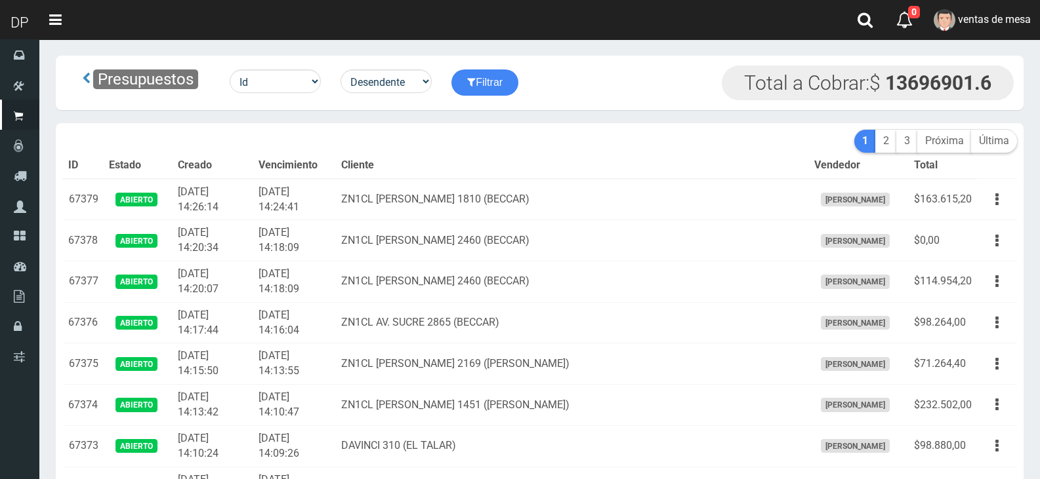
click at [811, 15] on nav "Toggle navigation 0 0 Eliminar ventas de mesa Mensajes Salir" at bounding box center [539, 20] width 1000 height 40
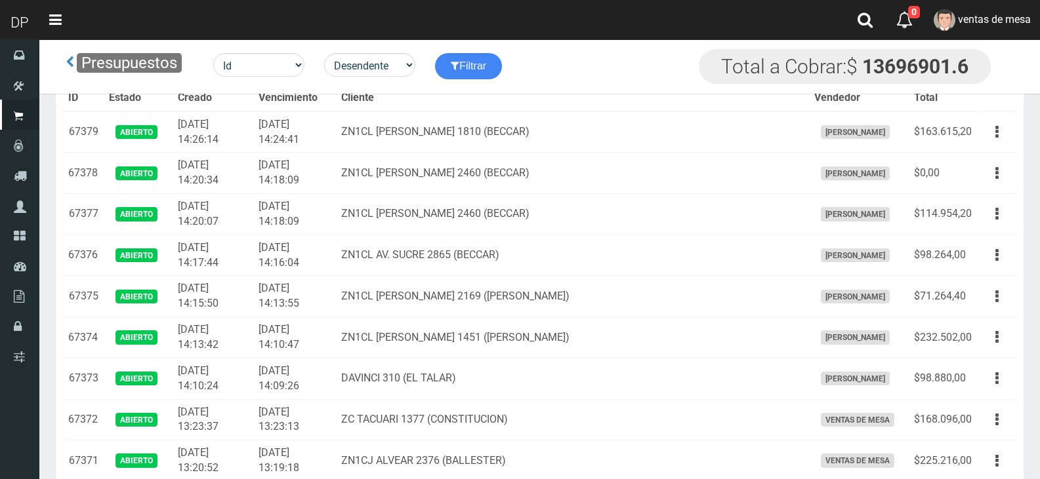
scroll to position [1193, 0]
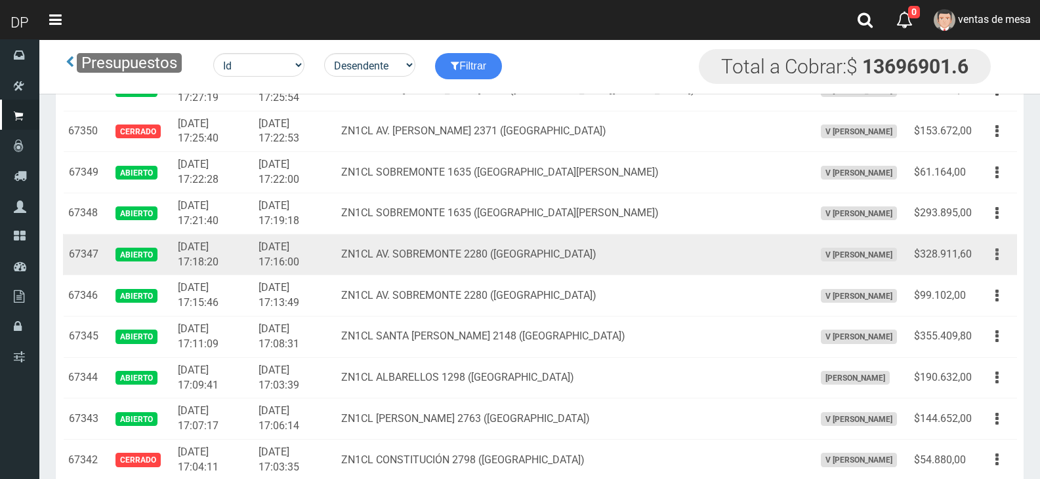
click at [999, 257] on button "button" at bounding box center [997, 254] width 30 height 23
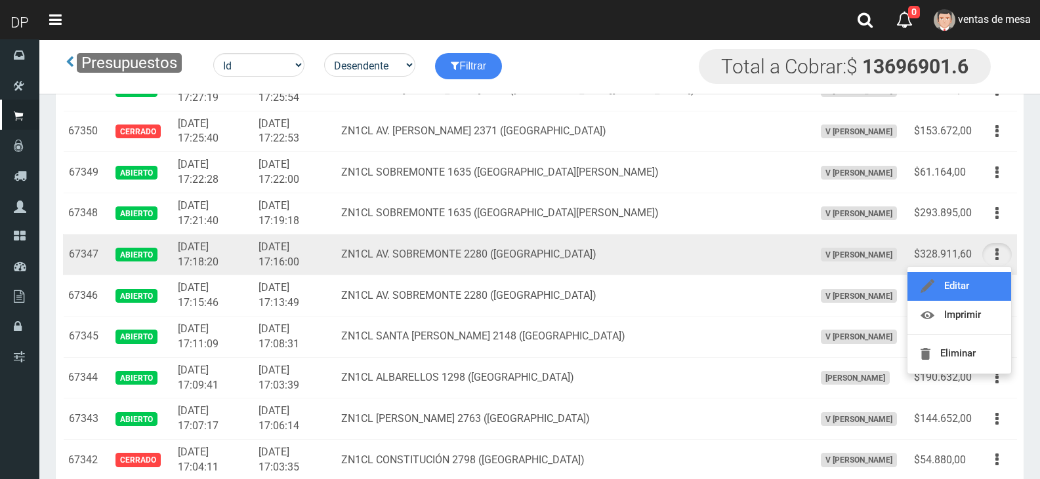
click at [966, 289] on link "Editar" at bounding box center [959, 286] width 104 height 29
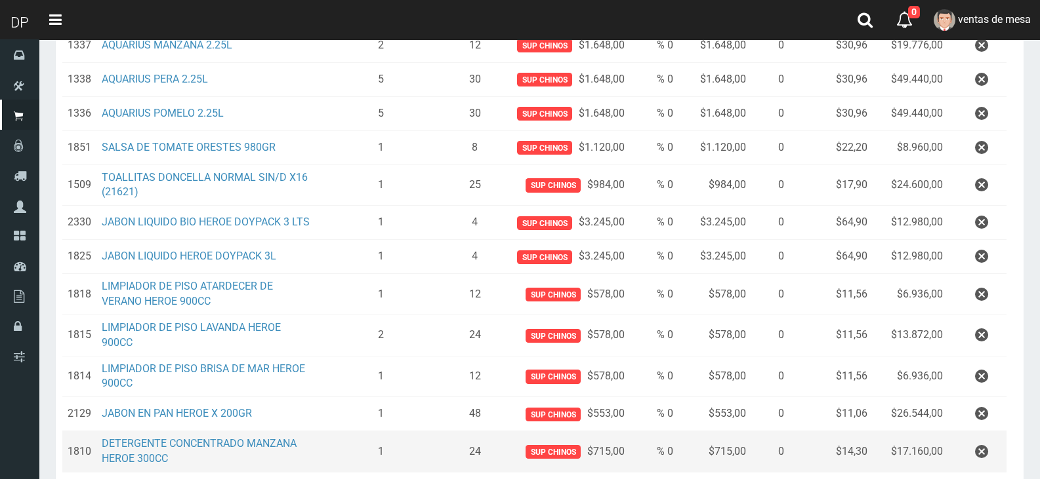
scroll to position [306, 0]
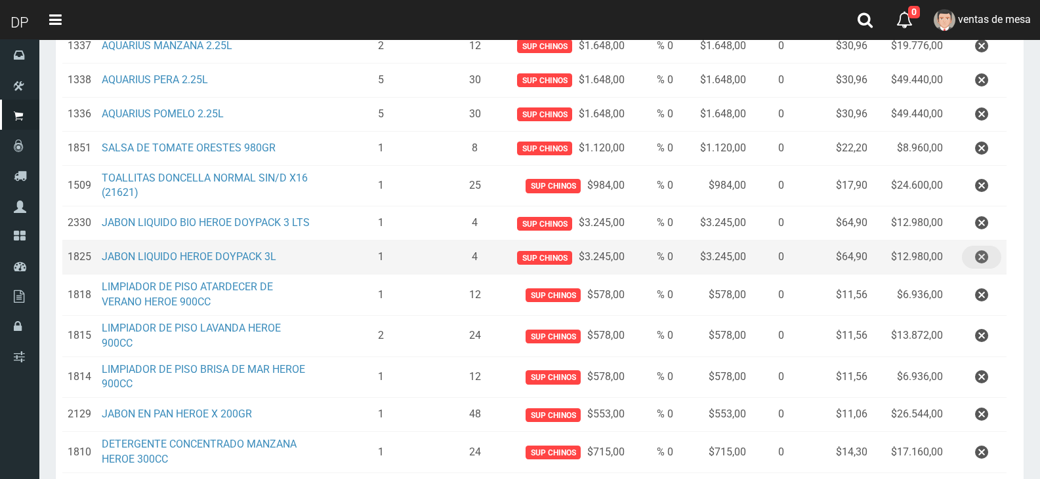
click at [977, 256] on icon "button" at bounding box center [981, 257] width 13 height 23
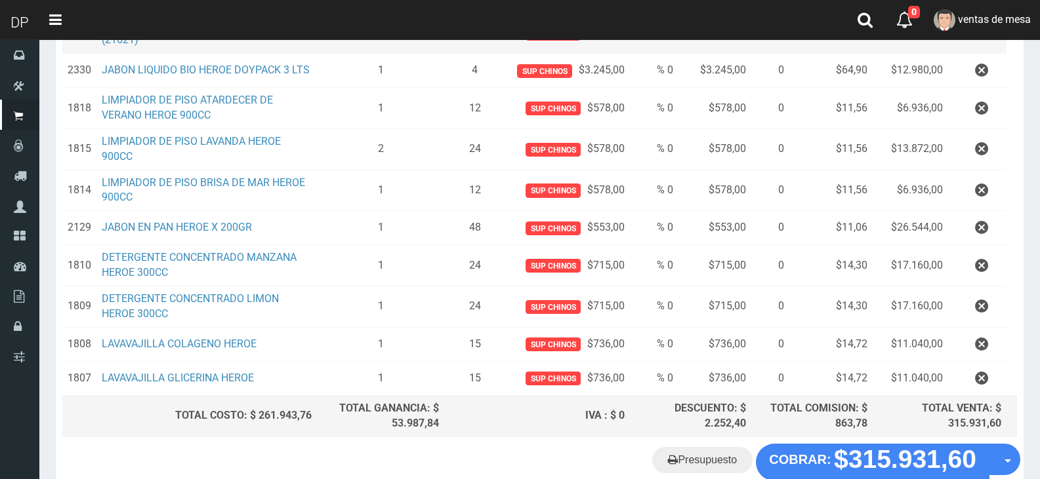
scroll to position [328, 0]
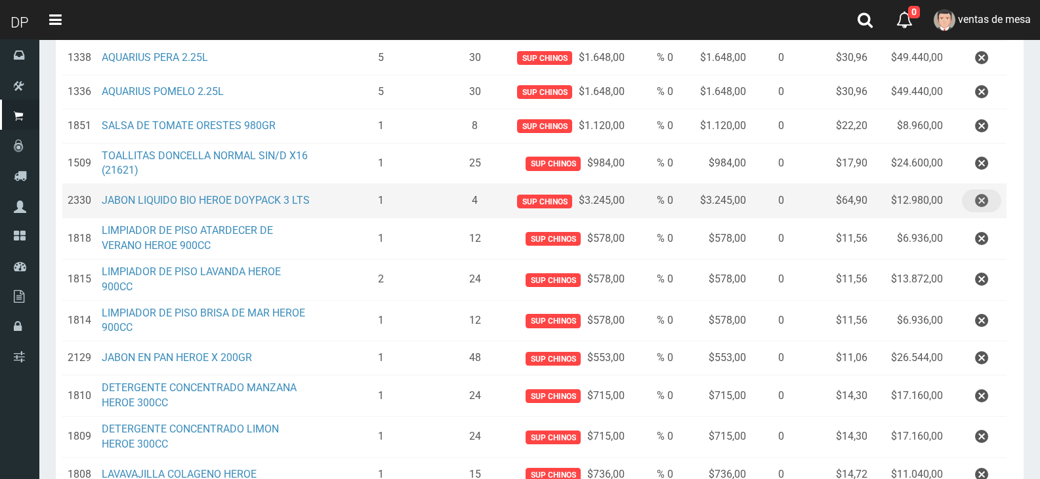
click at [984, 201] on icon "button" at bounding box center [981, 201] width 13 height 23
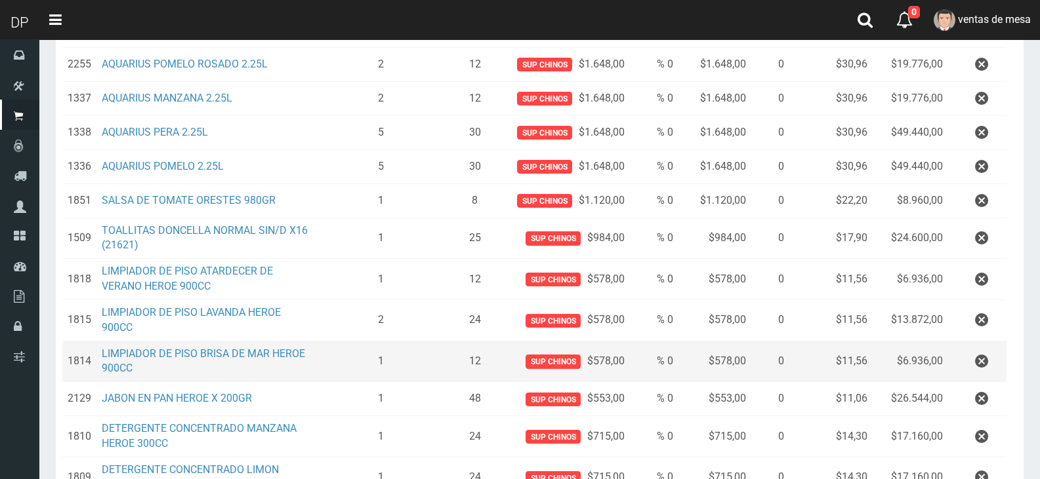
scroll to position [197, 0]
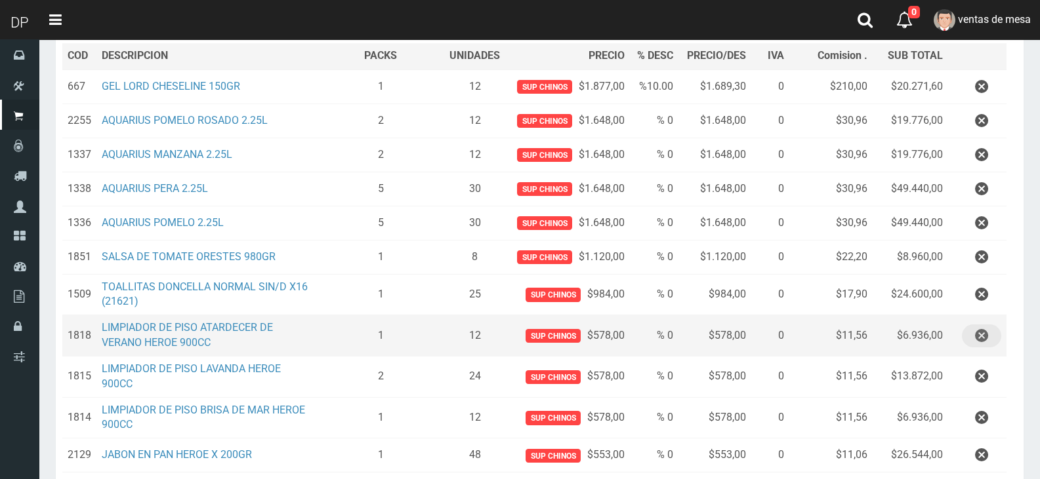
click at [983, 344] on icon "button" at bounding box center [981, 336] width 13 height 23
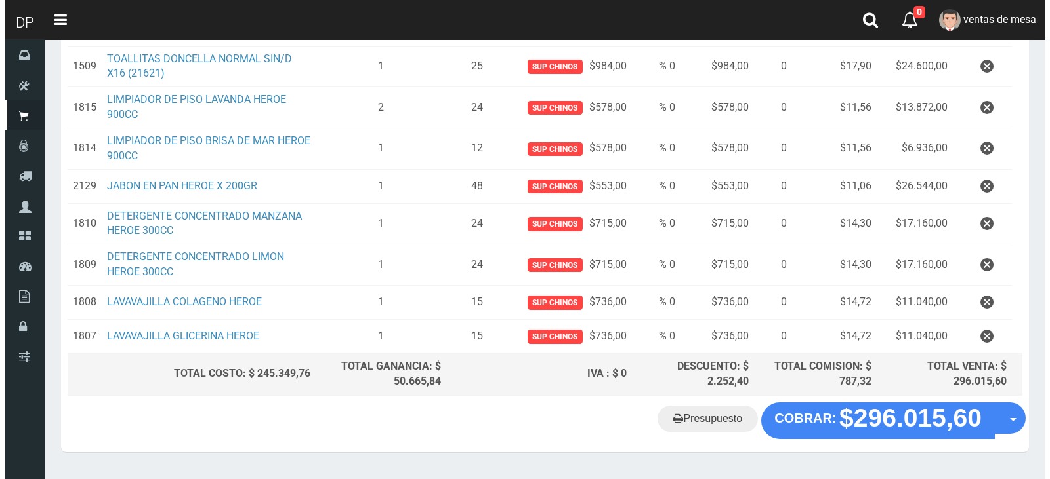
scroll to position [459, 0]
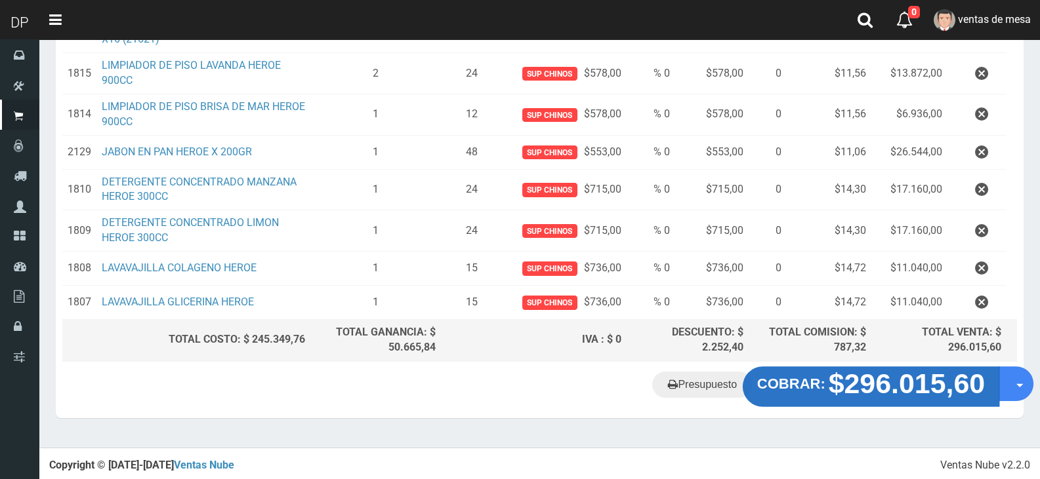
click at [865, 374] on strong "$296.015,60" at bounding box center [906, 383] width 157 height 31
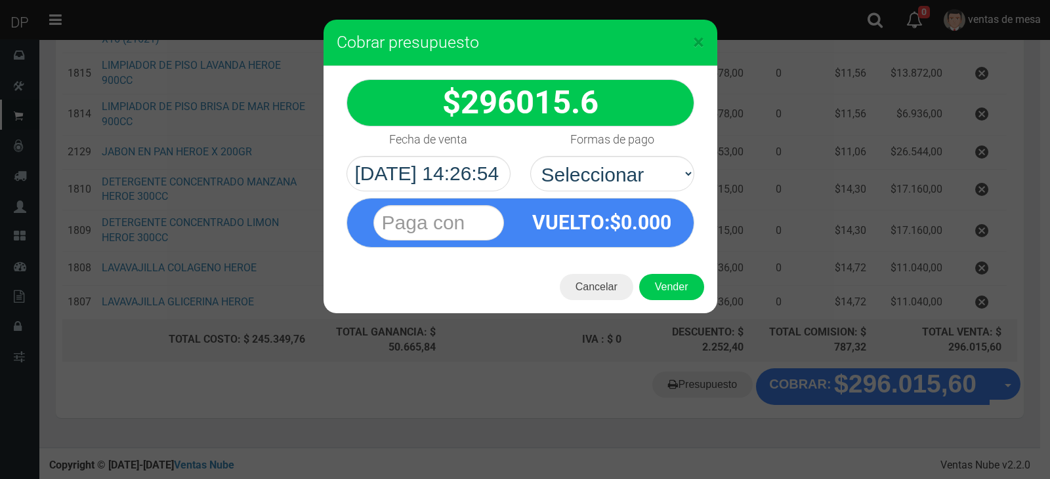
click at [606, 171] on select "Seleccionar Efectivo Tarjeta de Crédito Depósito Débito" at bounding box center [612, 173] width 164 height 35
click at [605, 171] on select "Seleccionar Efectivo Tarjeta de Crédito Depósito Débito" at bounding box center [612, 173] width 164 height 35
select select "Efectivo"
click at [530, 156] on select "Seleccionar Efectivo Tarjeta de Crédito Depósito Débito" at bounding box center [612, 173] width 164 height 35
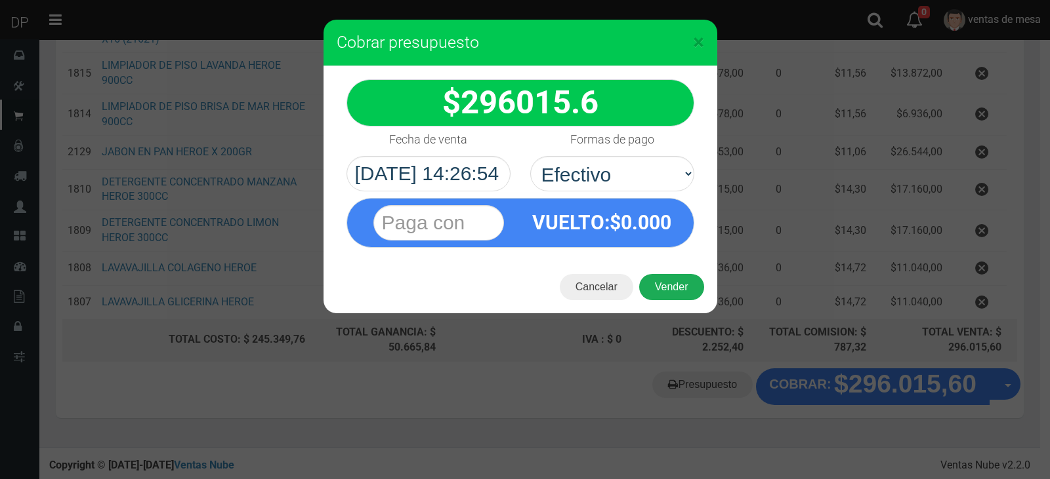
click at [670, 279] on button "Vender" at bounding box center [671, 287] width 65 height 26
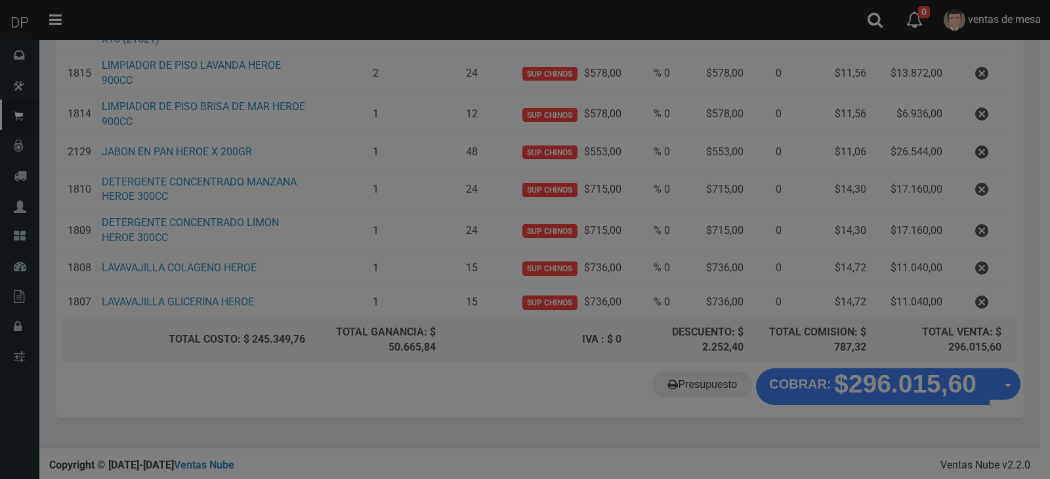
scroll to position [0, 0]
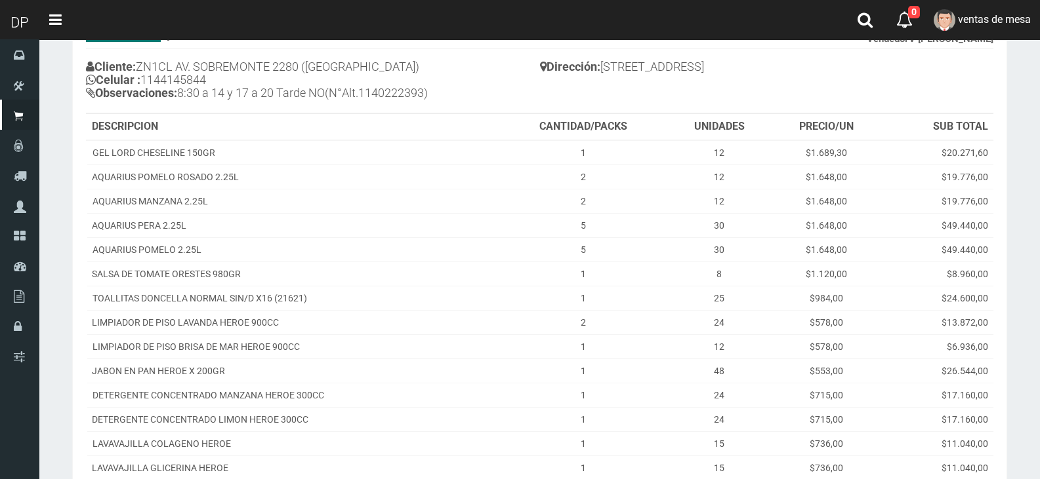
scroll to position [302, 0]
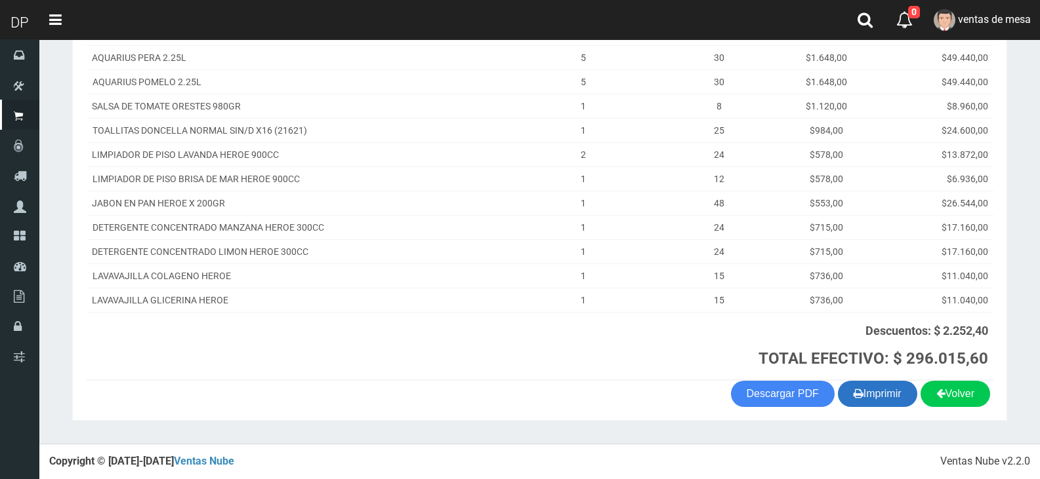
click at [895, 394] on button "Imprimir" at bounding box center [877, 394] width 79 height 26
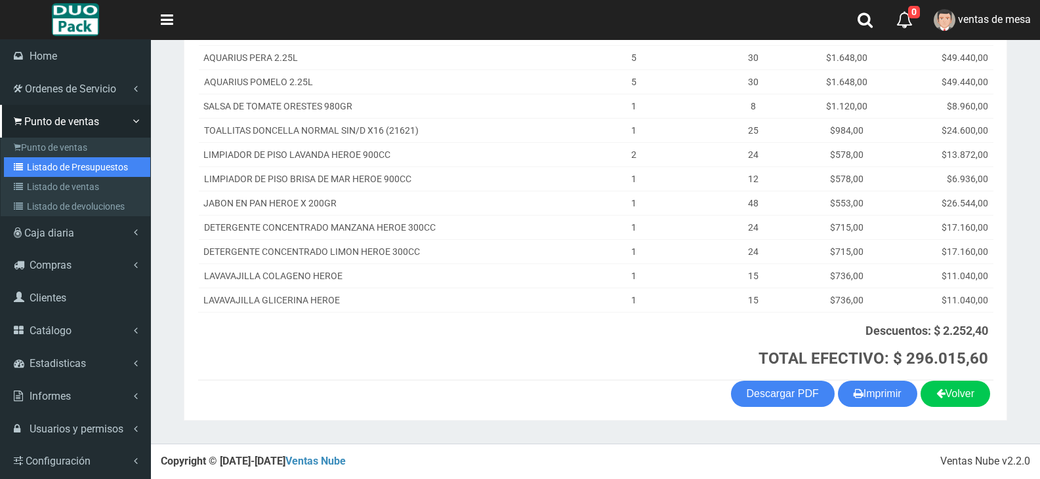
drag, startPoint x: 91, startPoint y: 165, endPoint x: 144, endPoint y: 161, distance: 53.9
click at [91, 165] on link "Listado de Presupuestos" at bounding box center [77, 167] width 146 height 20
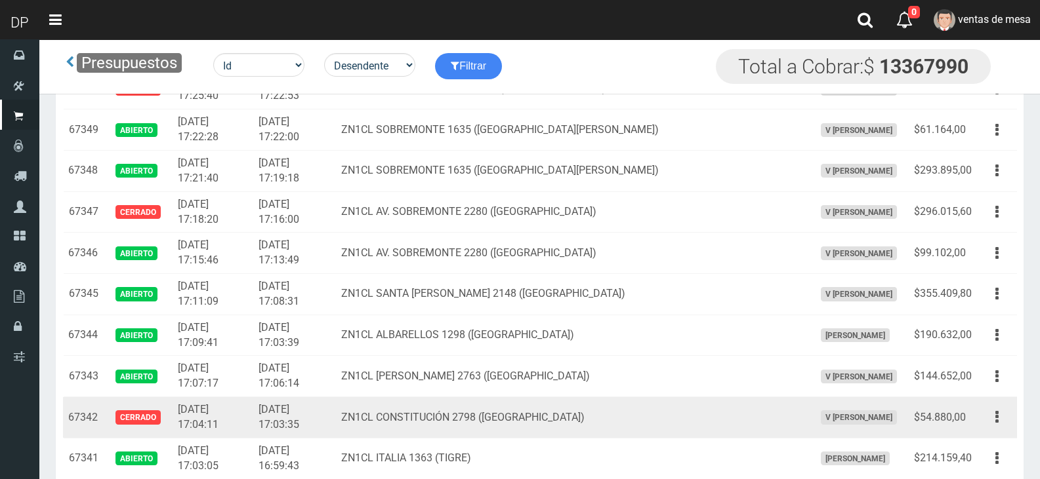
scroll to position [1259, 0]
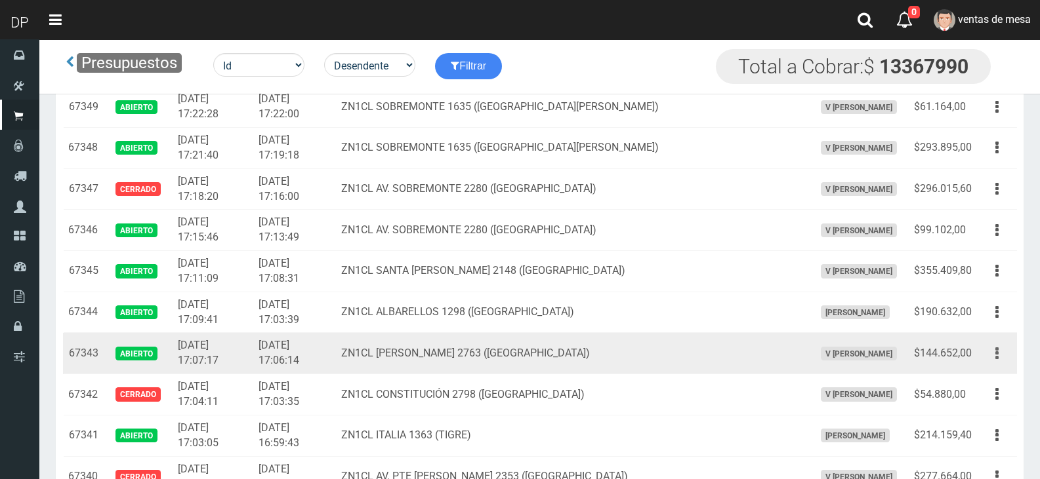
click at [991, 356] on button "button" at bounding box center [997, 353] width 30 height 23
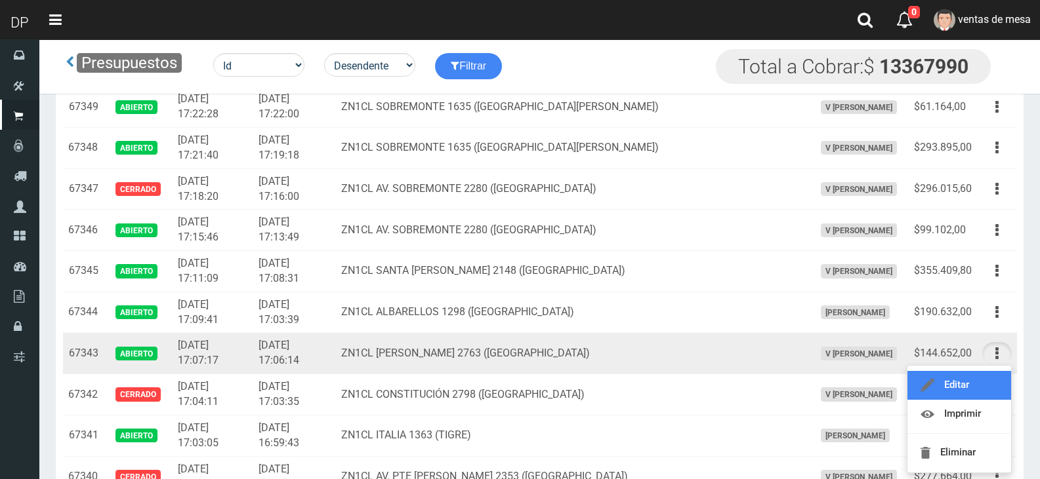
click at [937, 371] on link "Editar" at bounding box center [959, 385] width 104 height 29
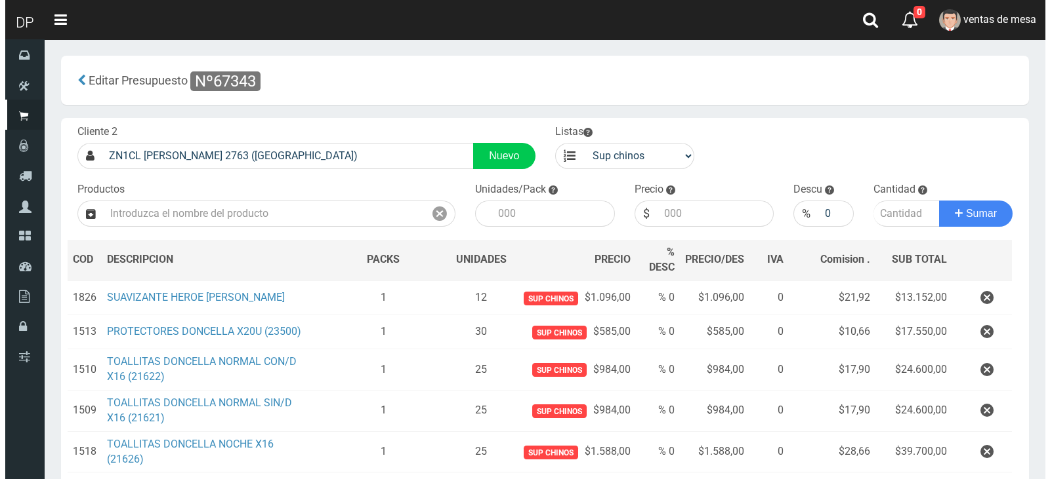
scroll to position [194, 0]
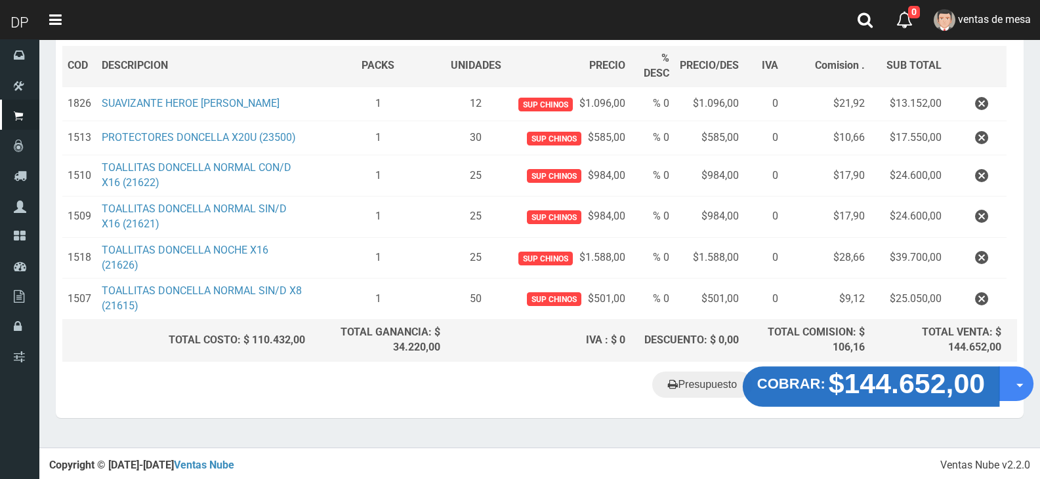
click at [900, 390] on strong "$144.652,00" at bounding box center [906, 384] width 157 height 31
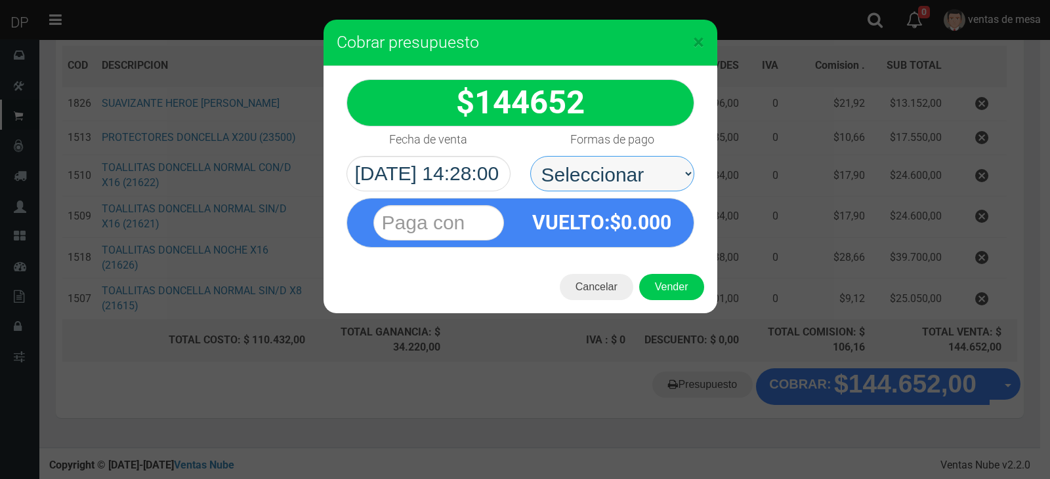
click at [628, 187] on select "Seleccionar Efectivo Tarjeta de Crédito Depósito Débito" at bounding box center [612, 173] width 164 height 35
select select "Efectivo"
click at [530, 156] on select "Seleccionar Efectivo Tarjeta de Crédito Depósito Débito" at bounding box center [612, 173] width 164 height 35
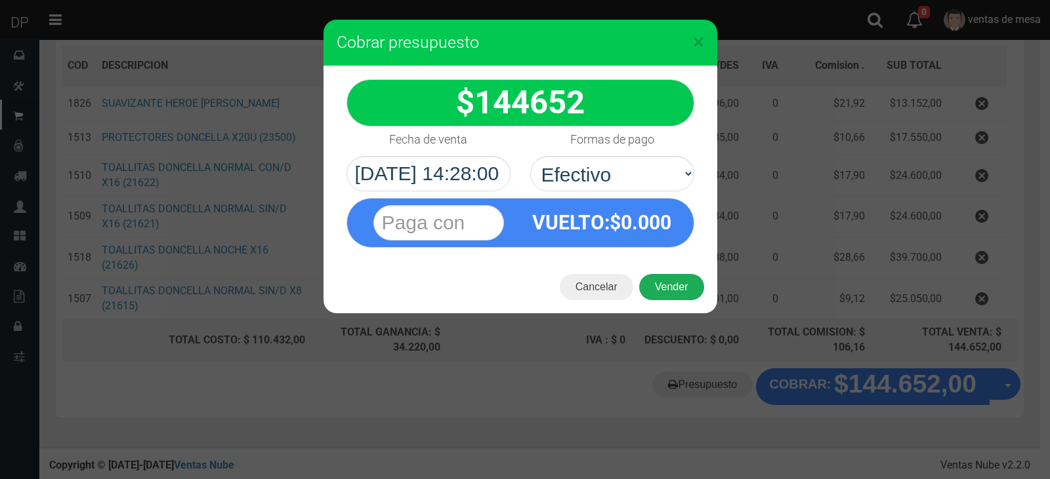
click at [691, 293] on button "Vender" at bounding box center [671, 287] width 65 height 26
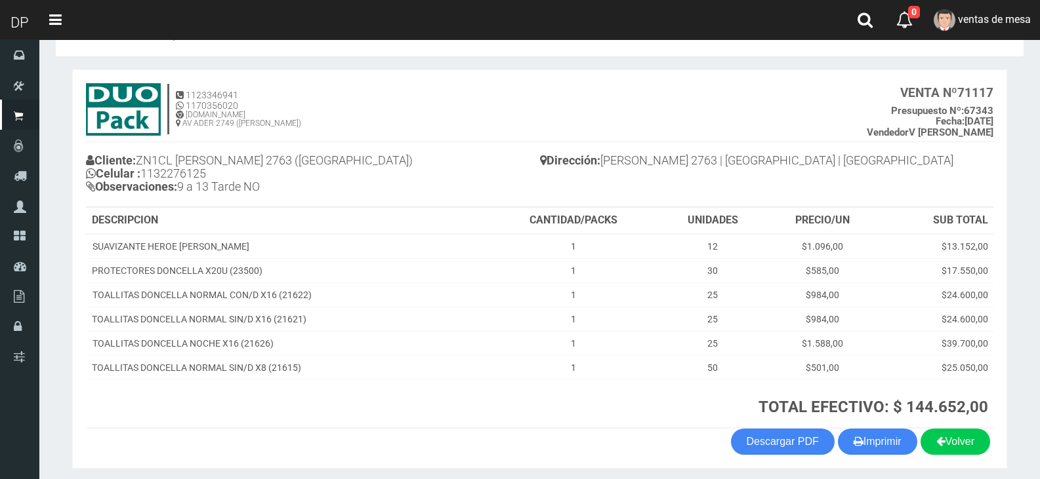
scroll to position [89, 0]
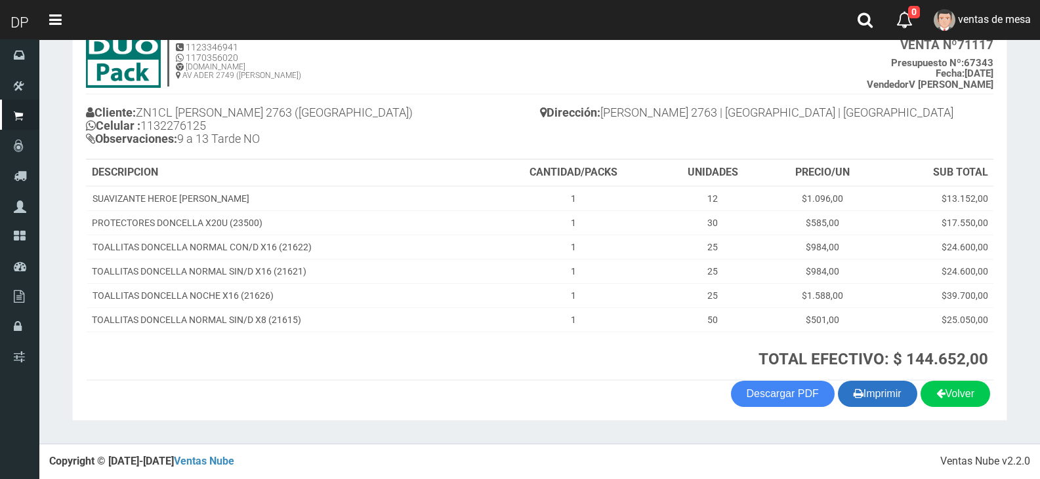
click at [872, 388] on button "Imprimir" at bounding box center [877, 394] width 79 height 26
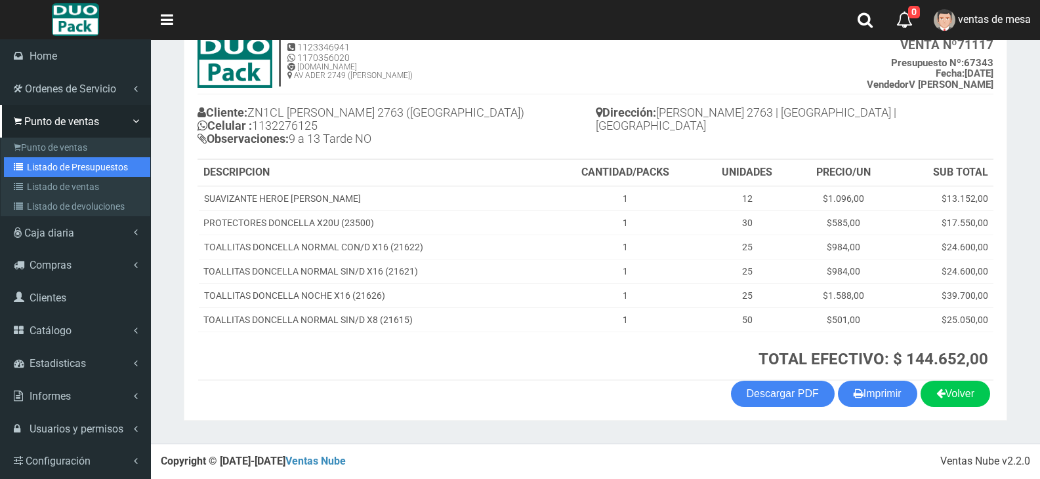
click at [103, 169] on link "Listado de Presupuestos" at bounding box center [77, 167] width 146 height 20
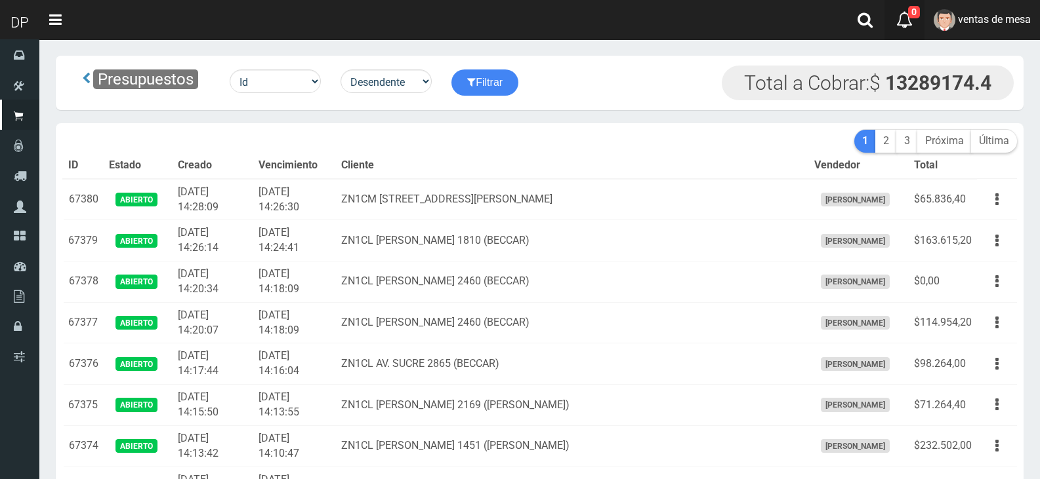
scroll to position [1234, 0]
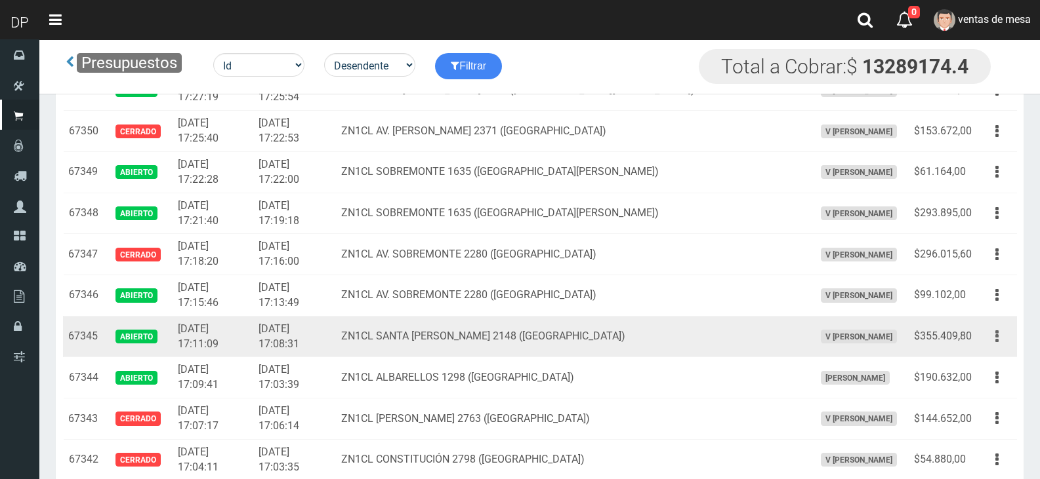
click at [1006, 341] on button "button" at bounding box center [997, 336] width 30 height 23
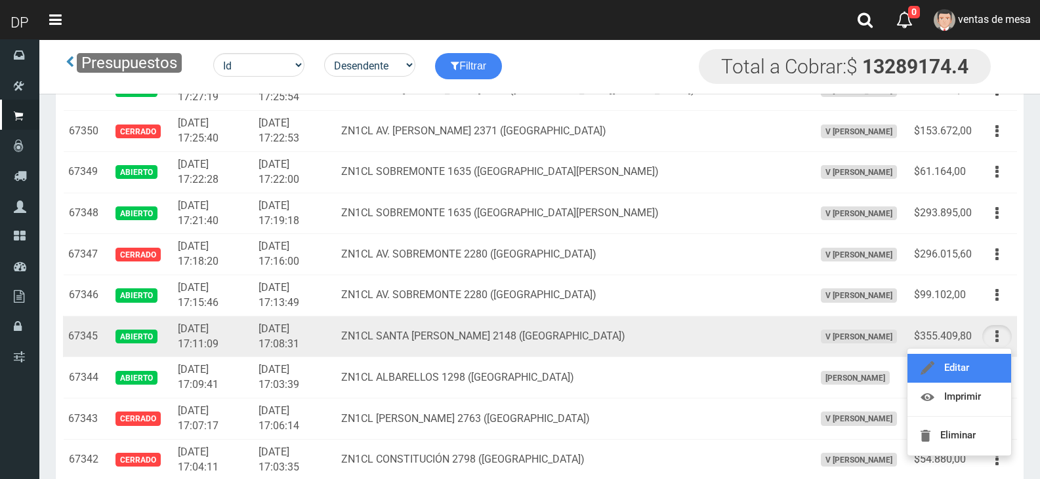
click at [968, 358] on link "Editar" at bounding box center [959, 368] width 104 height 29
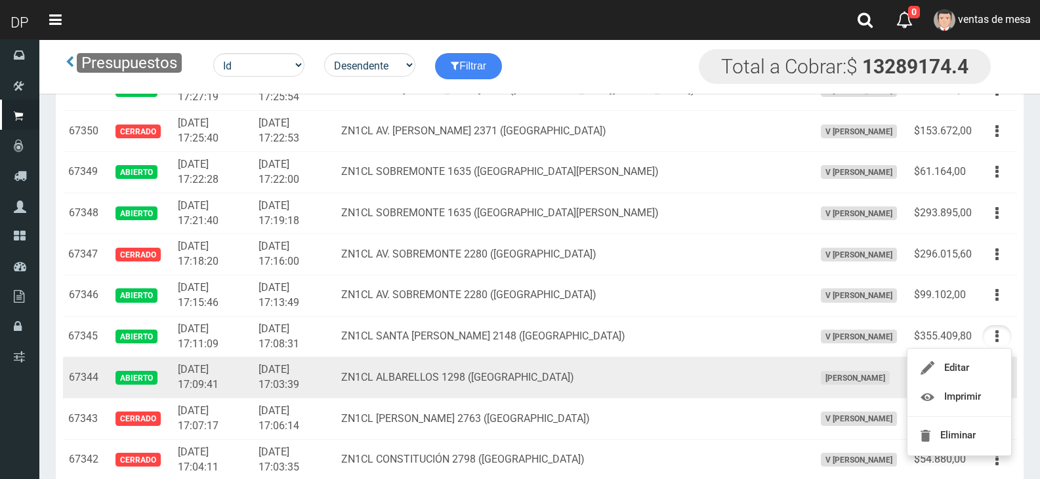
click at [968, 358] on td "$190.632,00" at bounding box center [942, 377] width 68 height 41
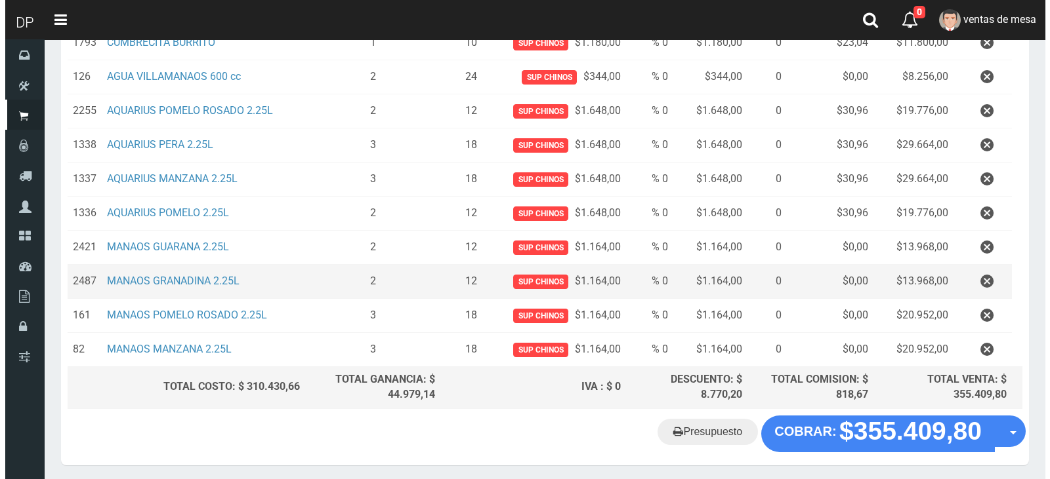
scroll to position [506, 0]
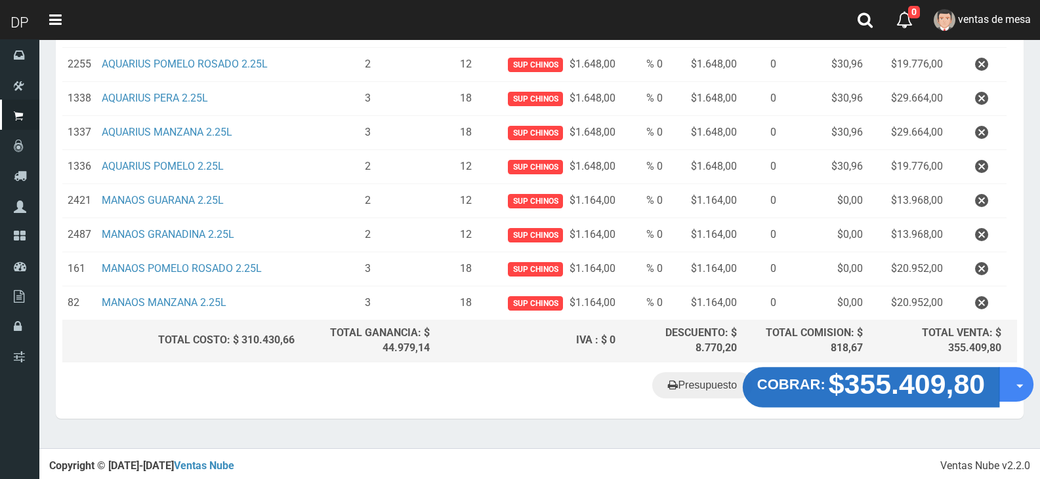
click at [868, 391] on strong "$355.409,80" at bounding box center [906, 384] width 157 height 31
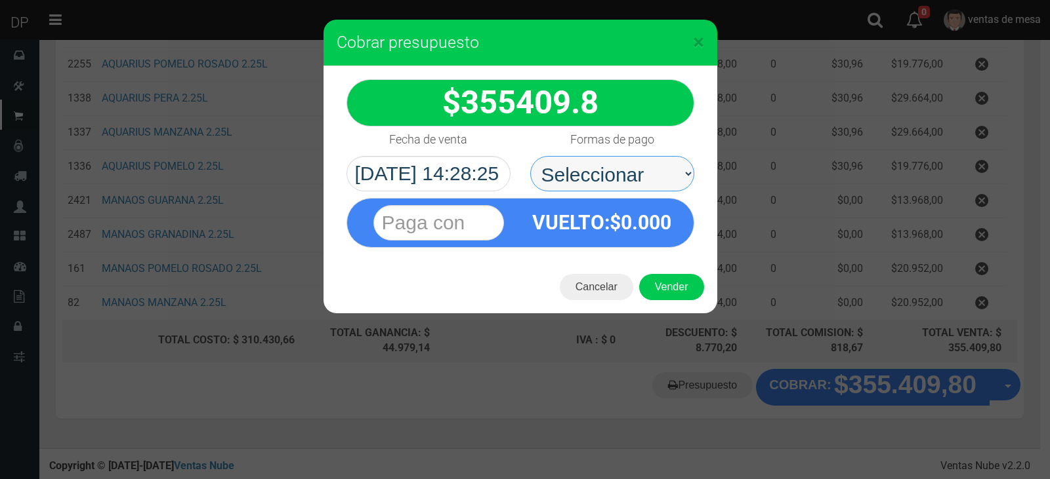
drag, startPoint x: 632, startPoint y: 201, endPoint x: 607, endPoint y: 190, distance: 27.6
click at [621, 166] on select "Seleccionar Efectivo Tarjeta de Crédito Depósito Débito" at bounding box center [612, 173] width 164 height 35
select select "Efectivo"
click at [530, 156] on select "Seleccionar Efectivo Tarjeta de Crédito Depósito Débito" at bounding box center [612, 173] width 164 height 35
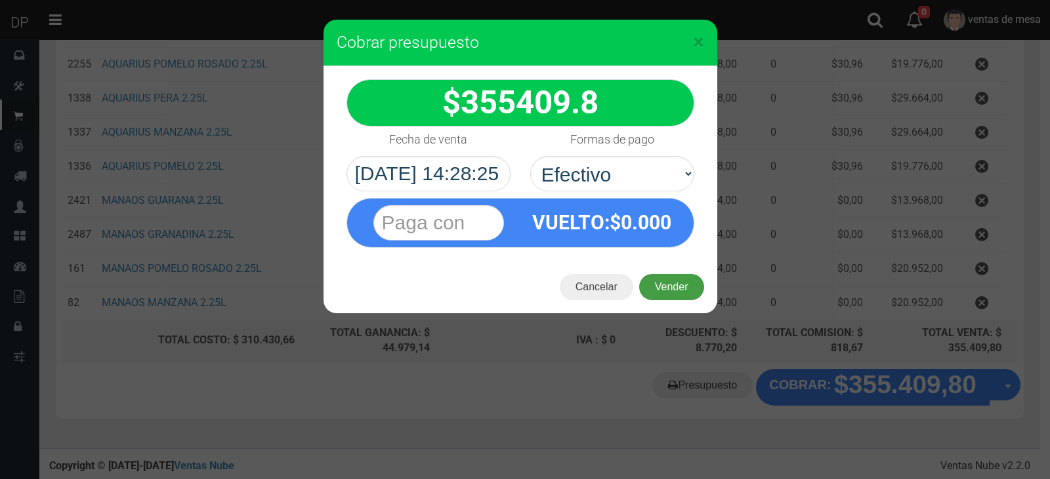
click at [649, 281] on button "Vender" at bounding box center [671, 287] width 65 height 26
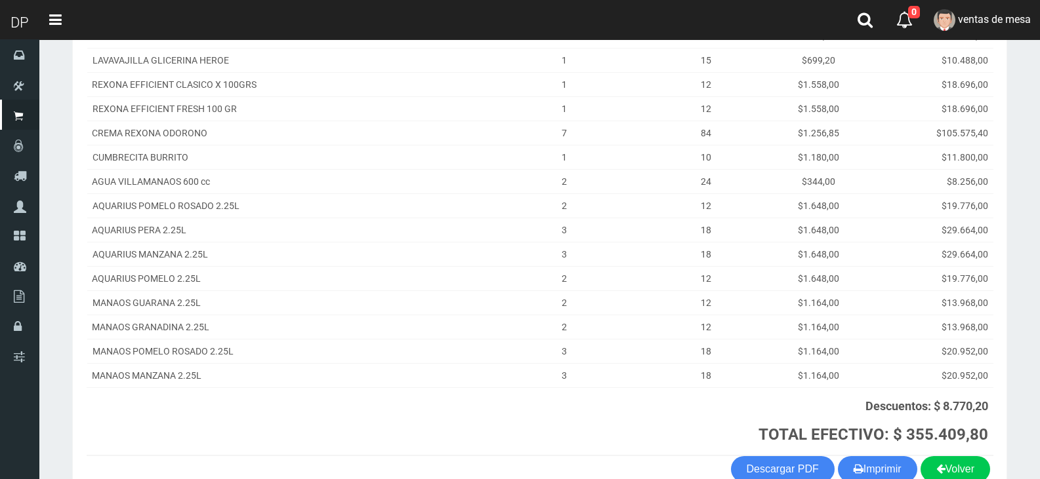
scroll to position [338, 0]
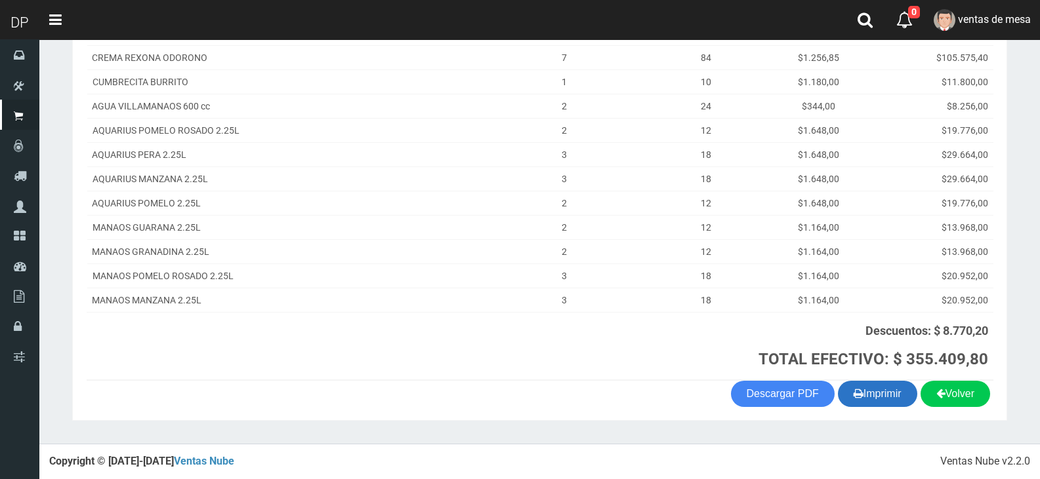
click at [865, 405] on button "Imprimir" at bounding box center [877, 394] width 79 height 26
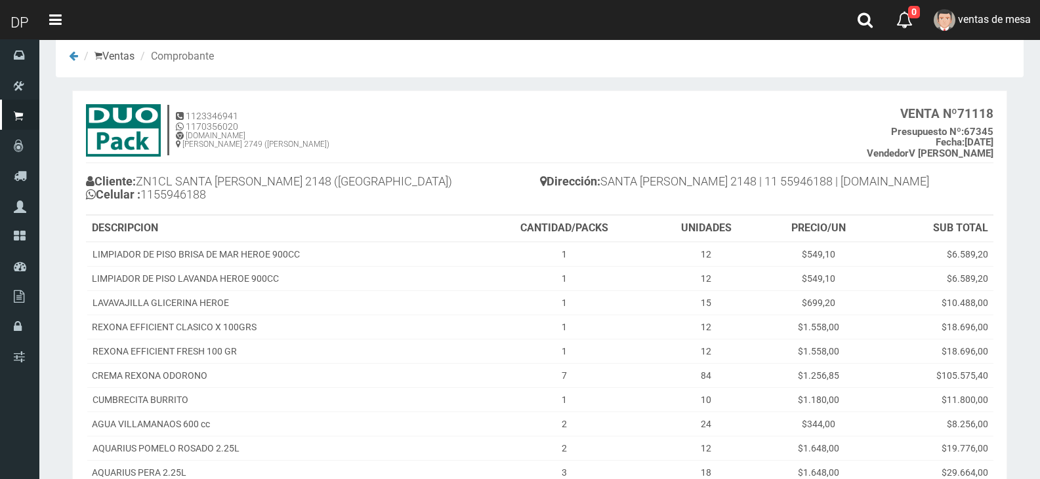
scroll to position [10, 0]
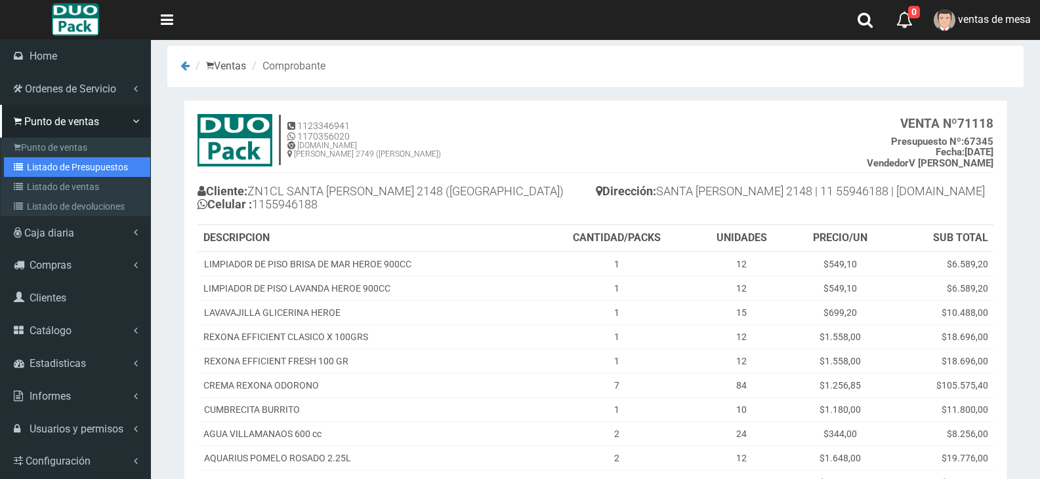
drag, startPoint x: 85, startPoint y: 163, endPoint x: 94, endPoint y: 160, distance: 8.9
click at [85, 163] on link "Listado de Presupuestos" at bounding box center [77, 167] width 146 height 20
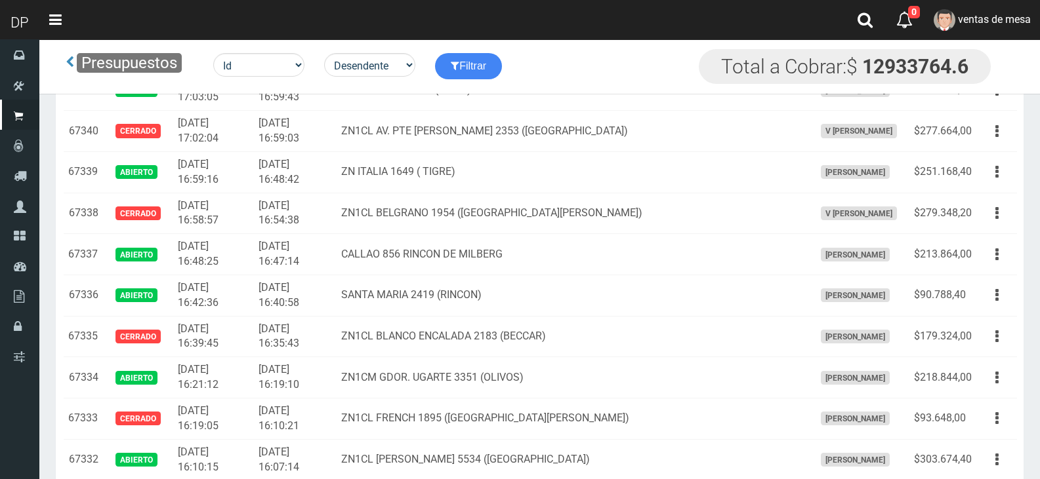
scroll to position [1948, 0]
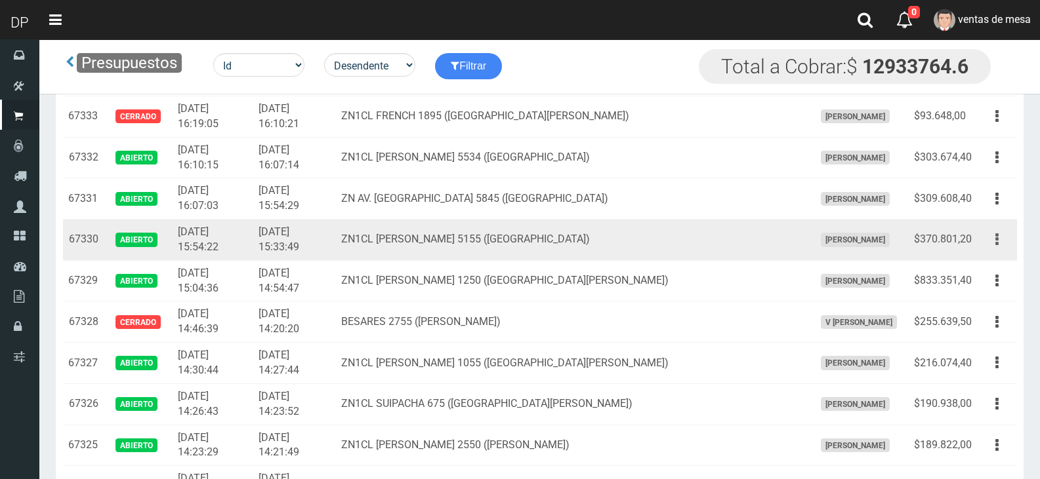
click at [1003, 228] on button "button" at bounding box center [997, 239] width 30 height 23
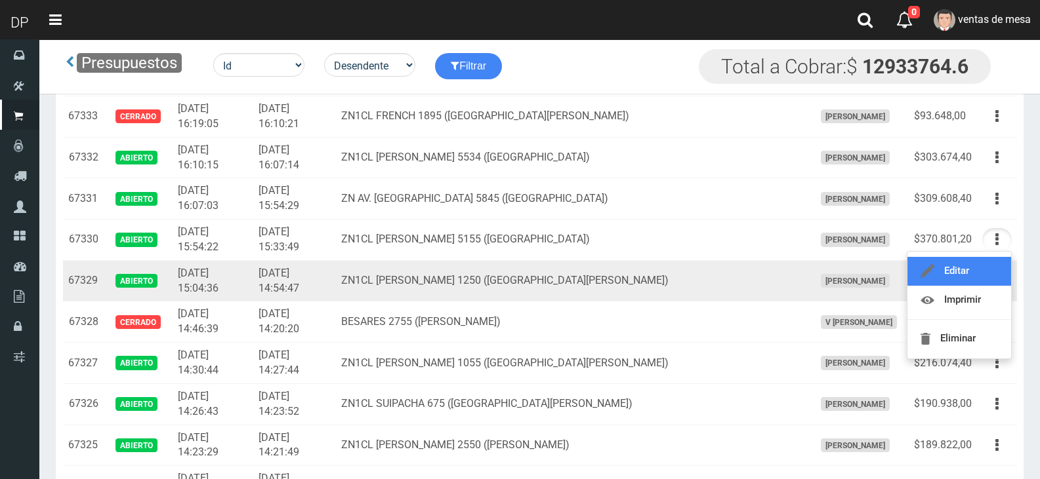
click at [976, 270] on link "Editar" at bounding box center [959, 271] width 104 height 29
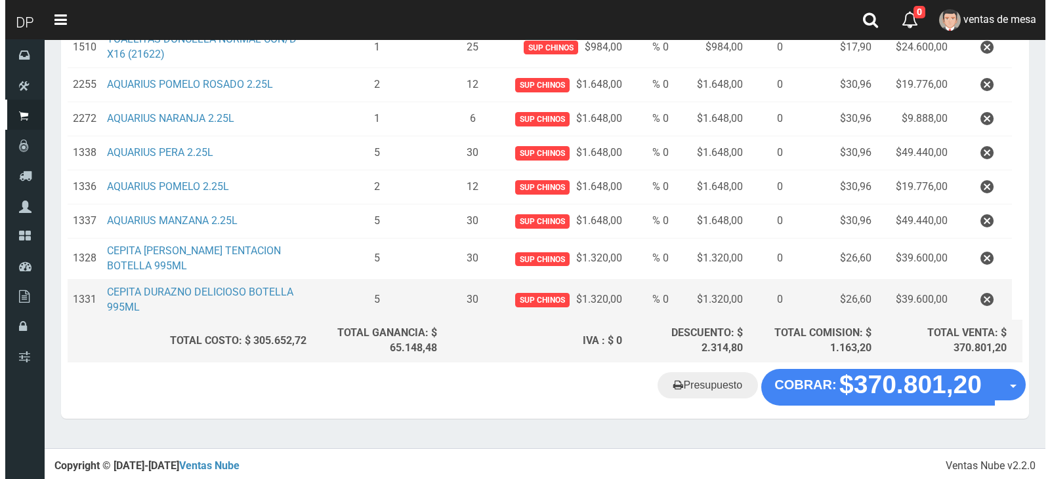
scroll to position [439, 0]
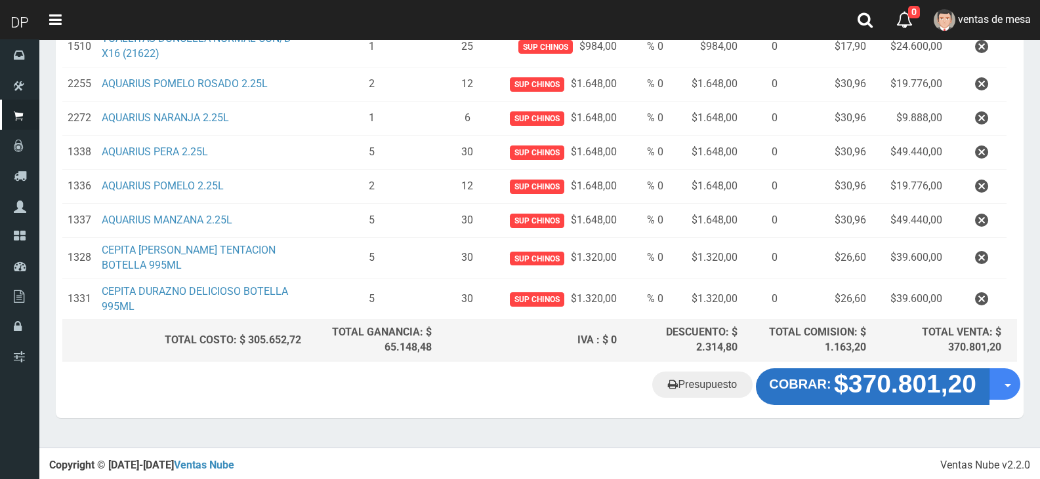
click at [897, 396] on strong "$370.801,20" at bounding box center [905, 384] width 142 height 28
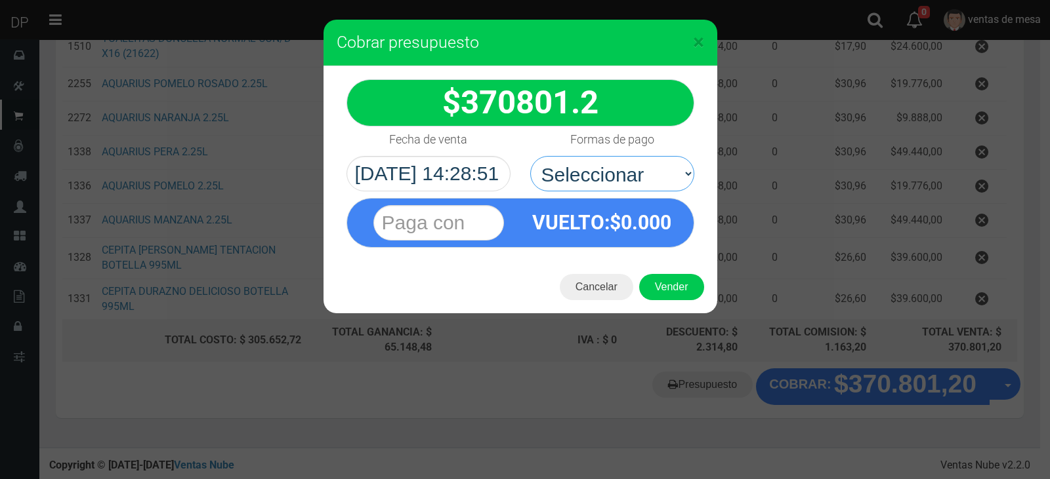
drag, startPoint x: 585, startPoint y: 167, endPoint x: 579, endPoint y: 191, distance: 24.3
click at [585, 167] on select "Seleccionar Efectivo Tarjeta de Crédito Depósito Débito" at bounding box center [612, 173] width 164 height 35
select select "Efectivo"
click at [530, 156] on select "Seleccionar Efectivo Tarjeta de Crédito Depósito Débito" at bounding box center [612, 173] width 164 height 35
click at [655, 290] on button "Vender" at bounding box center [671, 287] width 65 height 26
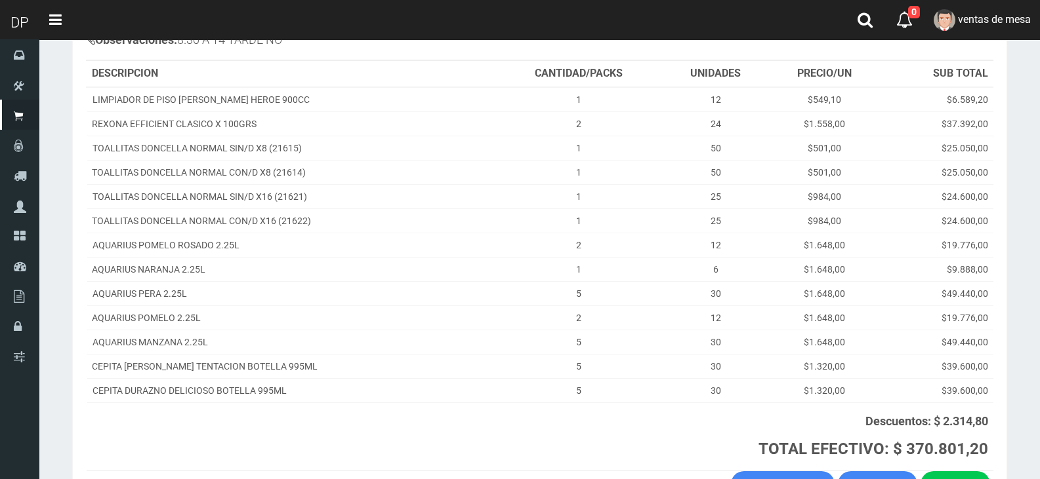
scroll to position [278, 0]
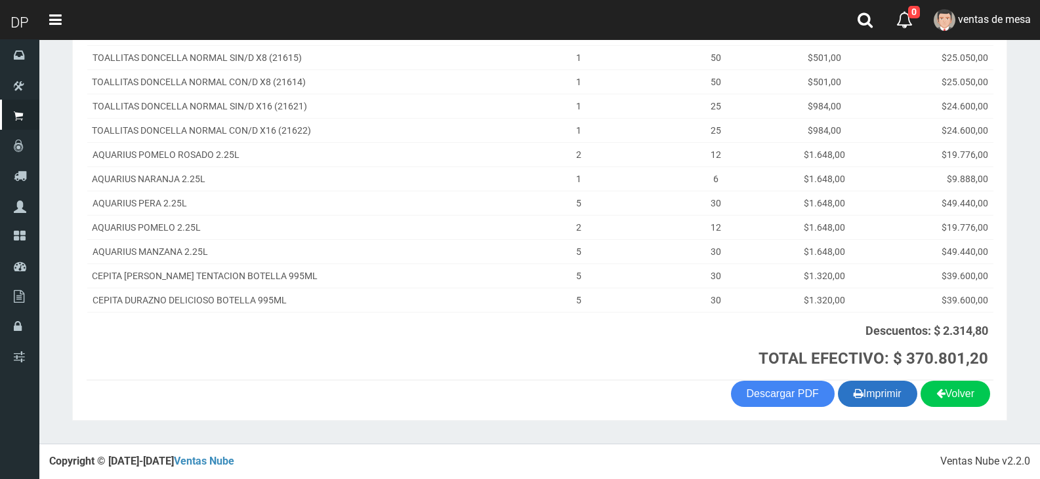
click at [897, 403] on button "Imprimir" at bounding box center [877, 394] width 79 height 26
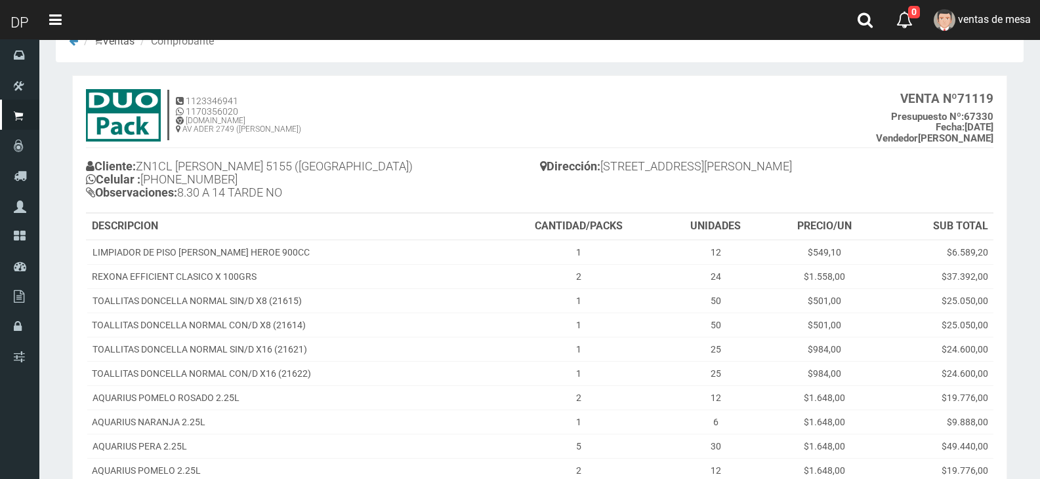
scroll to position [0, 0]
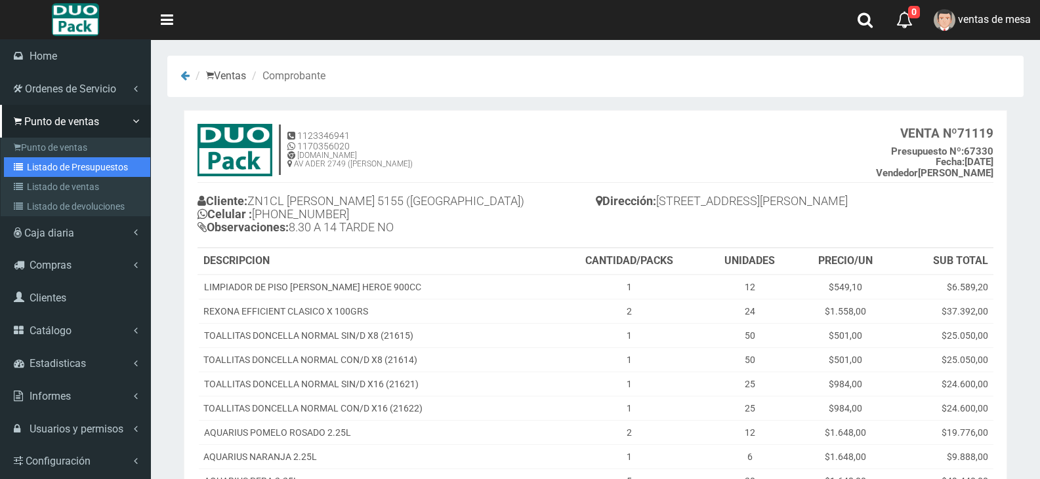
click at [102, 171] on link "Listado de Presupuestos" at bounding box center [77, 167] width 146 height 20
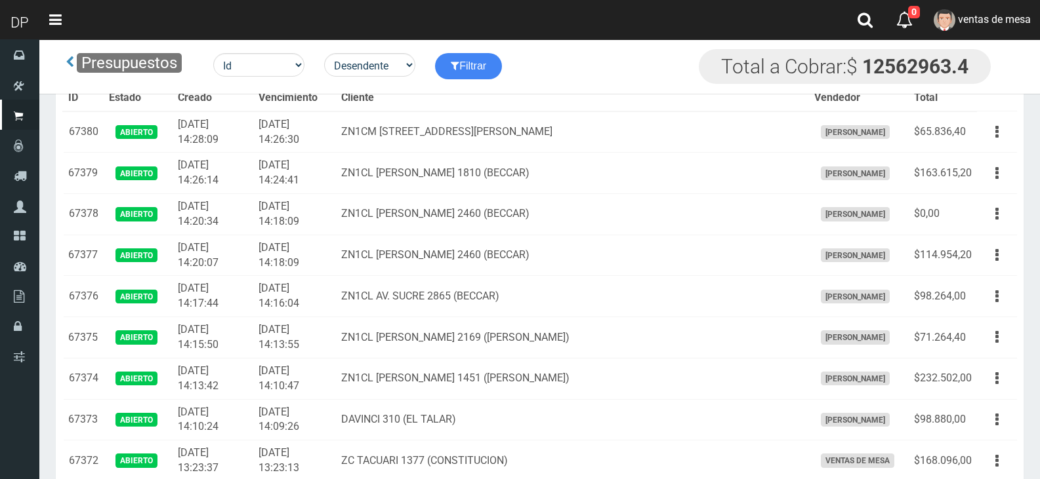
scroll to position [1646, 0]
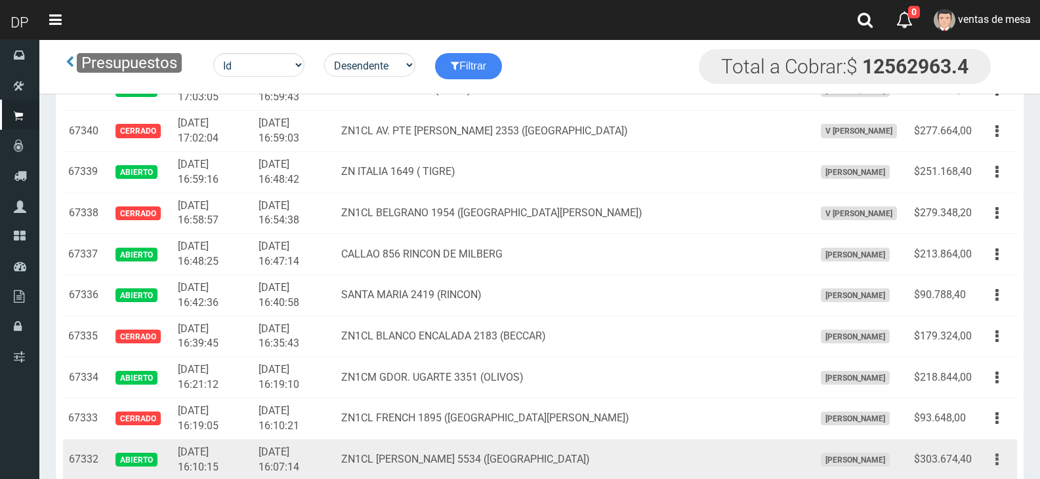
click at [987, 453] on button "button" at bounding box center [997, 460] width 30 height 23
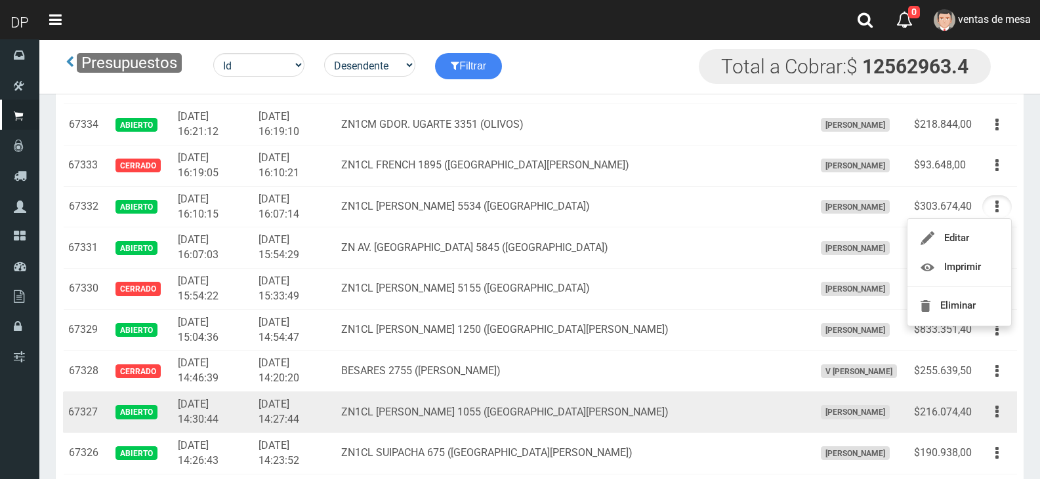
scroll to position [1908, 0]
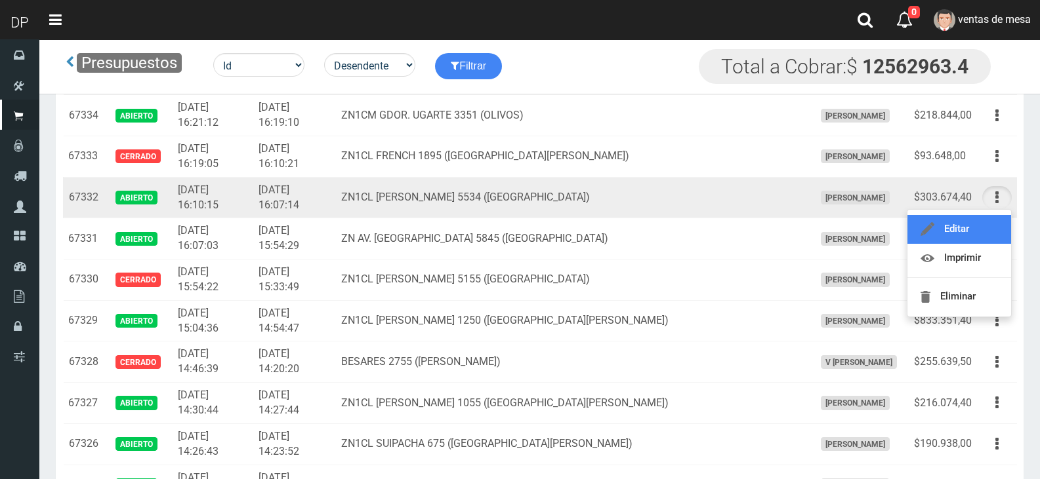
click at [971, 229] on link "Editar" at bounding box center [959, 229] width 104 height 29
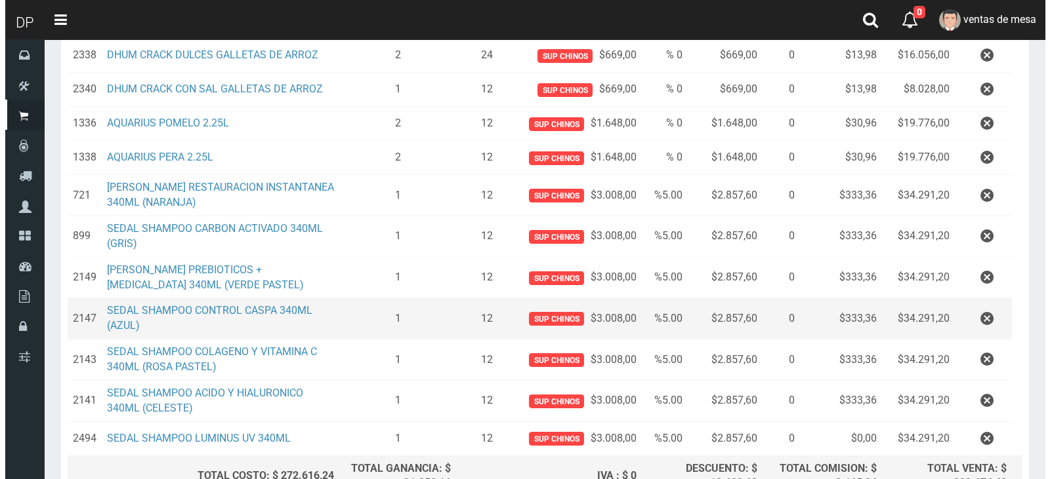
scroll to position [378, 0]
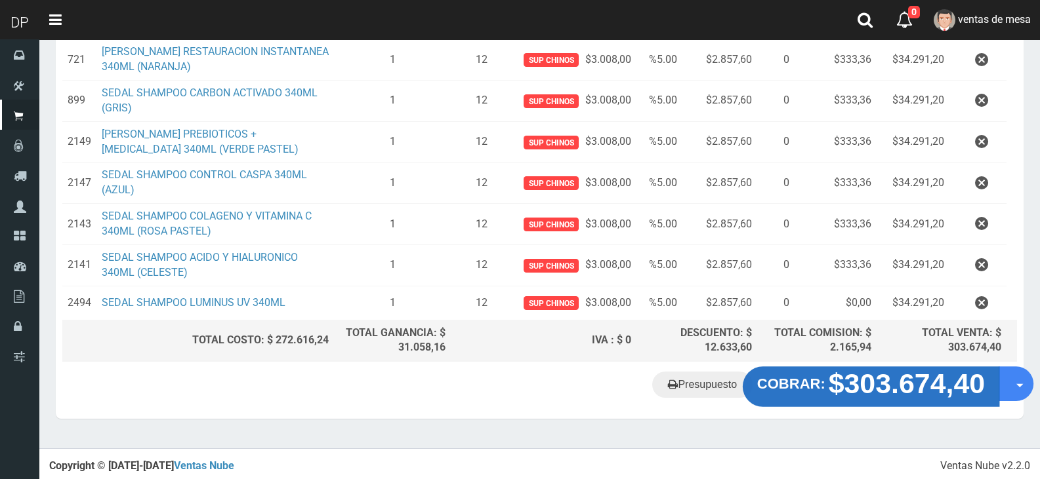
drag, startPoint x: 914, startPoint y: 382, endPoint x: 908, endPoint y: 382, distance: 6.6
click at [908, 382] on strong "$303.674,40" at bounding box center [906, 384] width 157 height 31
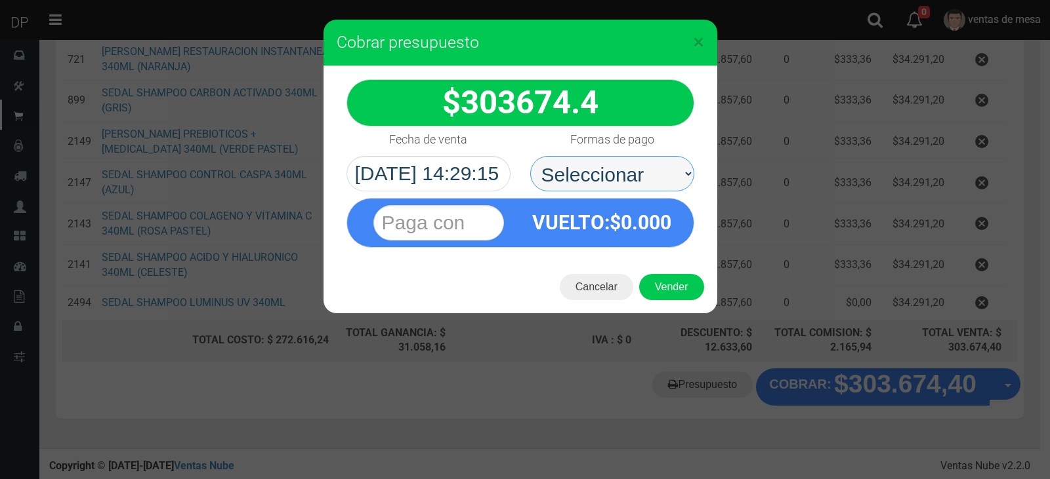
click at [570, 185] on select "Seleccionar Efectivo Tarjeta de Crédito Depósito Débito" at bounding box center [612, 173] width 164 height 35
select select "Efectivo"
click at [530, 156] on select "Seleccionar Efectivo Tarjeta de Crédito Depósito Débito" at bounding box center [612, 173] width 164 height 35
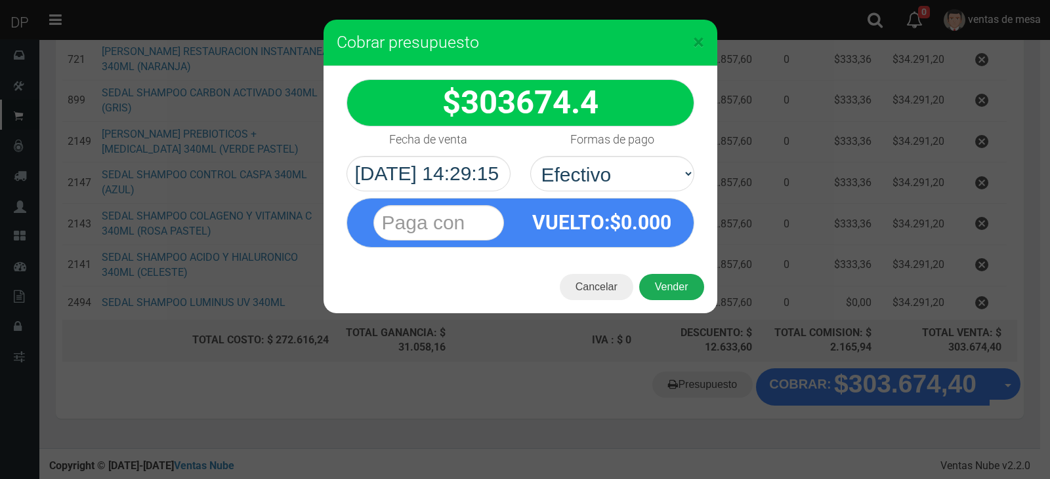
click at [657, 285] on button "Vender" at bounding box center [671, 287] width 65 height 26
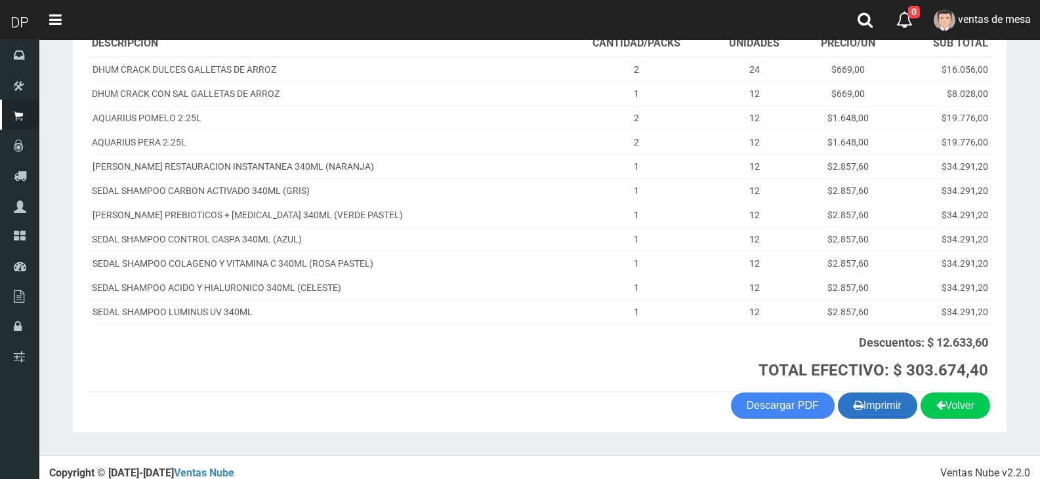
scroll to position [230, 0]
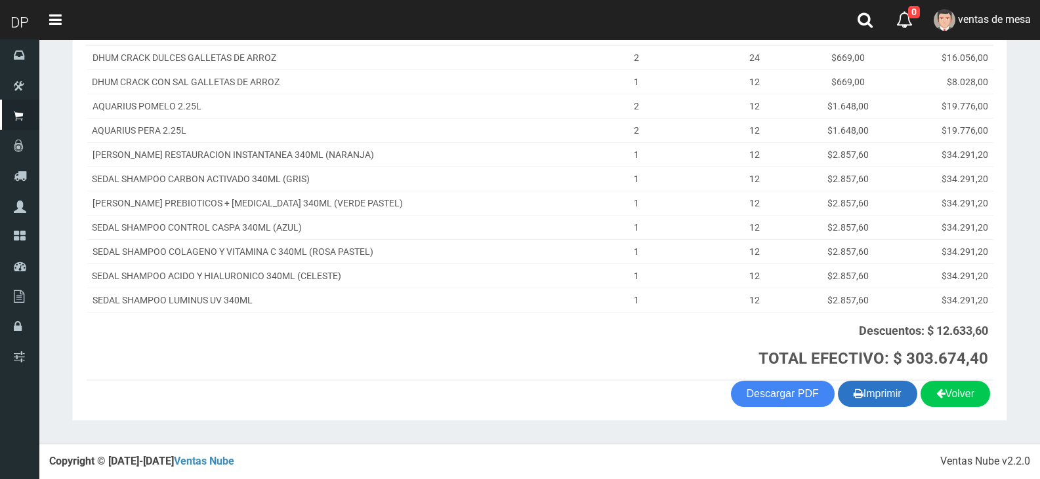
click at [884, 400] on button "Imprimir" at bounding box center [877, 394] width 79 height 26
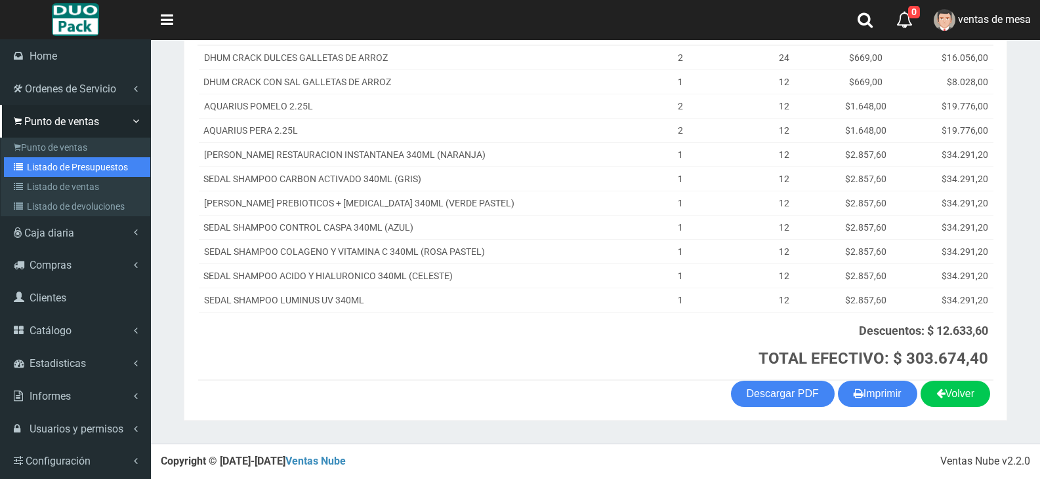
click at [85, 163] on link "Listado de Presupuestos" at bounding box center [77, 167] width 146 height 20
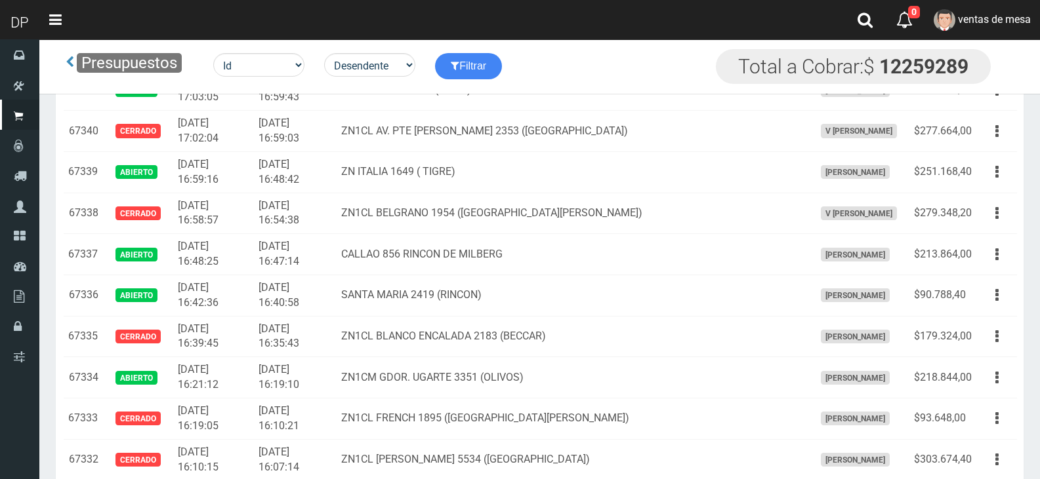
scroll to position [1907, 0]
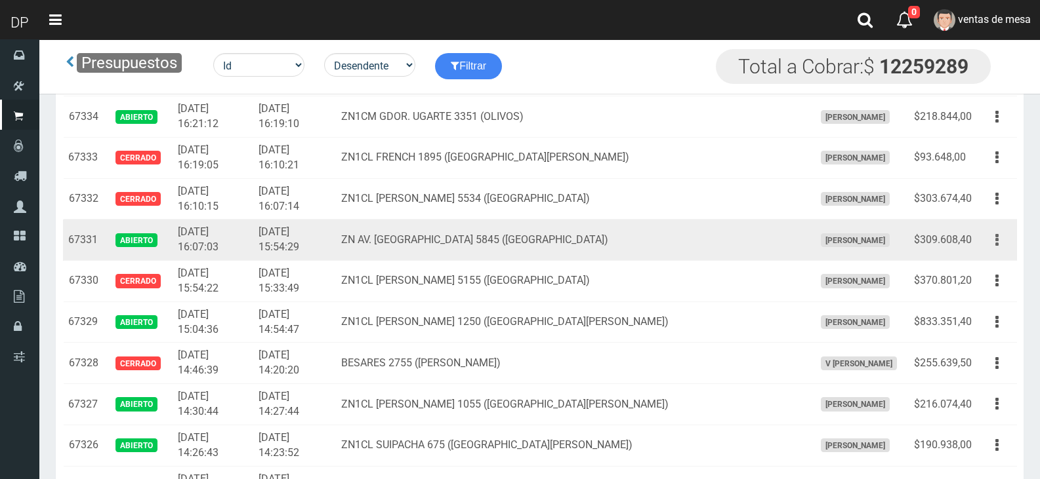
click at [1007, 236] on button "button" at bounding box center [997, 240] width 30 height 23
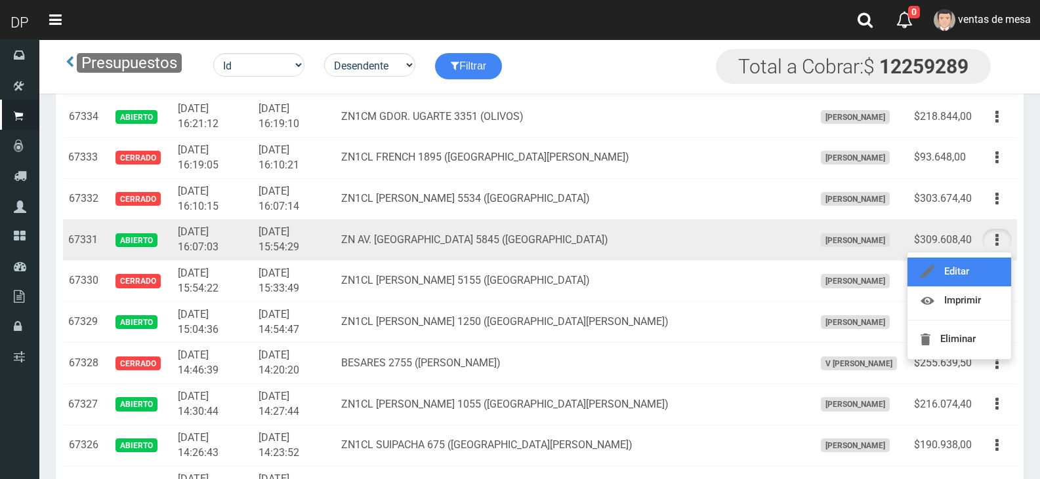
click at [952, 262] on link "Editar" at bounding box center [959, 272] width 104 height 29
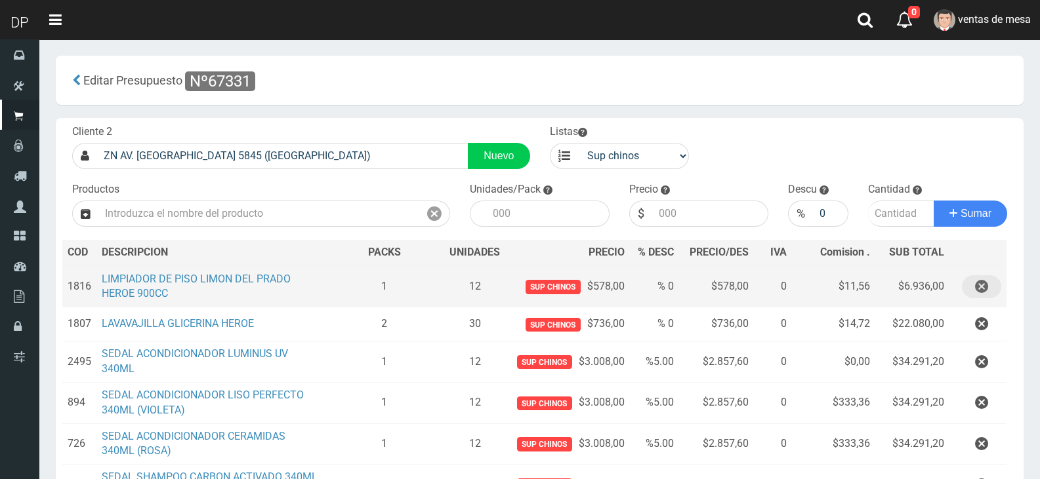
click at [983, 287] on icon "button" at bounding box center [981, 286] width 13 height 23
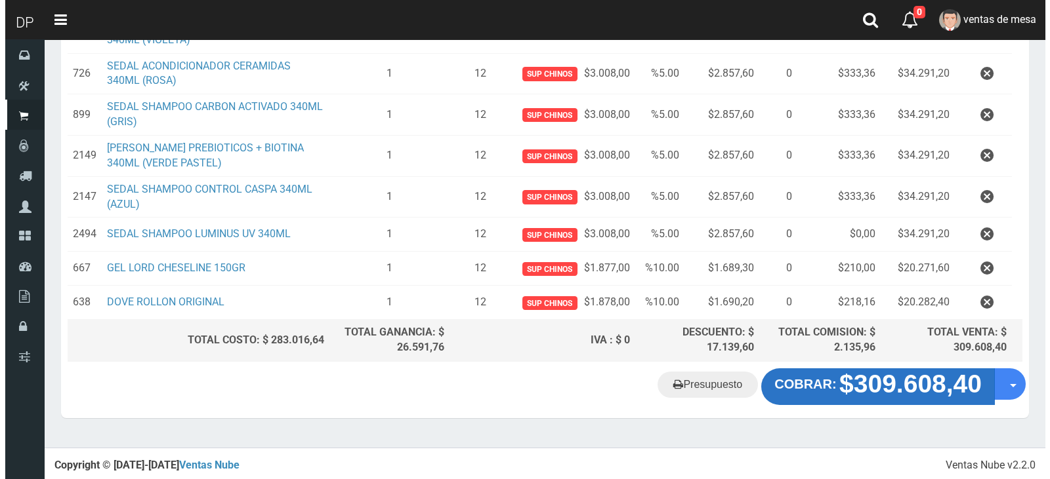
scroll to position [329, 0]
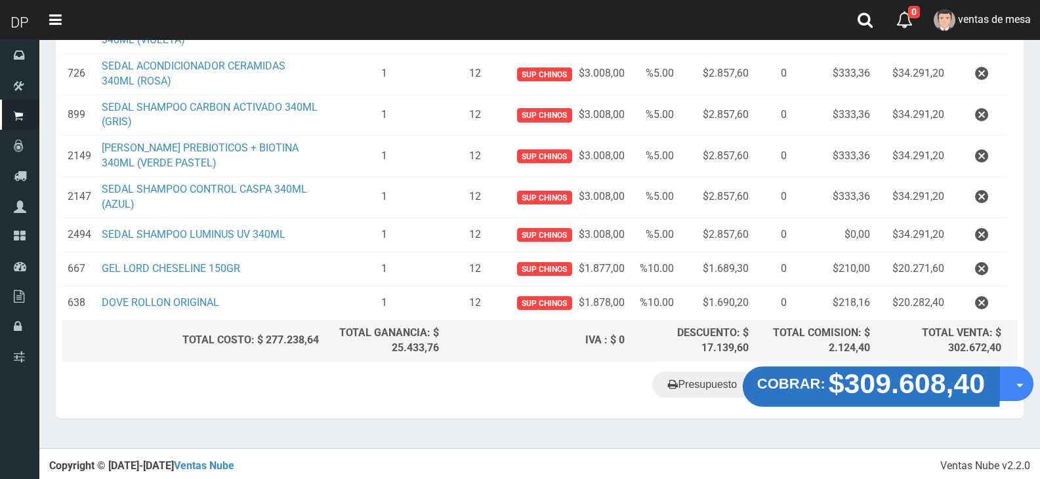
click at [826, 372] on button "COBRAR: $309.608,40" at bounding box center [871, 387] width 256 height 41
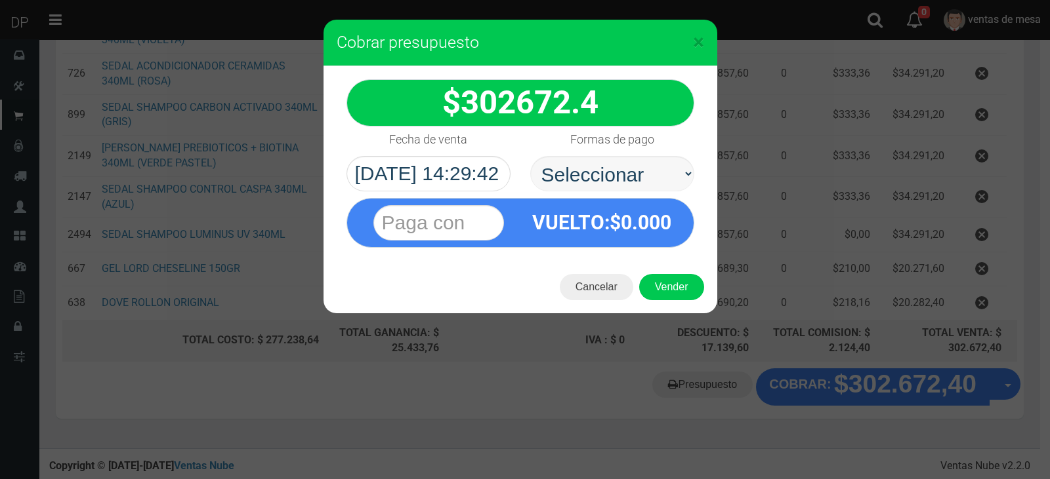
click at [586, 173] on select "Seleccionar Efectivo Tarjeta de Crédito Depósito Débito" at bounding box center [612, 173] width 164 height 35
select select "Efectivo"
click at [530, 156] on select "Seleccionar Efectivo Tarjeta de Crédito Depósito Débito" at bounding box center [612, 173] width 164 height 35
click at [671, 284] on button "Vender" at bounding box center [671, 287] width 65 height 26
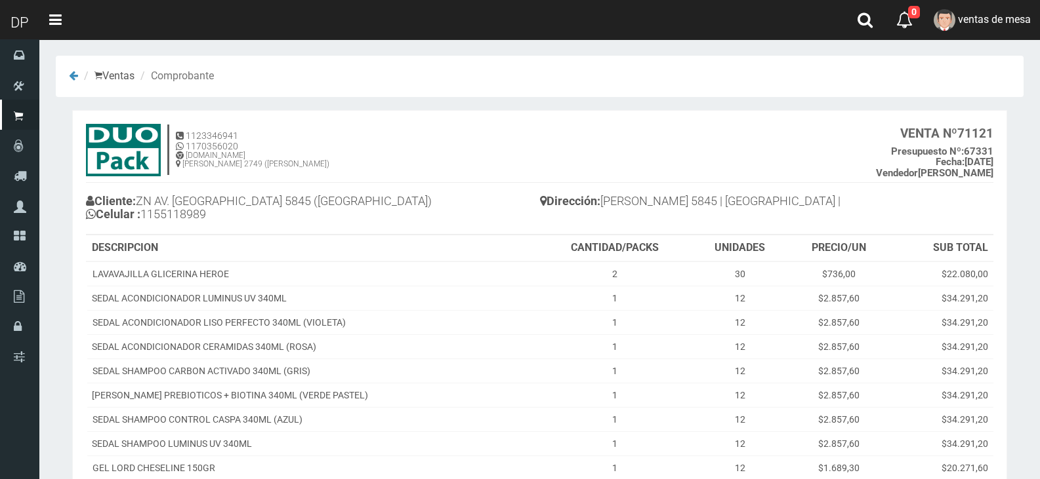
scroll to position [192, 0]
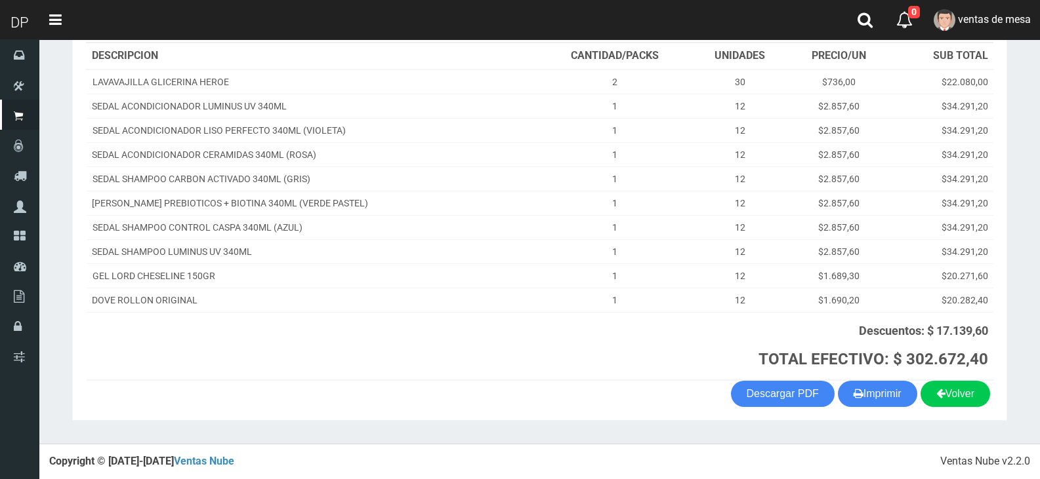
drag, startPoint x: 861, startPoint y: 385, endPoint x: 827, endPoint y: 375, distance: 35.1
click at [861, 385] on button "Imprimir" at bounding box center [877, 394] width 79 height 26
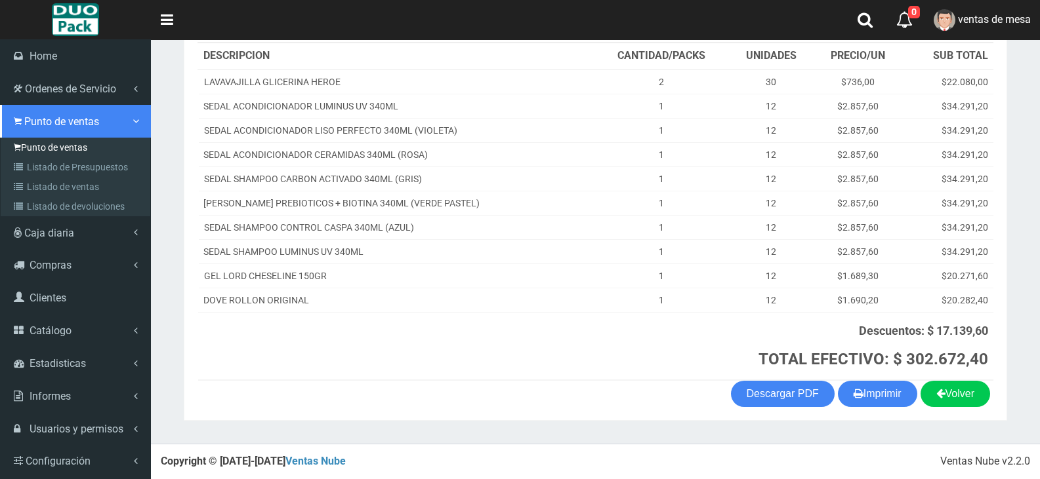
click at [33, 138] on li "Punto de ventas Punto de ventas Listado de Presupuestos Listado de ventas Lista…" at bounding box center [75, 161] width 151 height 112
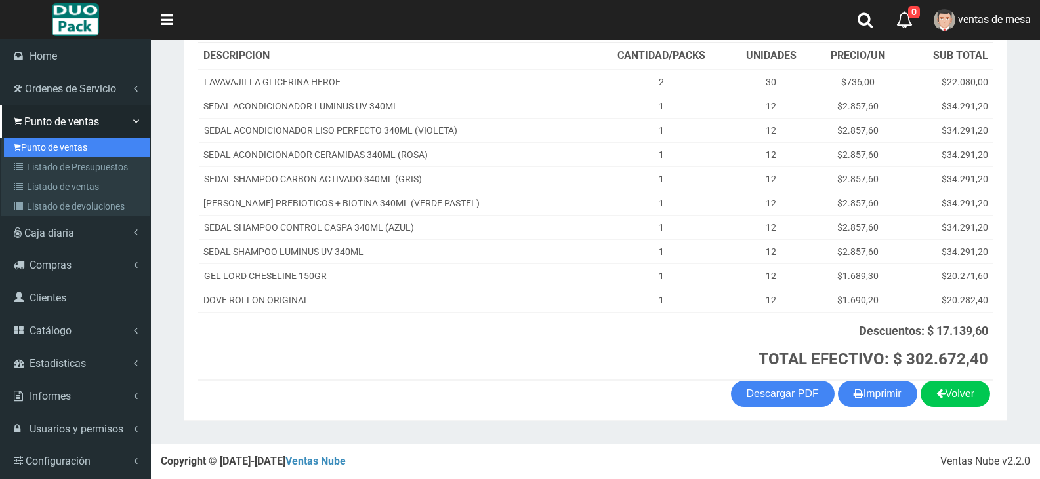
click at [35, 140] on link "Punto de ventas" at bounding box center [77, 148] width 146 height 20
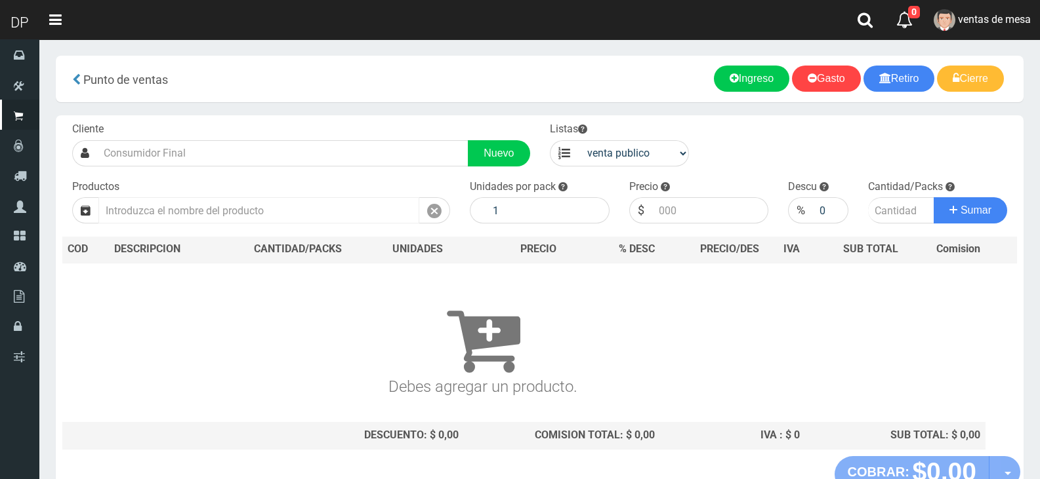
click at [267, 199] on input "text" at bounding box center [258, 210] width 321 height 26
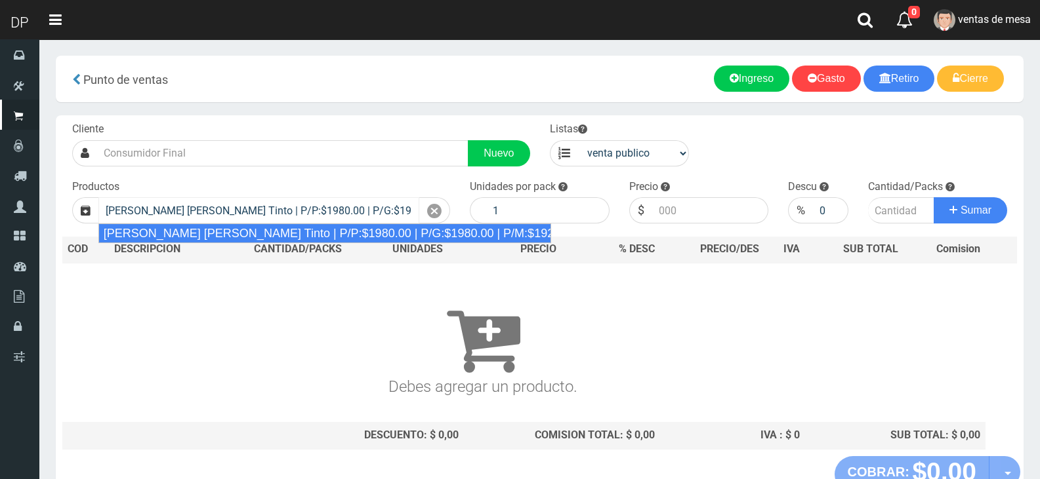
type input "Viñas de Balbo Tinto | P/P:$1980.00 | P/G:$1980.00 | P/M:$1920.00 | Stock:-19458"
type input "6"
type input "1980.00"
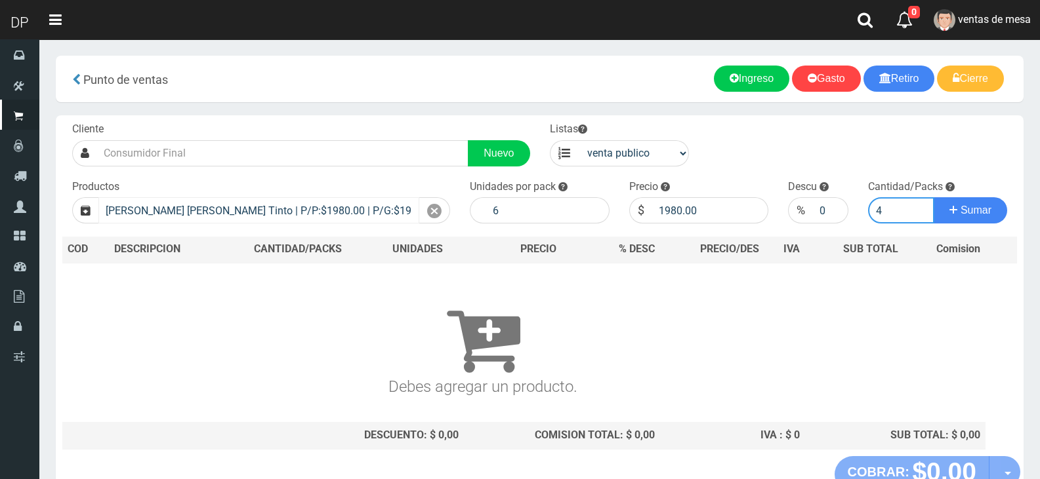
type input "4"
click at [933, 197] on button "Sumar" at bounding box center [969, 210] width 73 height 26
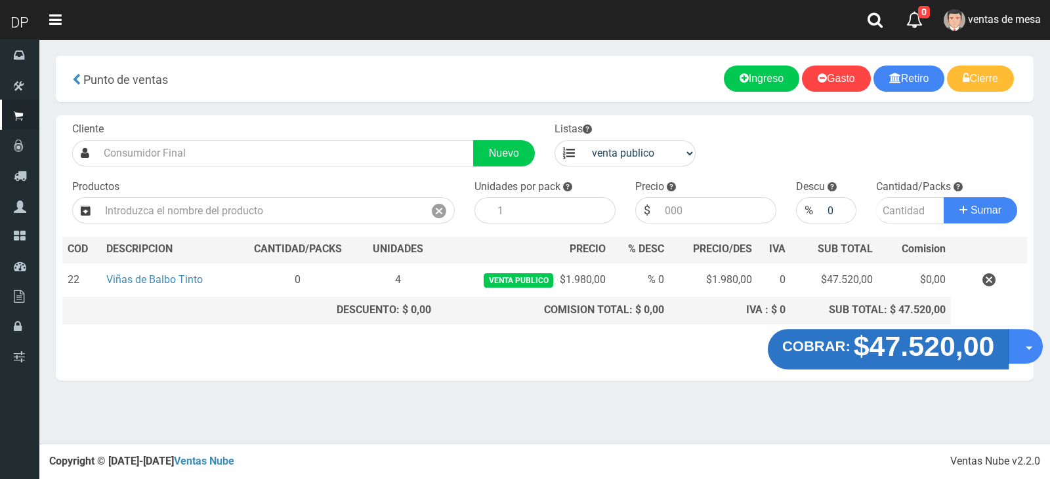
click at [966, 357] on strong "$47.520,00" at bounding box center [923, 346] width 141 height 31
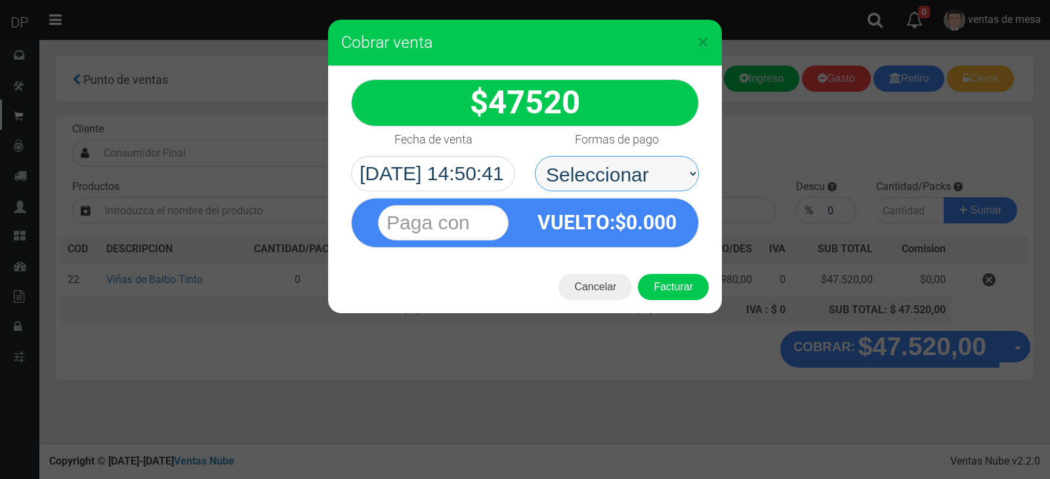
drag, startPoint x: 689, startPoint y: 195, endPoint x: 676, endPoint y: 189, distance: 14.1
click at [676, 189] on select "Seleccionar Efectivo Tarjeta de Crédito Depósito Débito" at bounding box center [617, 173] width 164 height 35
select select "Efectivo"
click at [535, 156] on select "Seleccionar Efectivo Tarjeta de Crédito Depósito Débito" at bounding box center [617, 173] width 164 height 35
drag, startPoint x: 661, startPoint y: 264, endPoint x: 684, endPoint y: 277, distance: 26.1
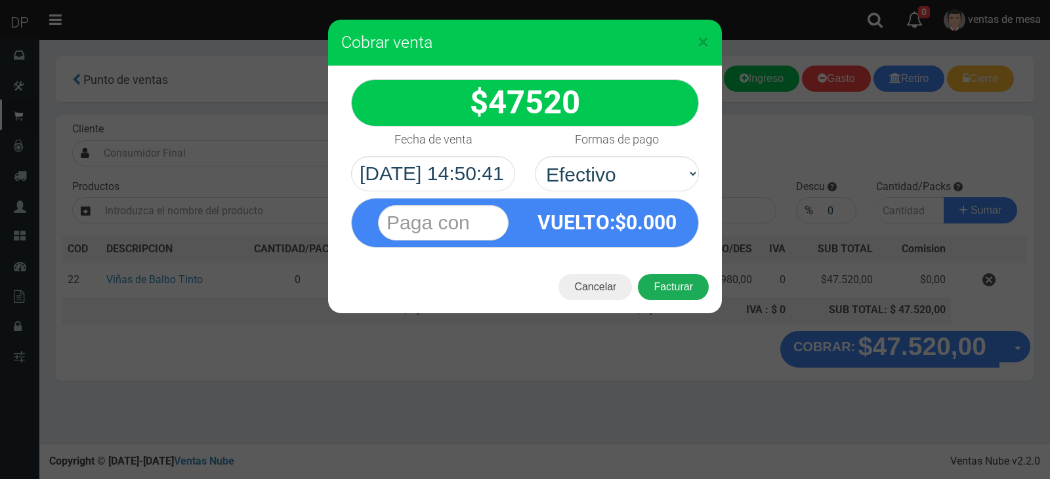
click at [668, 266] on div "Cancelar Facturar" at bounding box center [525, 287] width 394 height 52
click at [684, 277] on button "Facturar" at bounding box center [673, 287] width 71 height 26
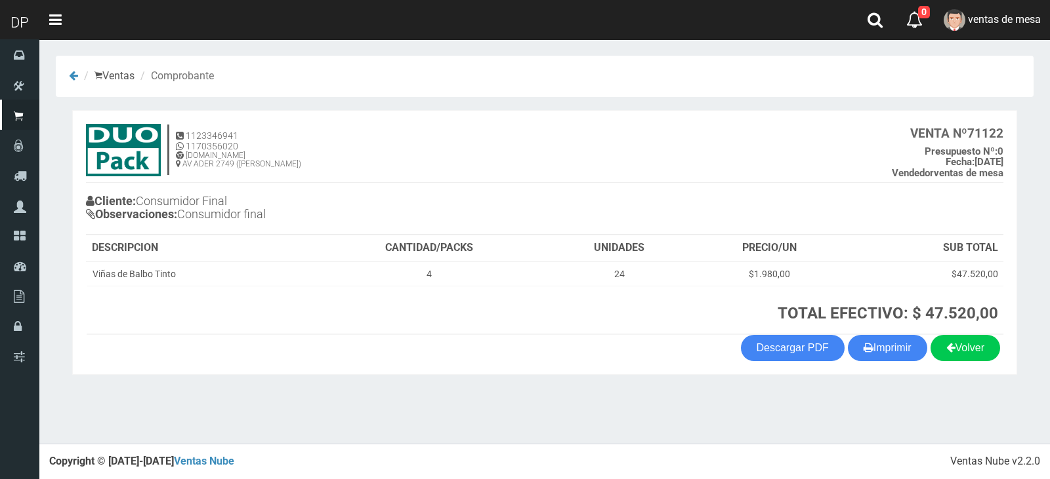
click at [877, 362] on section "1123346941 1170356020 [DOMAIN_NAME] AV ADER 2749 ([PERSON_NAME]) VENTA Nº 71122…" at bounding box center [544, 242] width 945 height 265
click at [879, 355] on button "Imprimir" at bounding box center [886, 348] width 79 height 26
click at [487, 316] on h3 "TOTAL EFECTIVO: $ 47.520,00" at bounding box center [657, 313] width 681 height 17
